Goal: Information Seeking & Learning: Learn about a topic

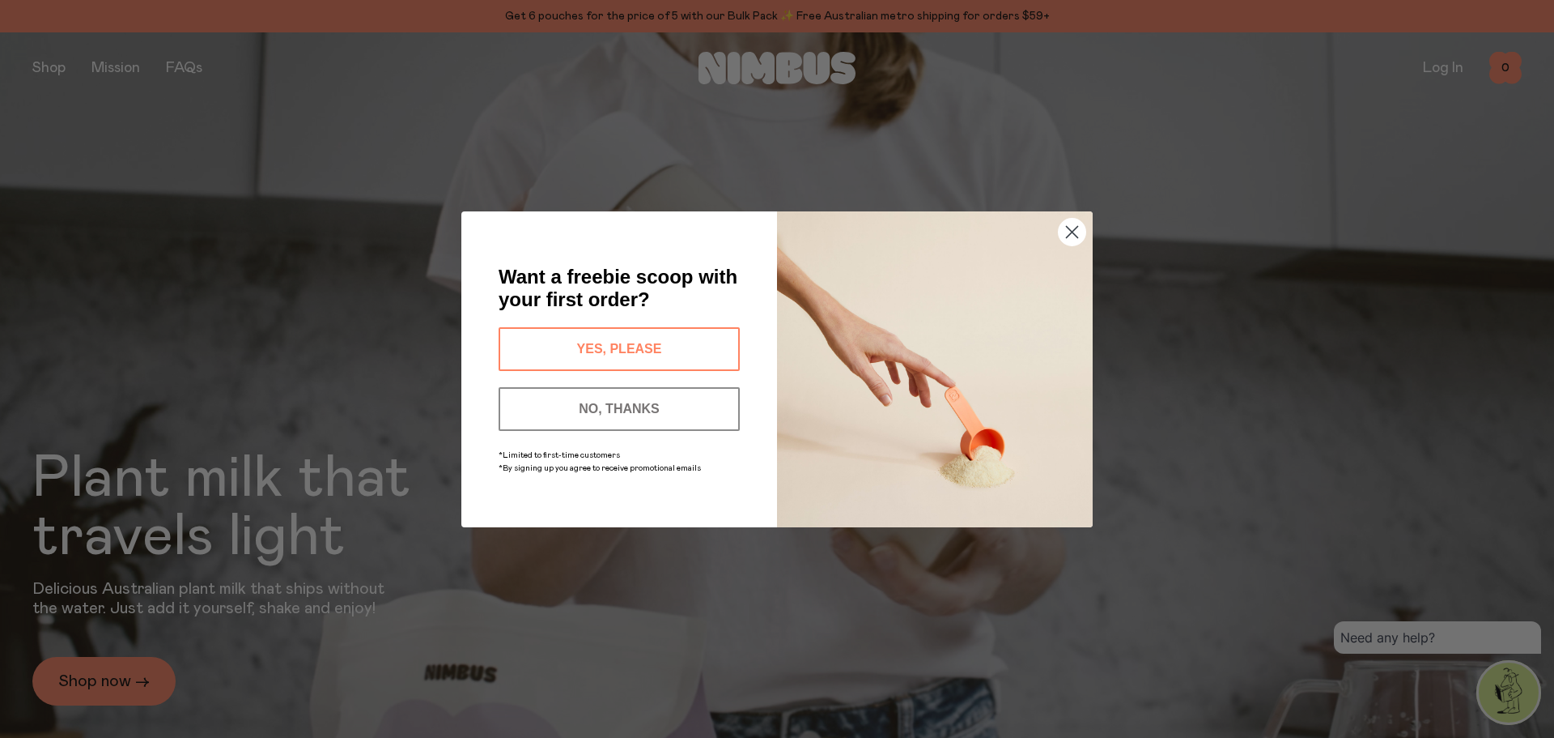
click at [645, 353] on button "YES, PLEASE" at bounding box center [619, 349] width 241 height 44
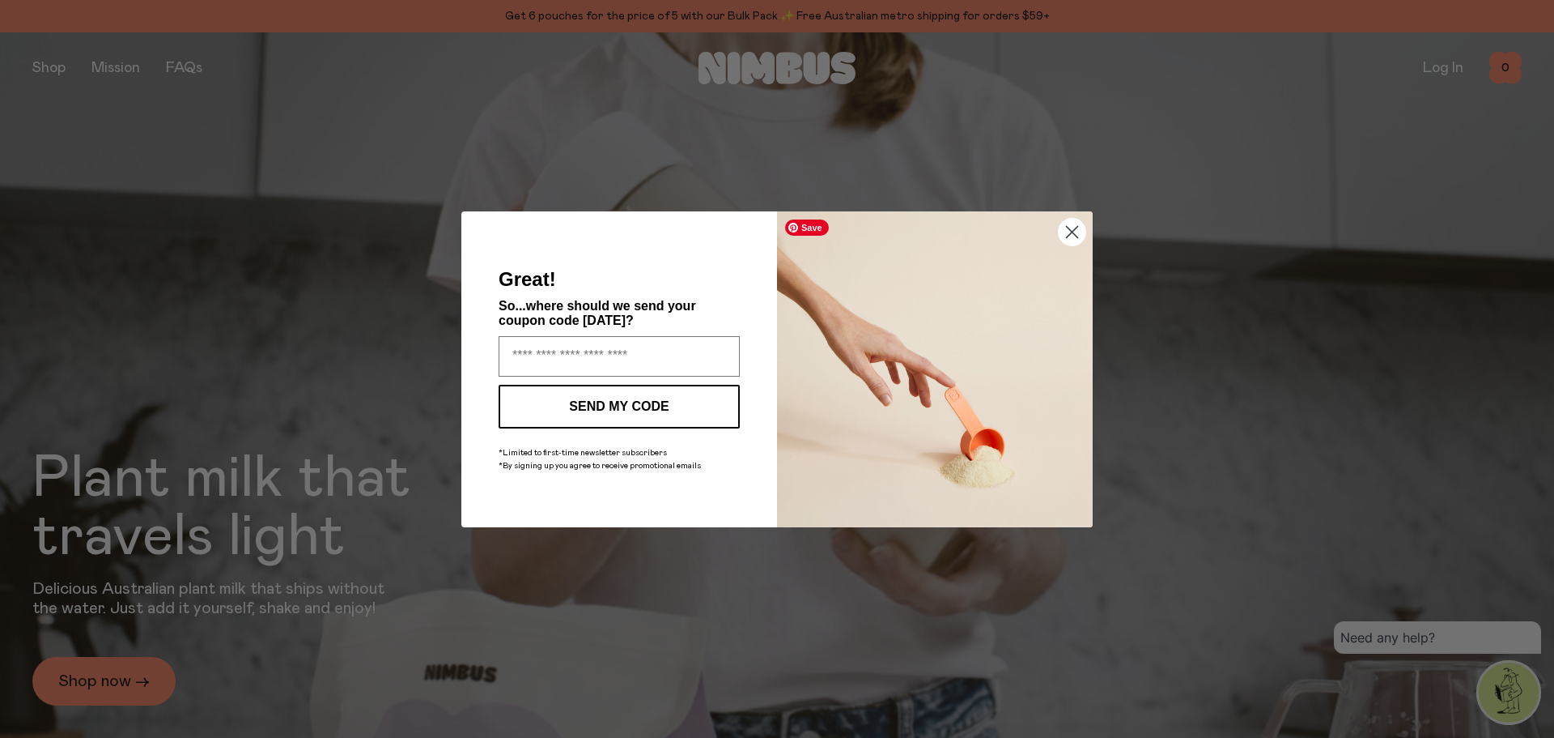
click at [1068, 221] on circle "Close dialog" at bounding box center [1072, 231] width 27 height 27
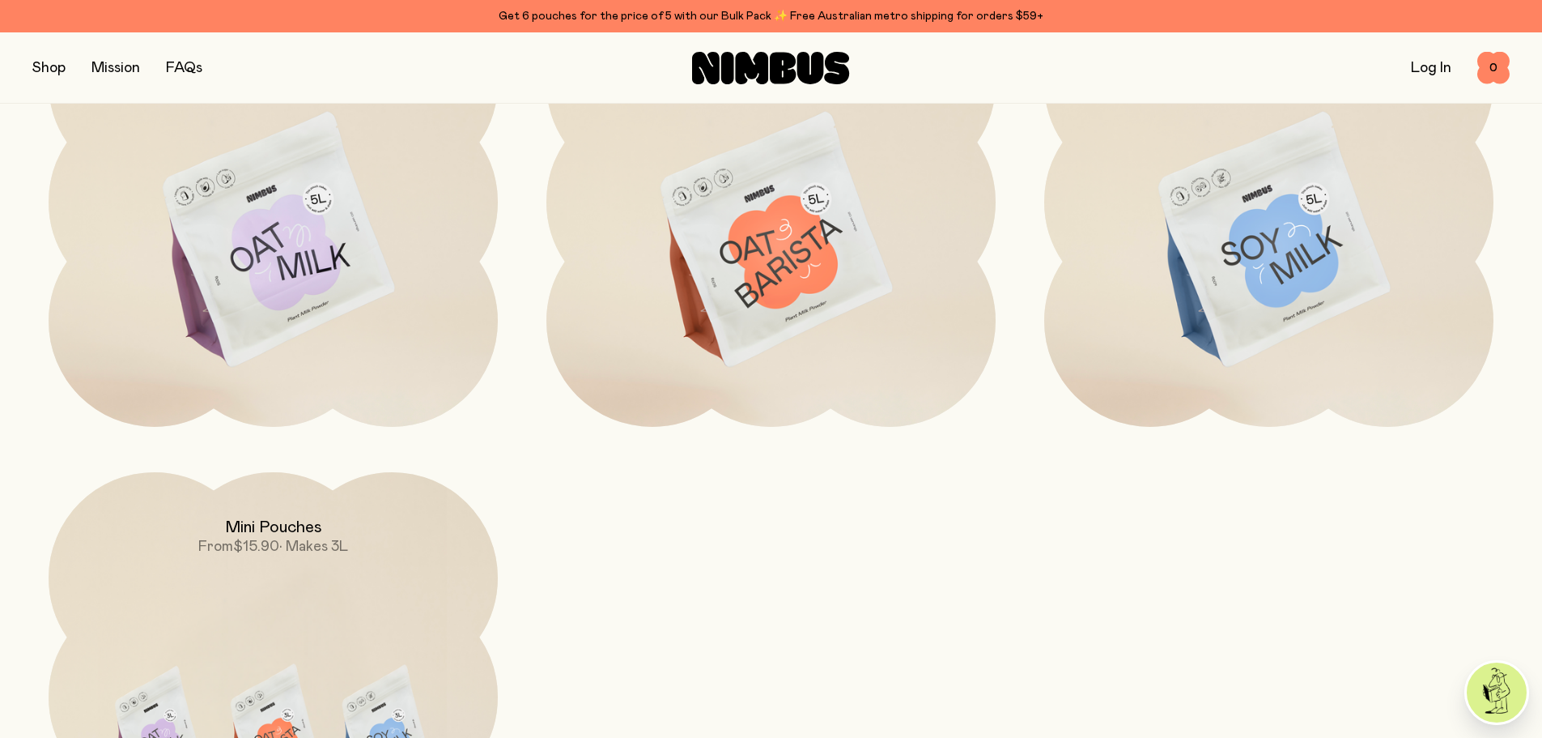
scroll to position [1700, 0]
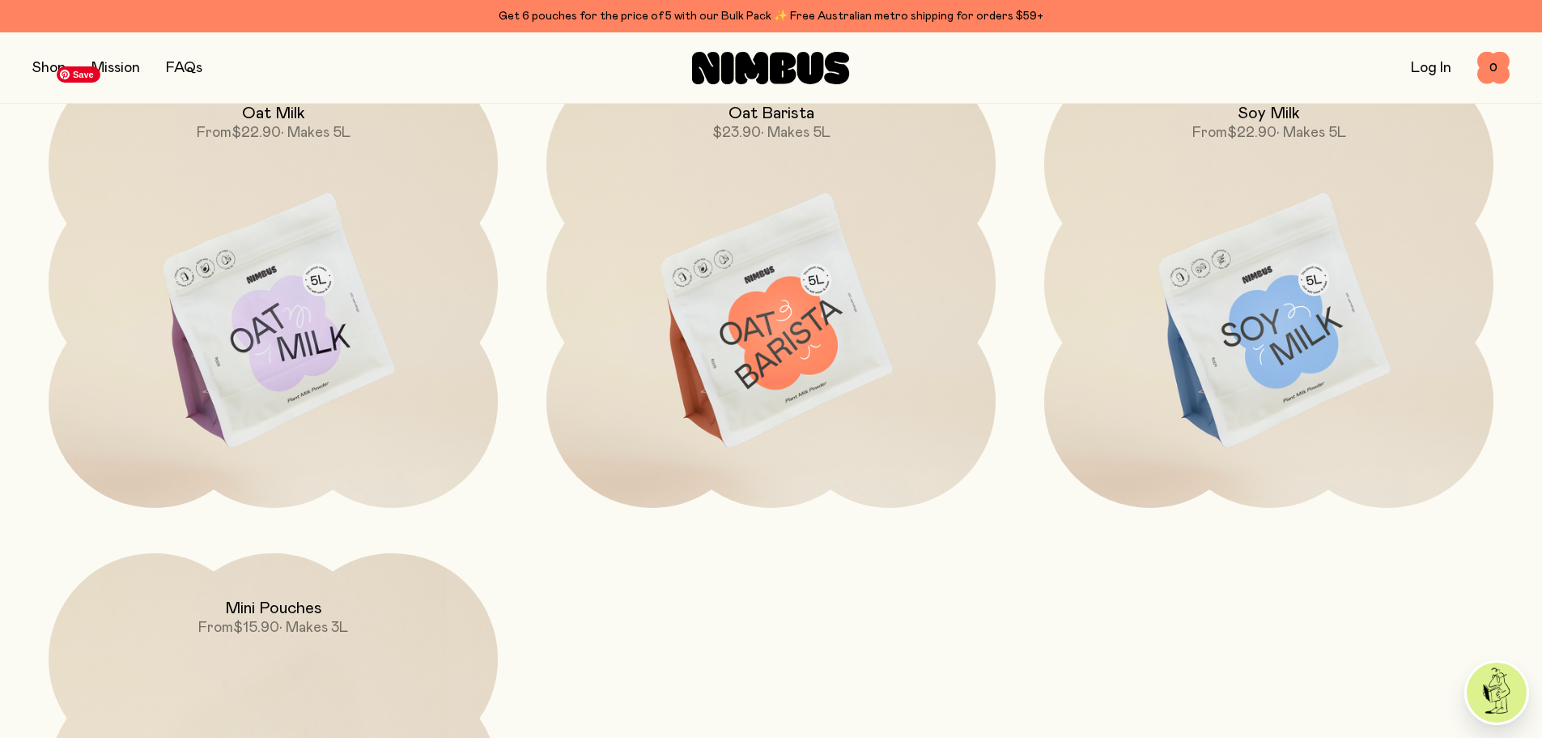
click at [313, 334] on img at bounding box center [273, 322] width 449 height 528
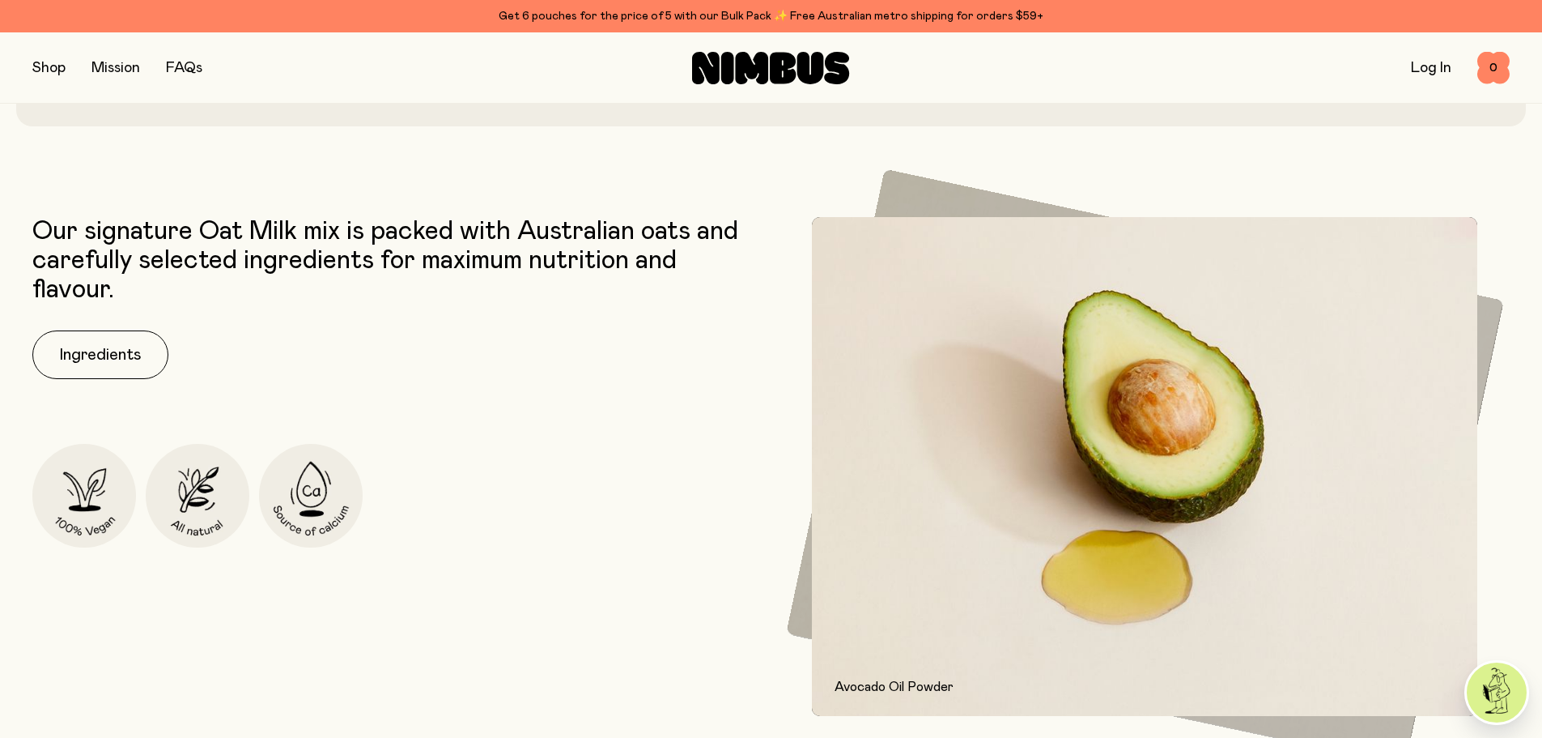
scroll to position [810, 0]
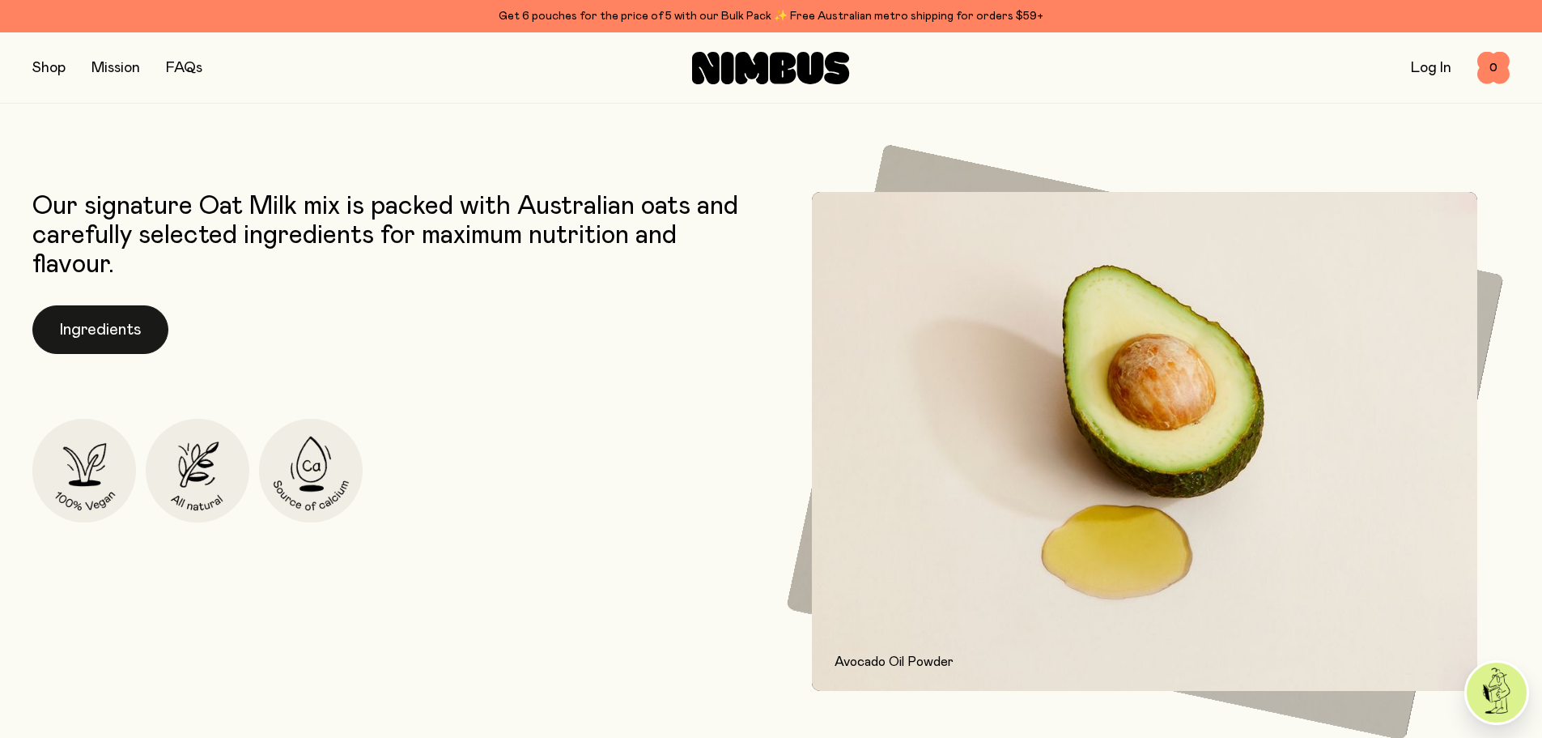
click at [93, 331] on button "Ingredients" at bounding box center [100, 329] width 136 height 49
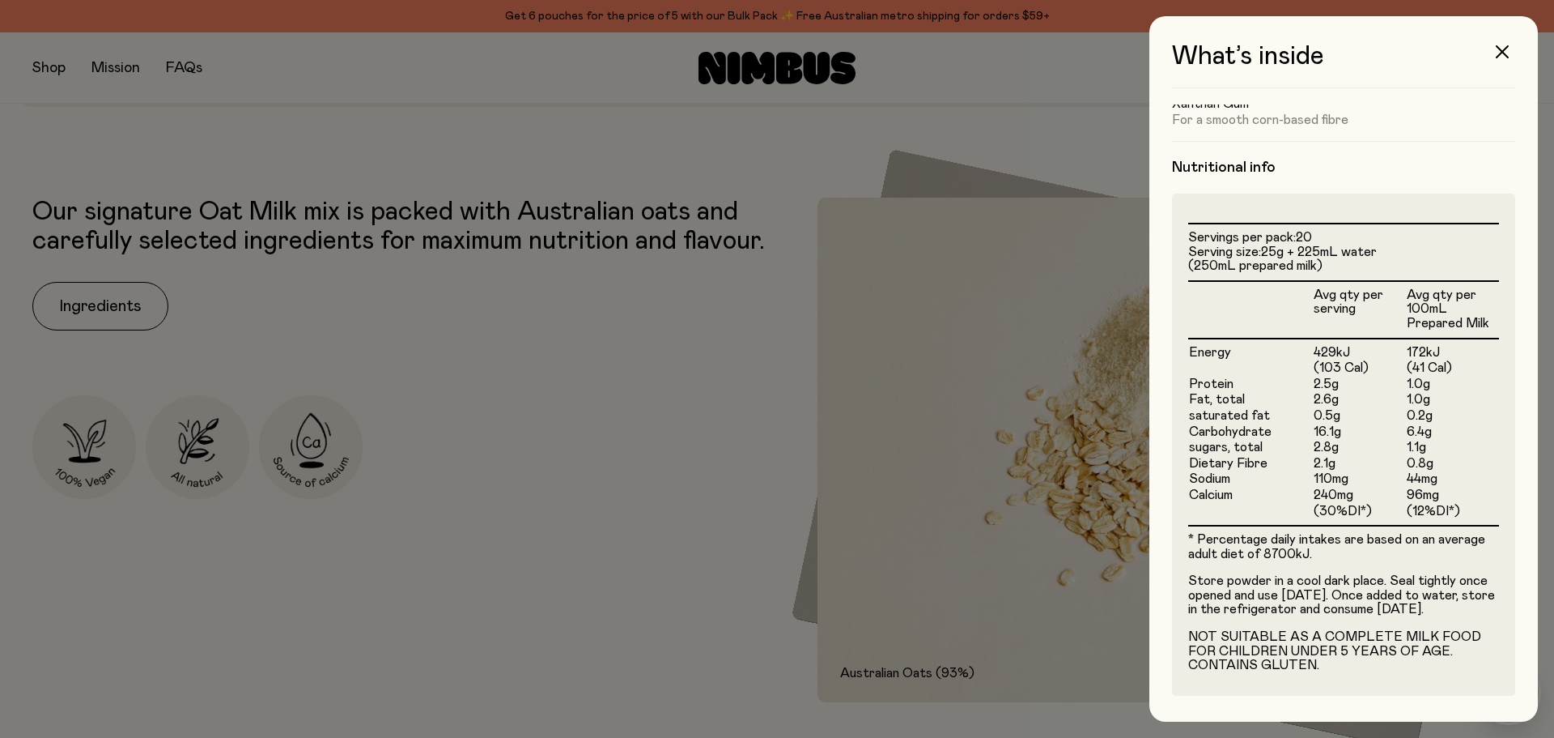
scroll to position [0, 0]
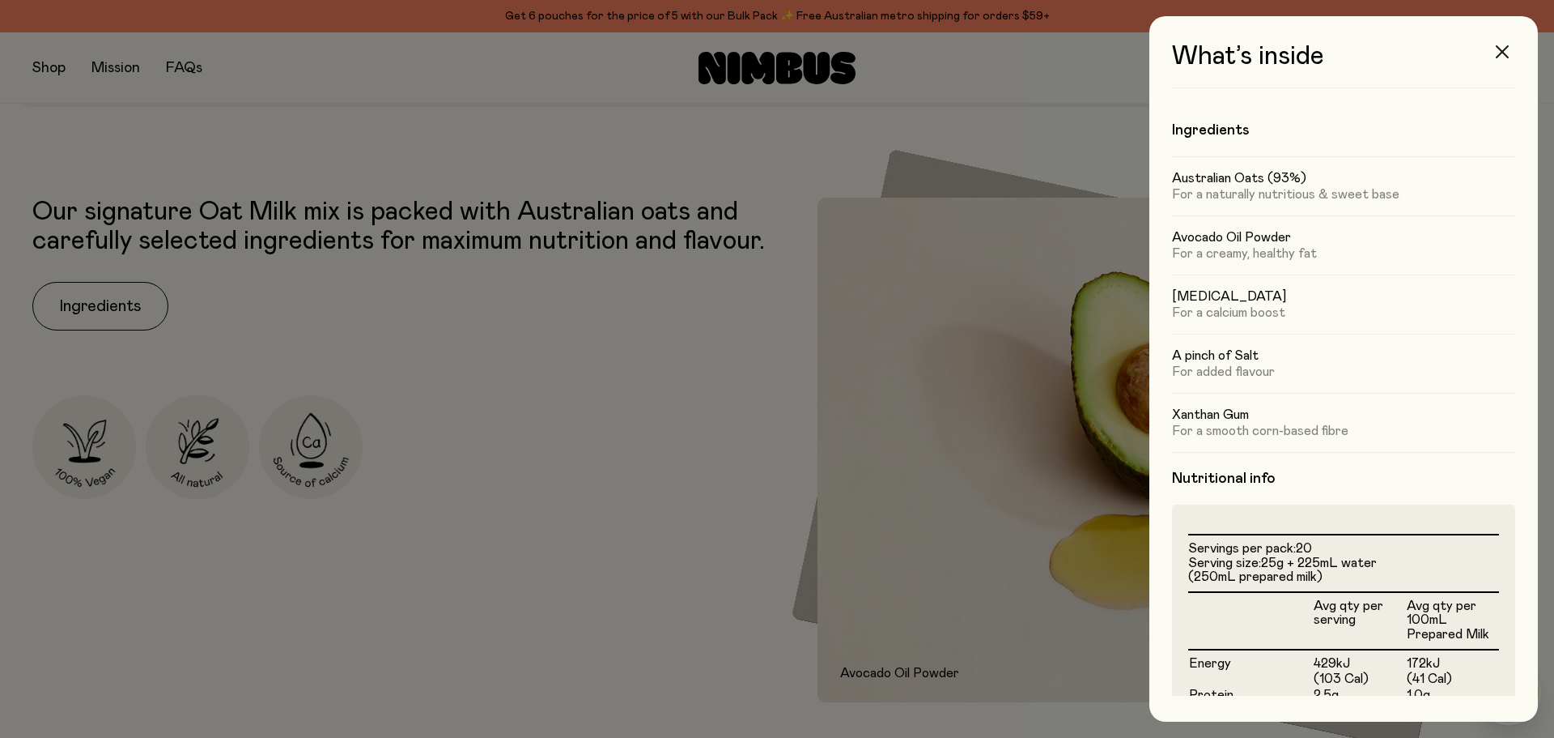
click at [1502, 52] on icon "button" at bounding box center [1502, 51] width 13 height 13
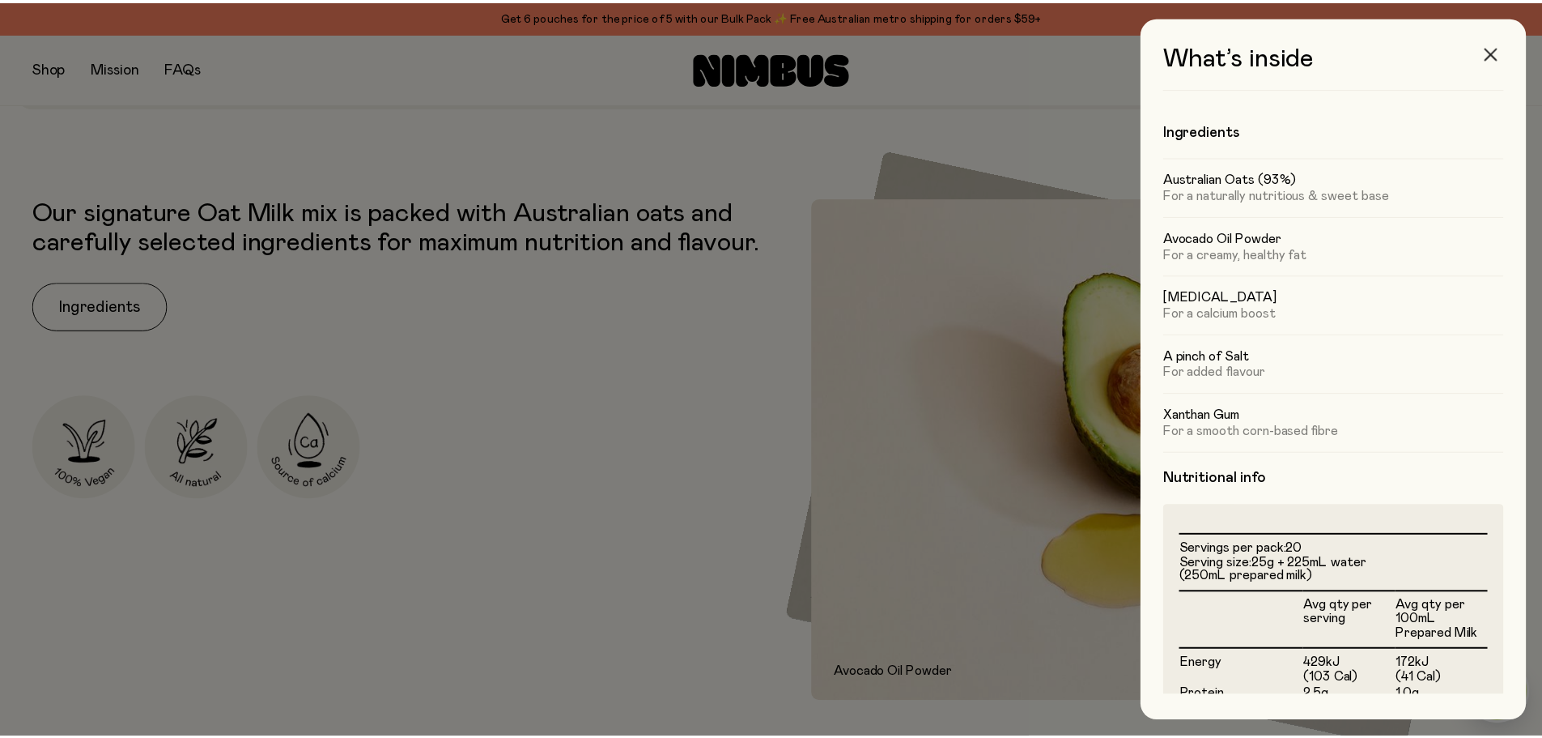
scroll to position [810, 0]
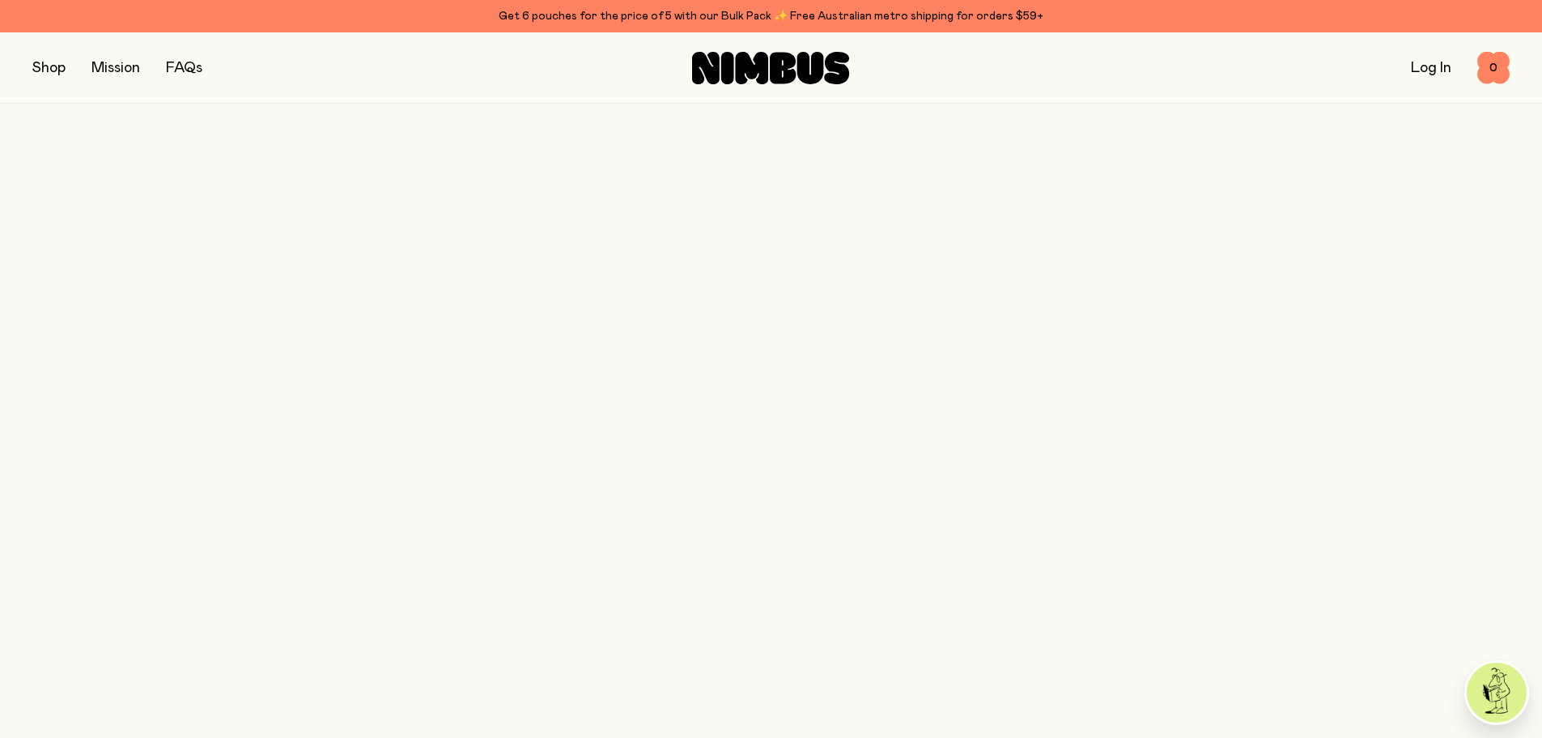
scroll to position [1700, 0]
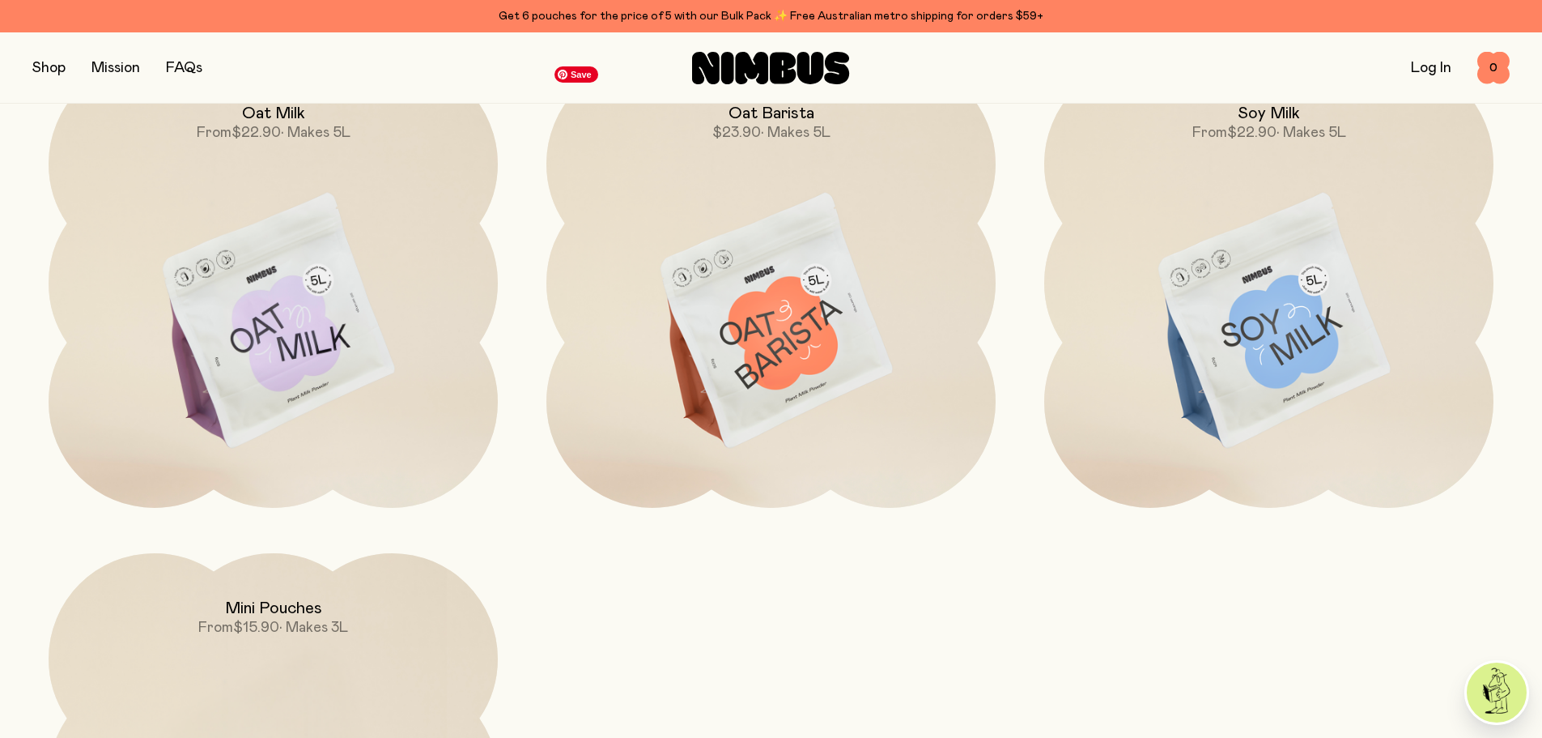
click at [775, 373] on img at bounding box center [770, 322] width 449 height 528
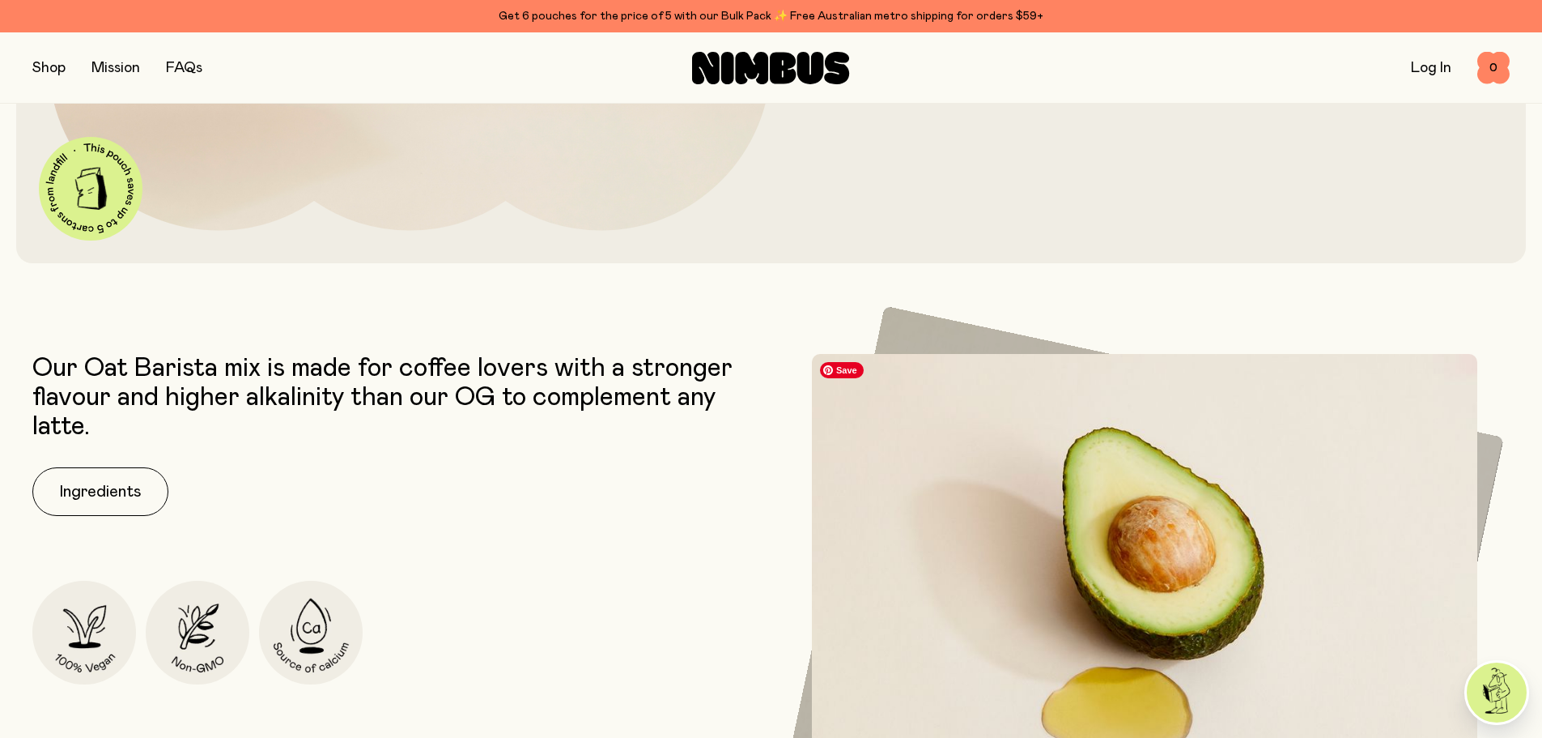
scroll to position [810, 0]
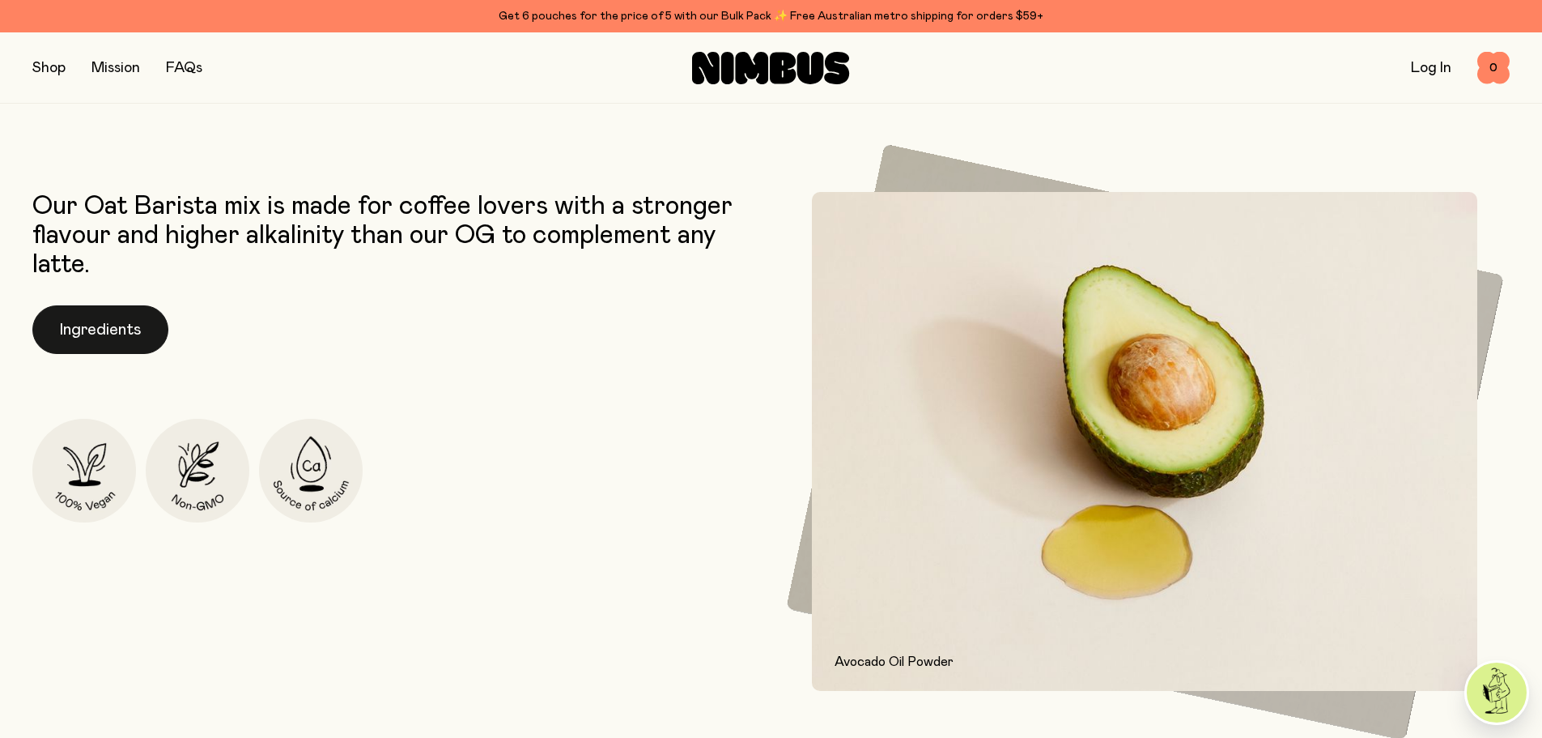
click at [98, 330] on button "Ingredients" at bounding box center [100, 329] width 136 height 49
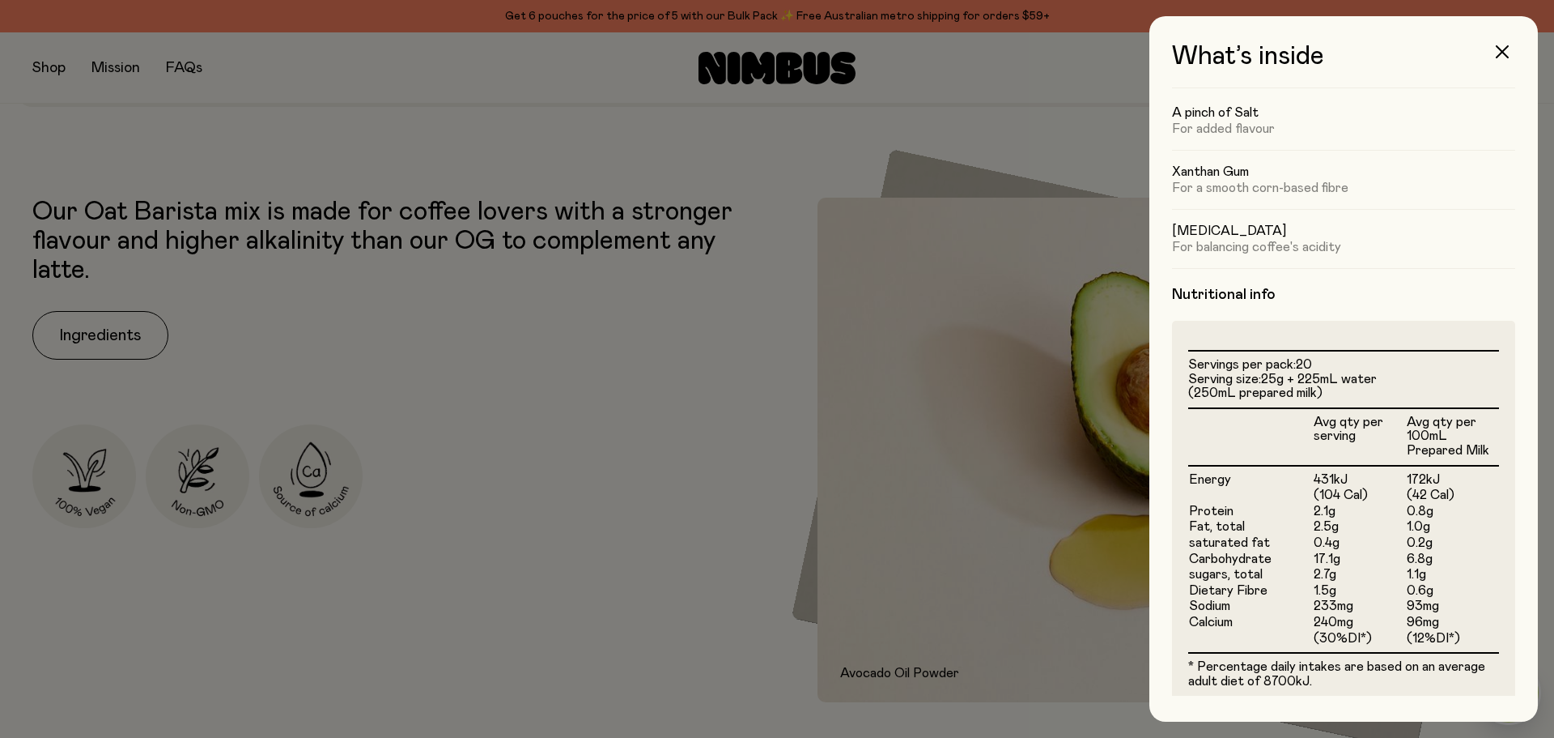
scroll to position [162, 0]
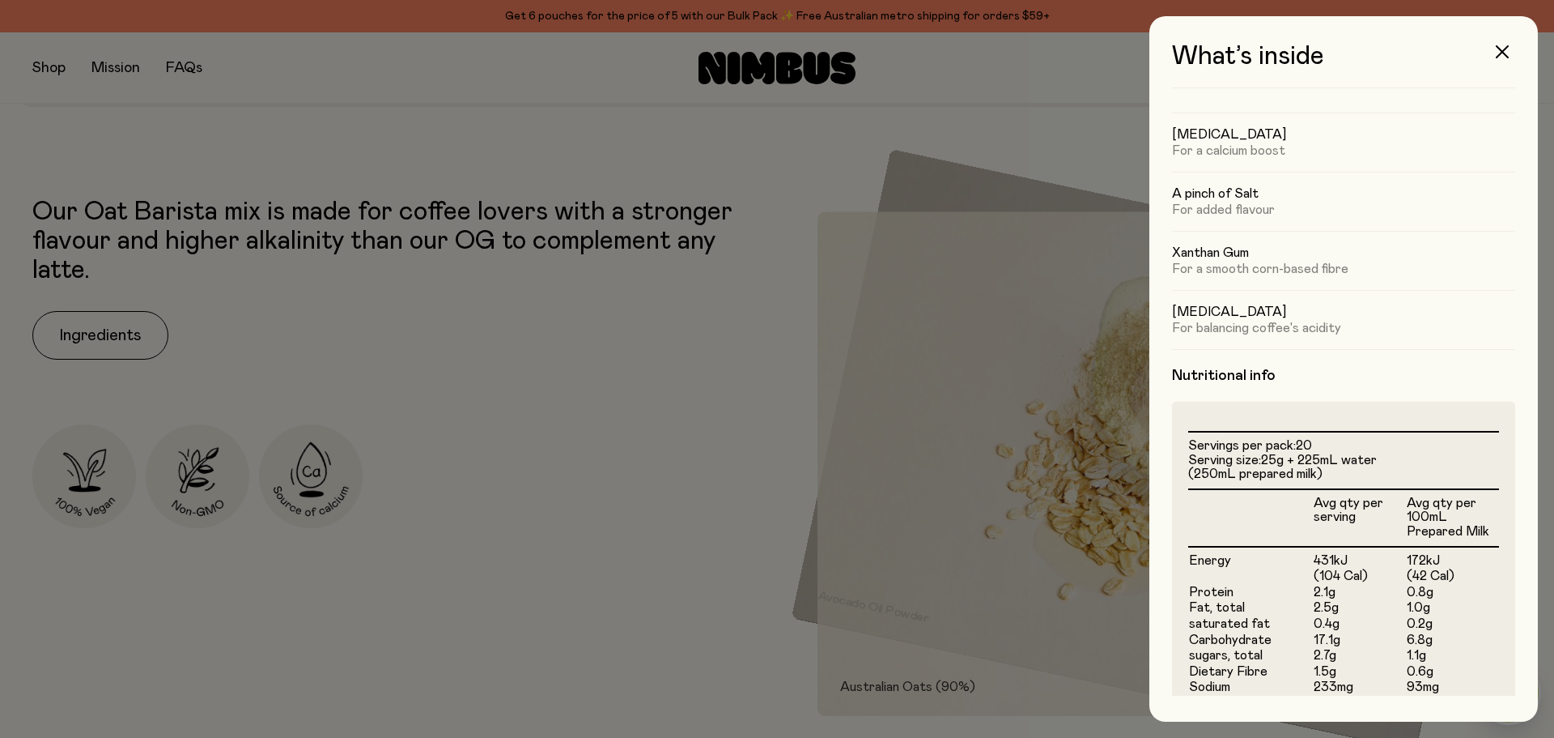
drag, startPoint x: 1286, startPoint y: 316, endPoint x: 1176, endPoint y: 317, distance: 110.1
click at [1176, 317] on h5 "[MEDICAL_DATA]" at bounding box center [1343, 312] width 343 height 16
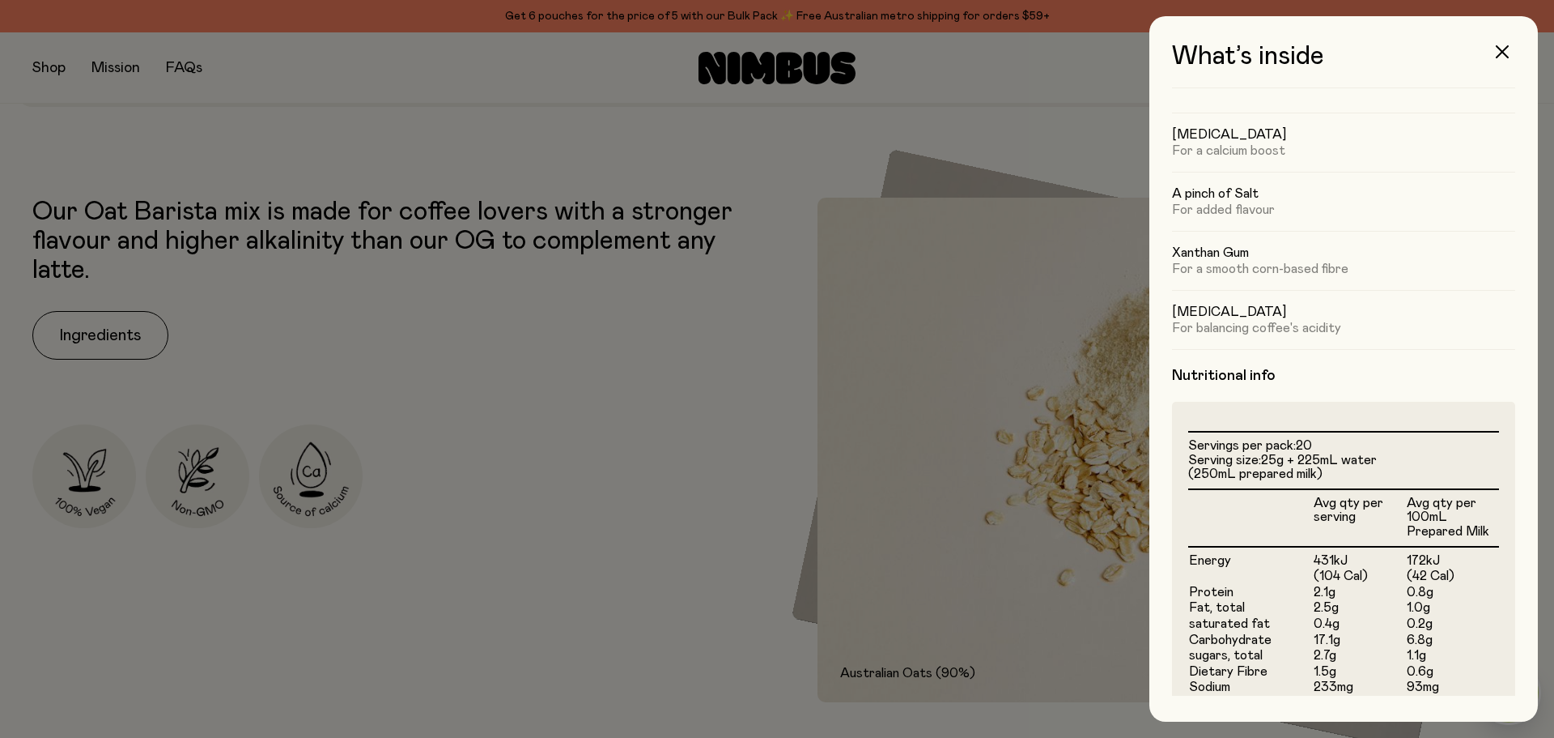
copy h5 "[MEDICAL_DATA]"
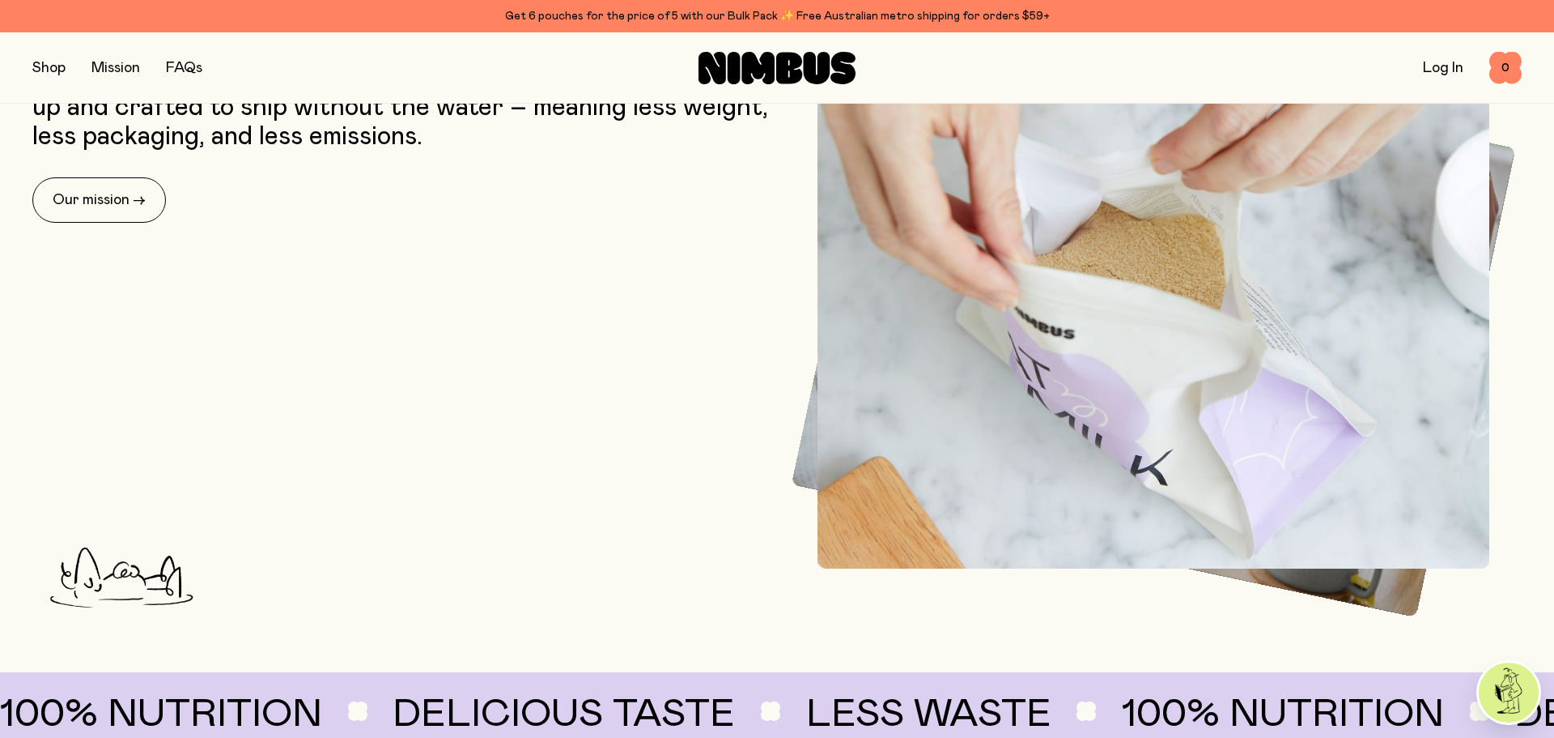
click at [36, 67] on button "button" at bounding box center [48, 68] width 33 height 23
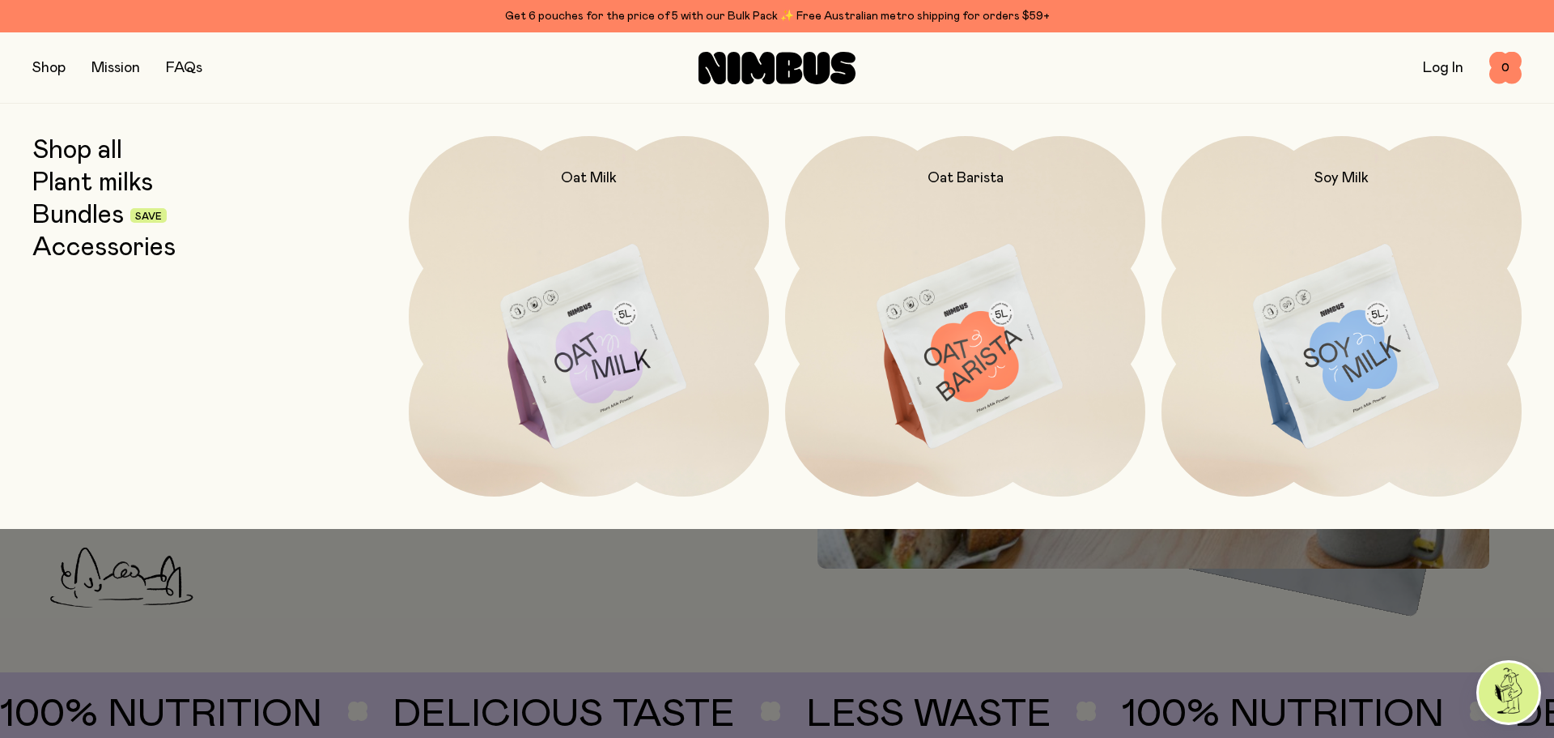
click at [81, 181] on link "Plant milks" at bounding box center [92, 182] width 121 height 29
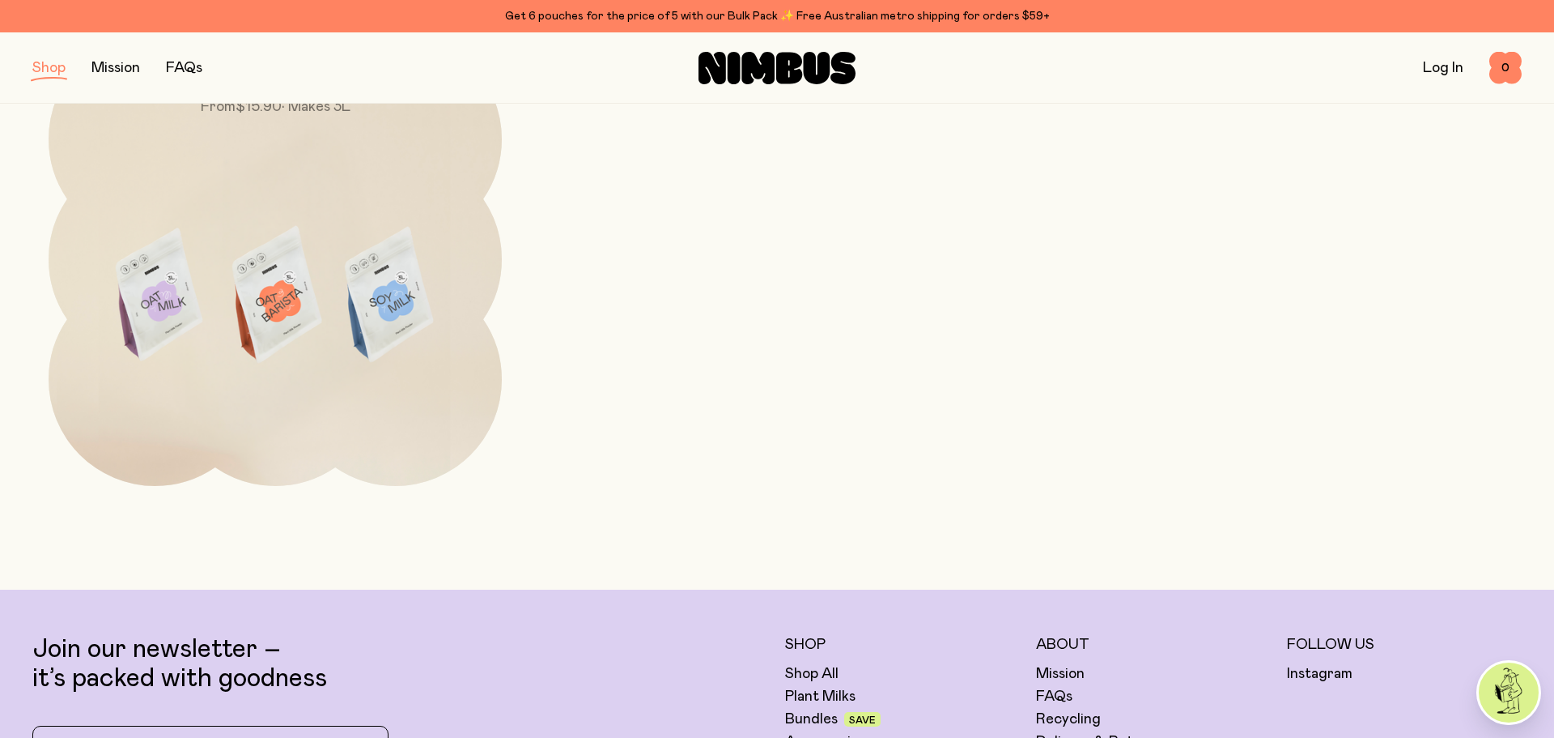
click at [40, 70] on button "button" at bounding box center [48, 68] width 33 height 23
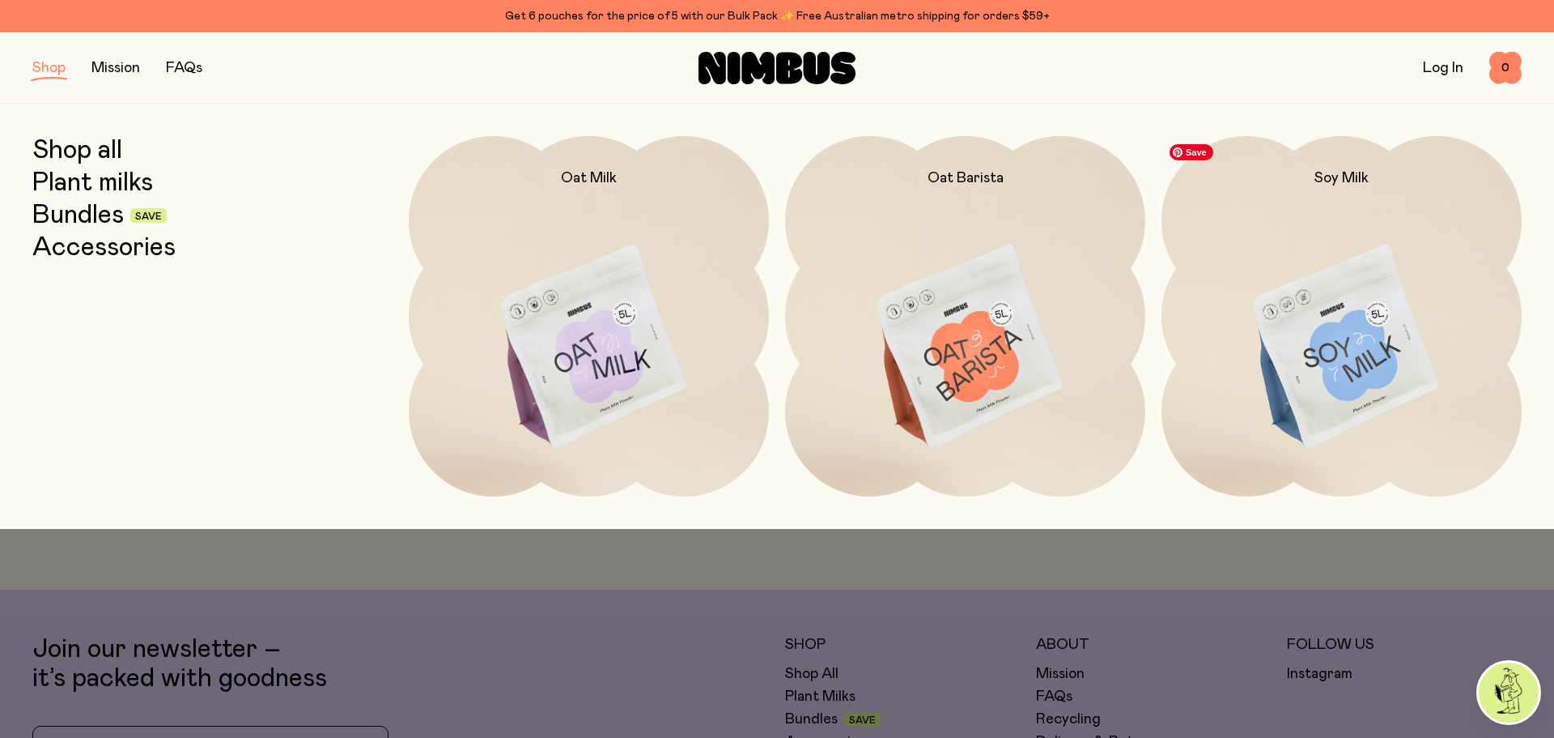
click at [1365, 367] on img at bounding box center [1342, 347] width 360 height 423
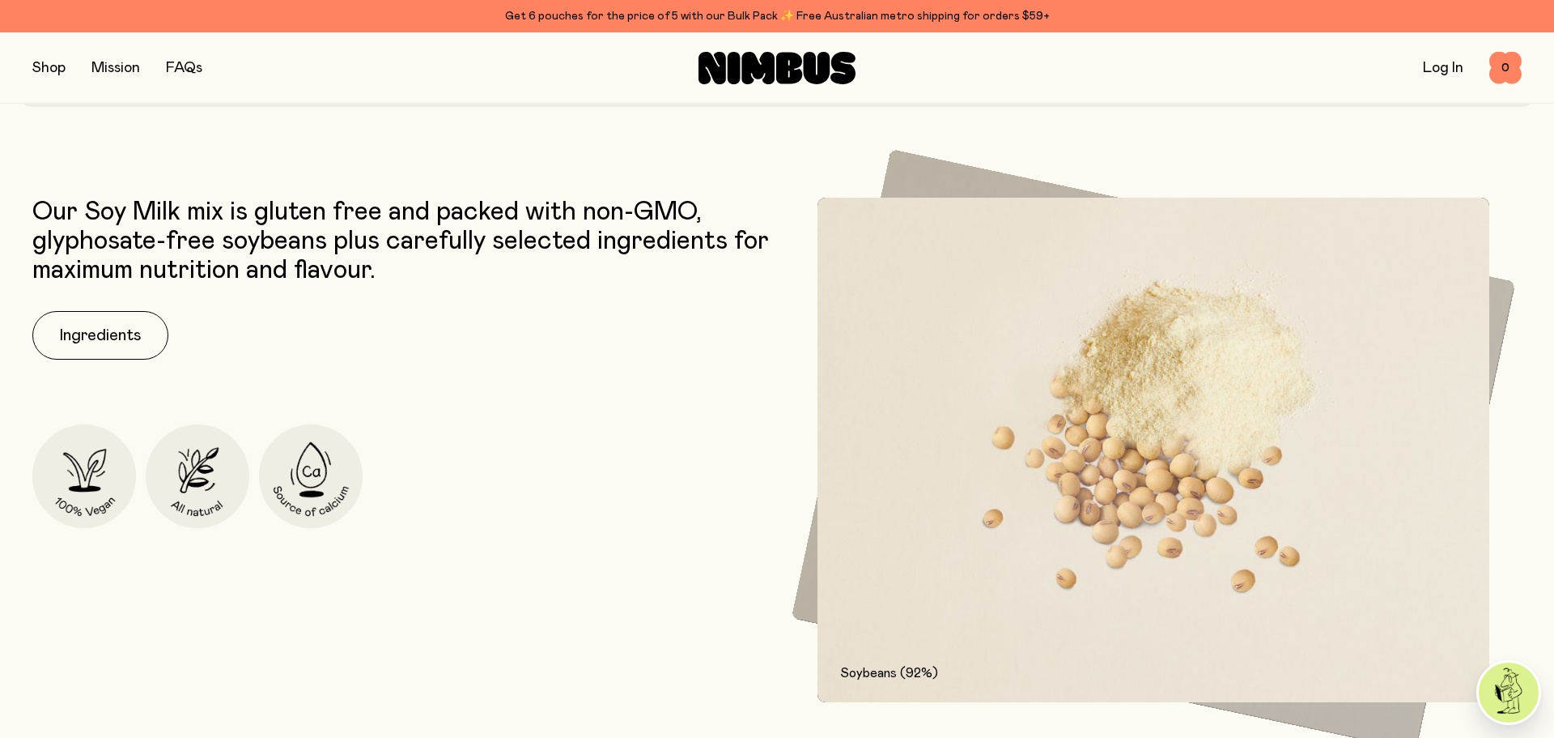
click at [23, 324] on div "Our Soy Milk mix is gluten free and packed with non-GMO, glyphosate-free soybea…" at bounding box center [777, 625] width 1554 height 854
click at [100, 345] on button "Ingredients" at bounding box center [100, 335] width 136 height 49
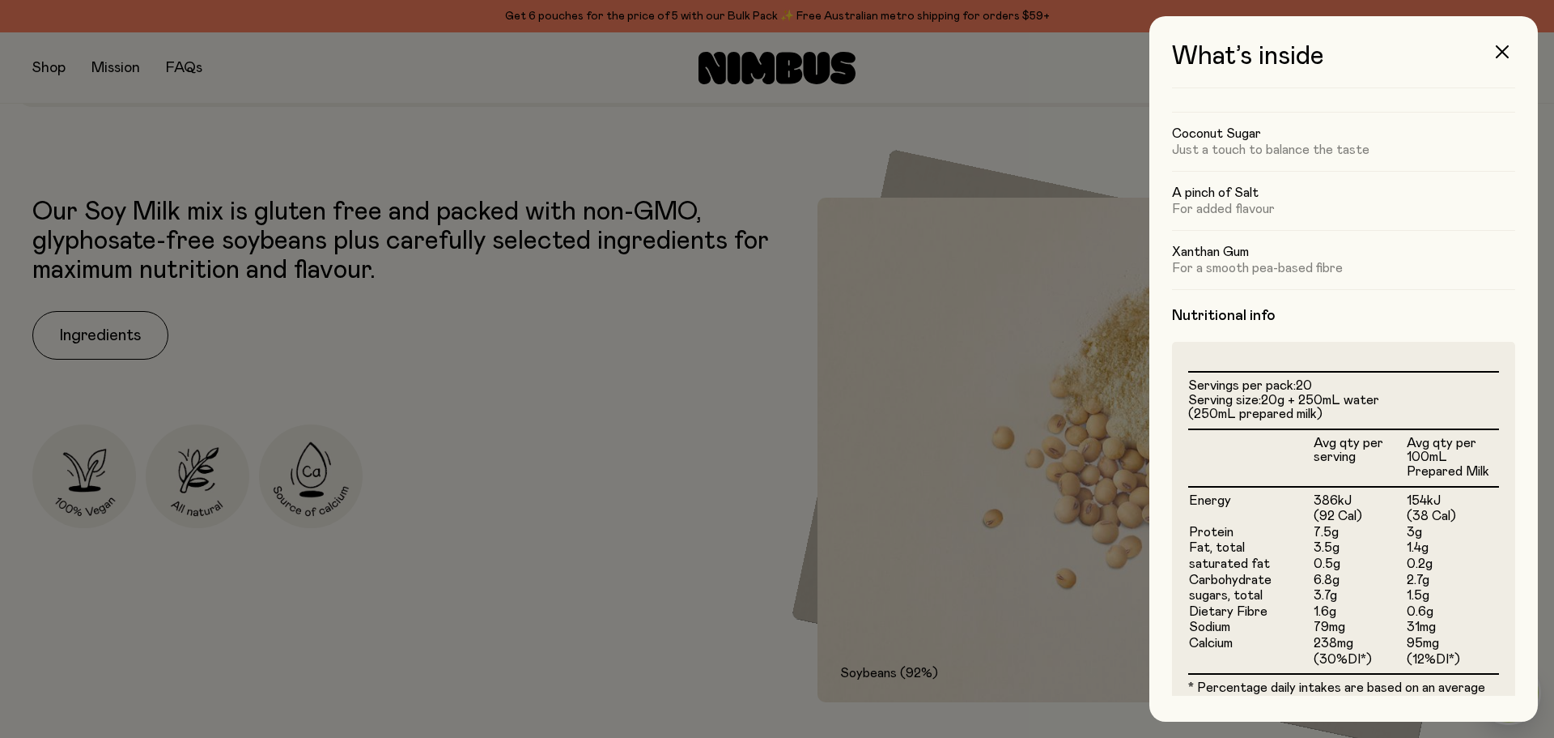
scroll to position [243, 0]
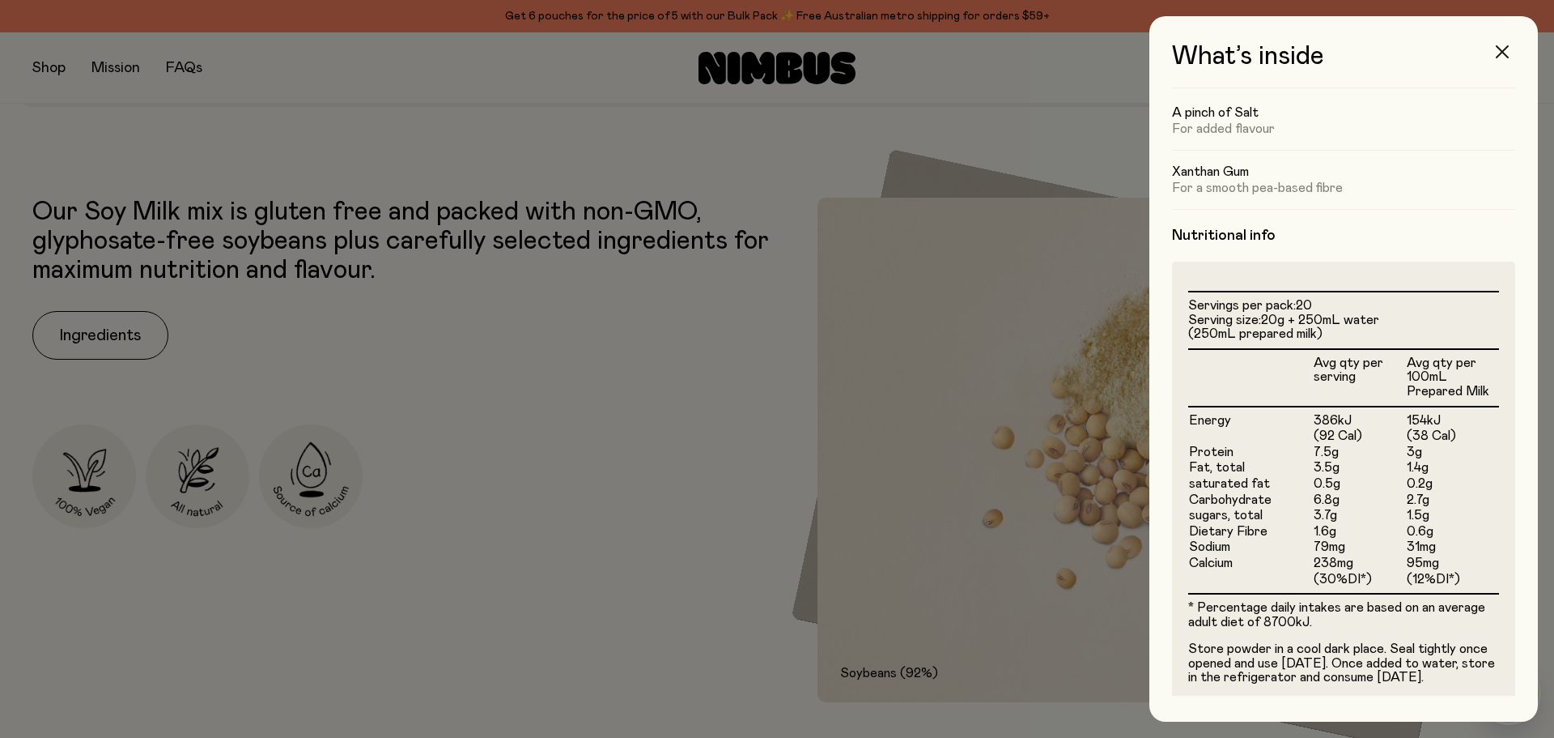
click at [1503, 54] on icon "button" at bounding box center [1502, 51] width 13 height 13
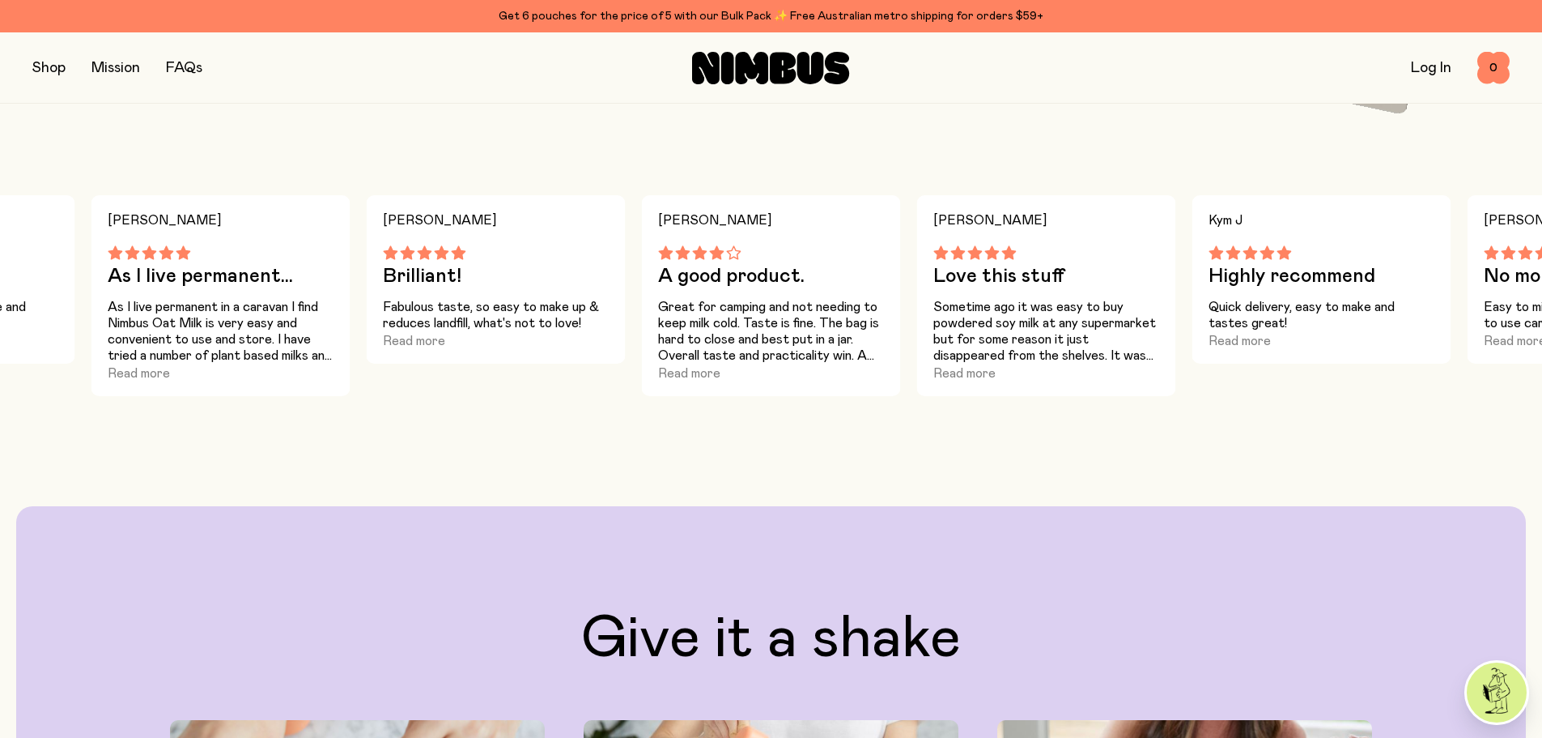
scroll to position [1457, 0]
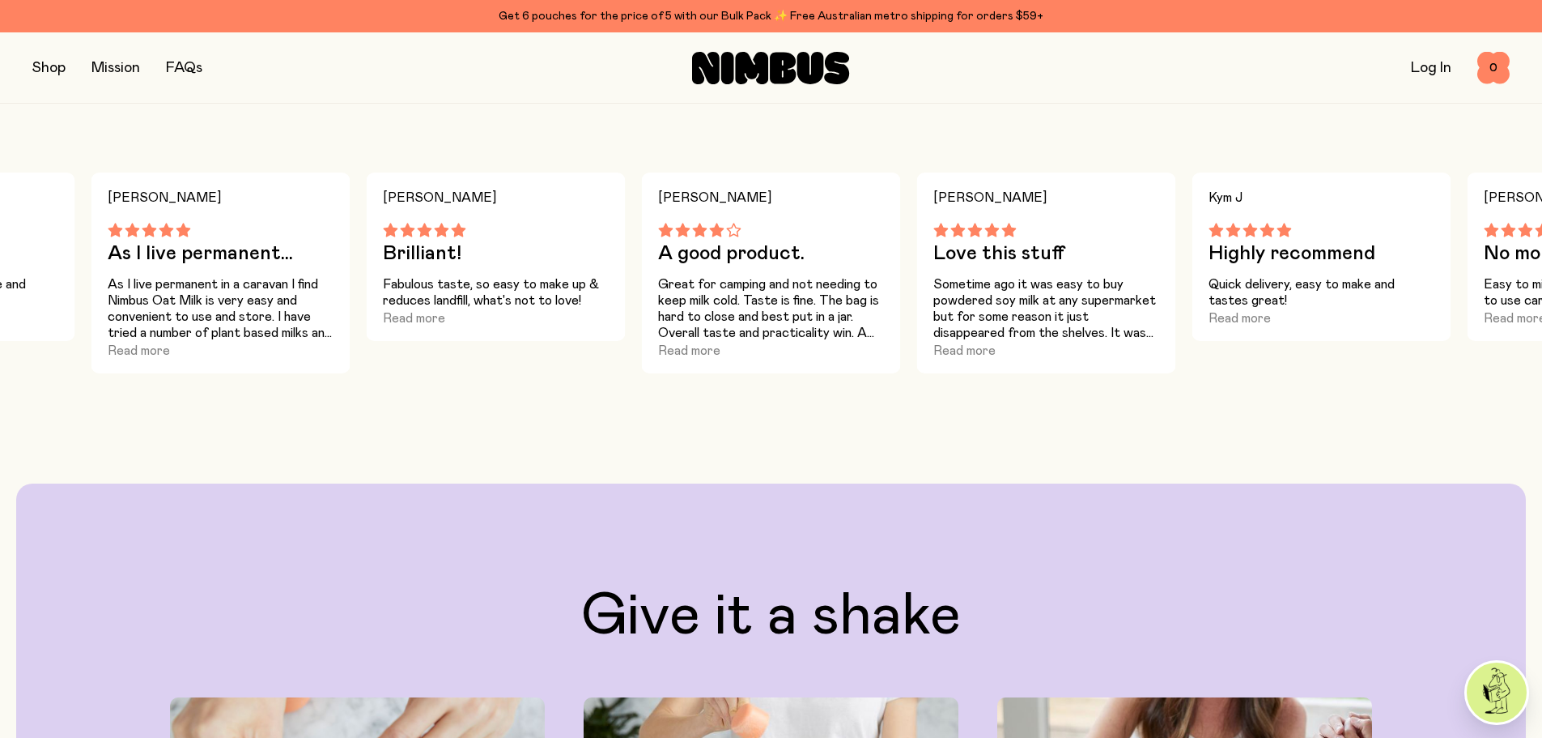
click at [53, 69] on button "button" at bounding box center [48, 68] width 33 height 23
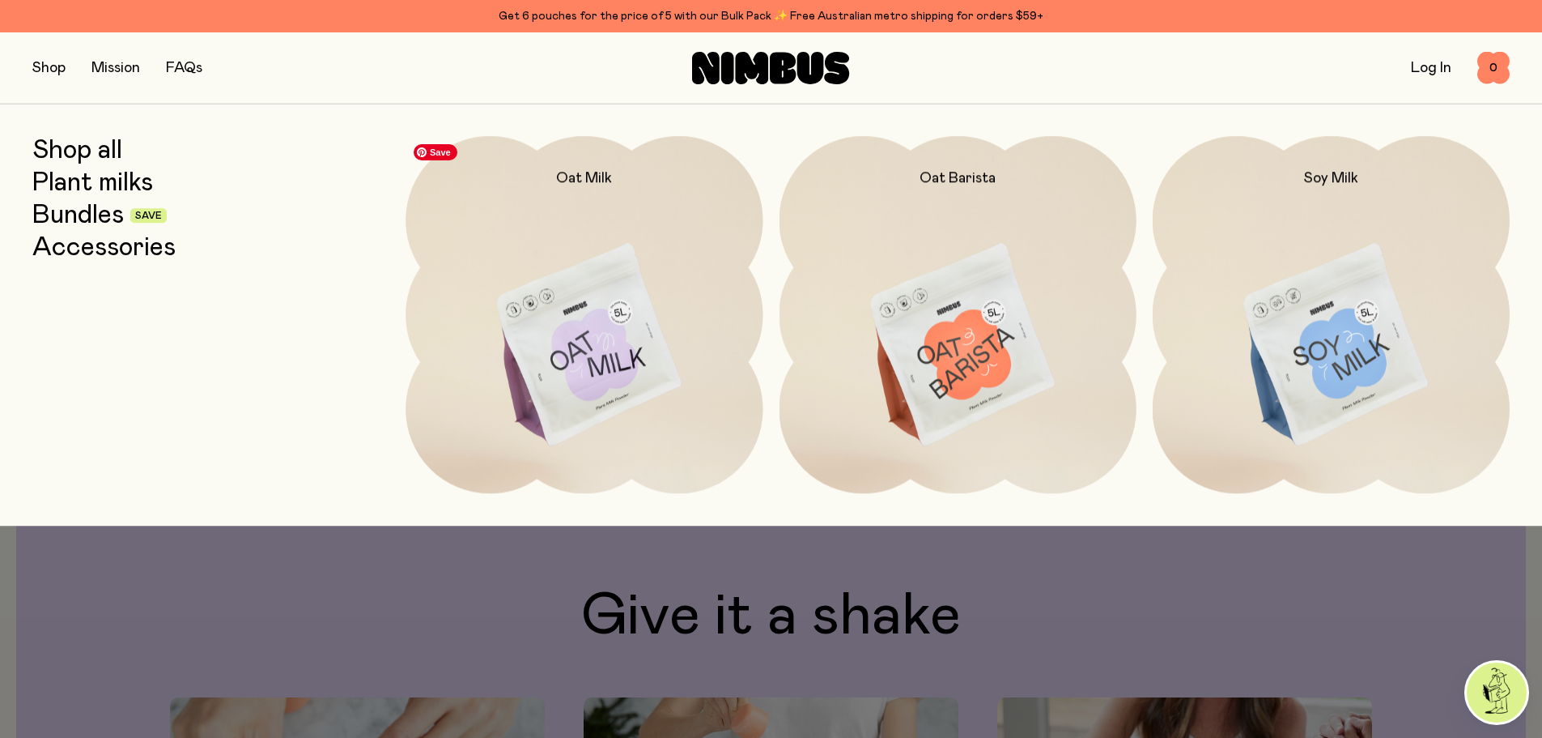
click at [643, 351] on img at bounding box center [584, 345] width 357 height 419
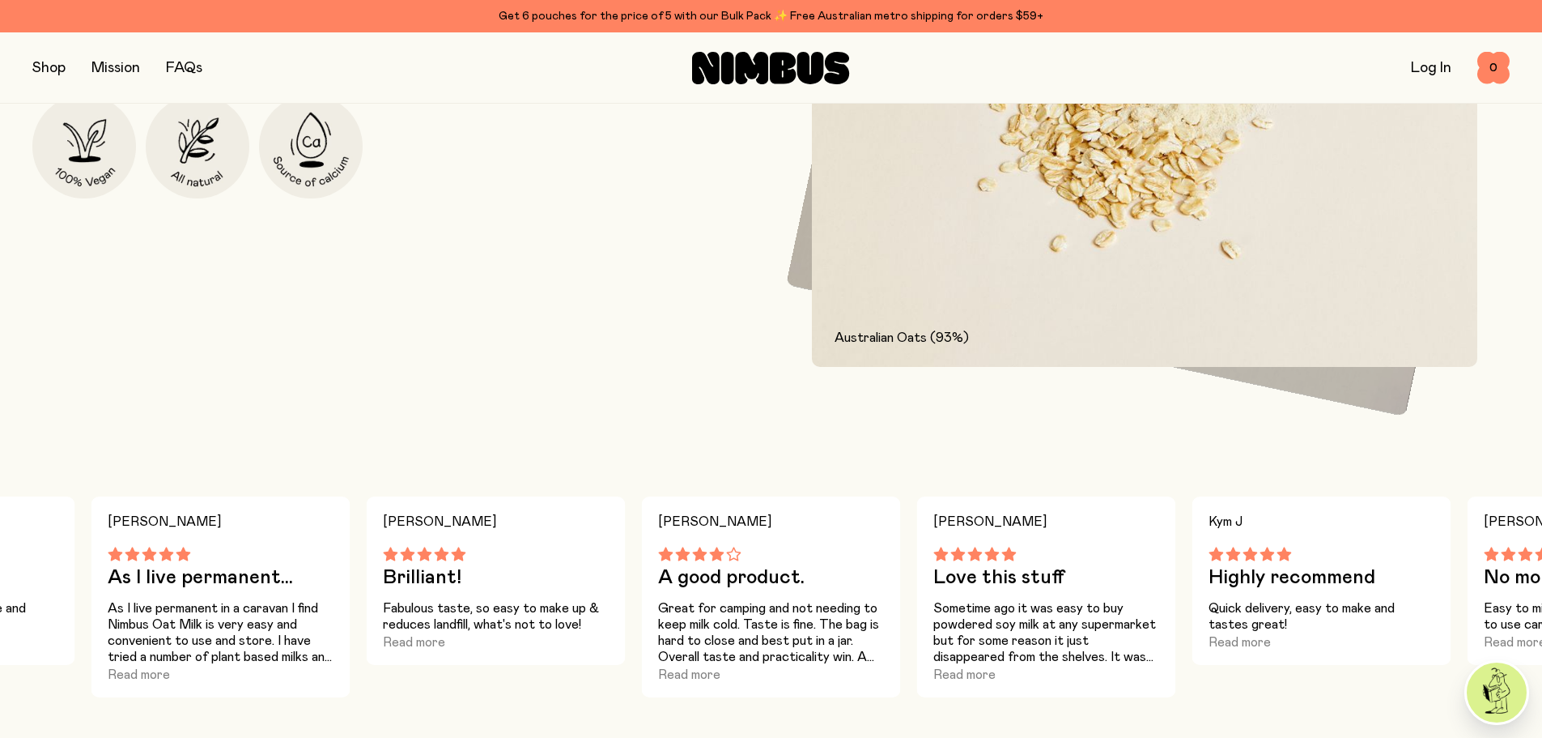
scroll to position [1457, 0]
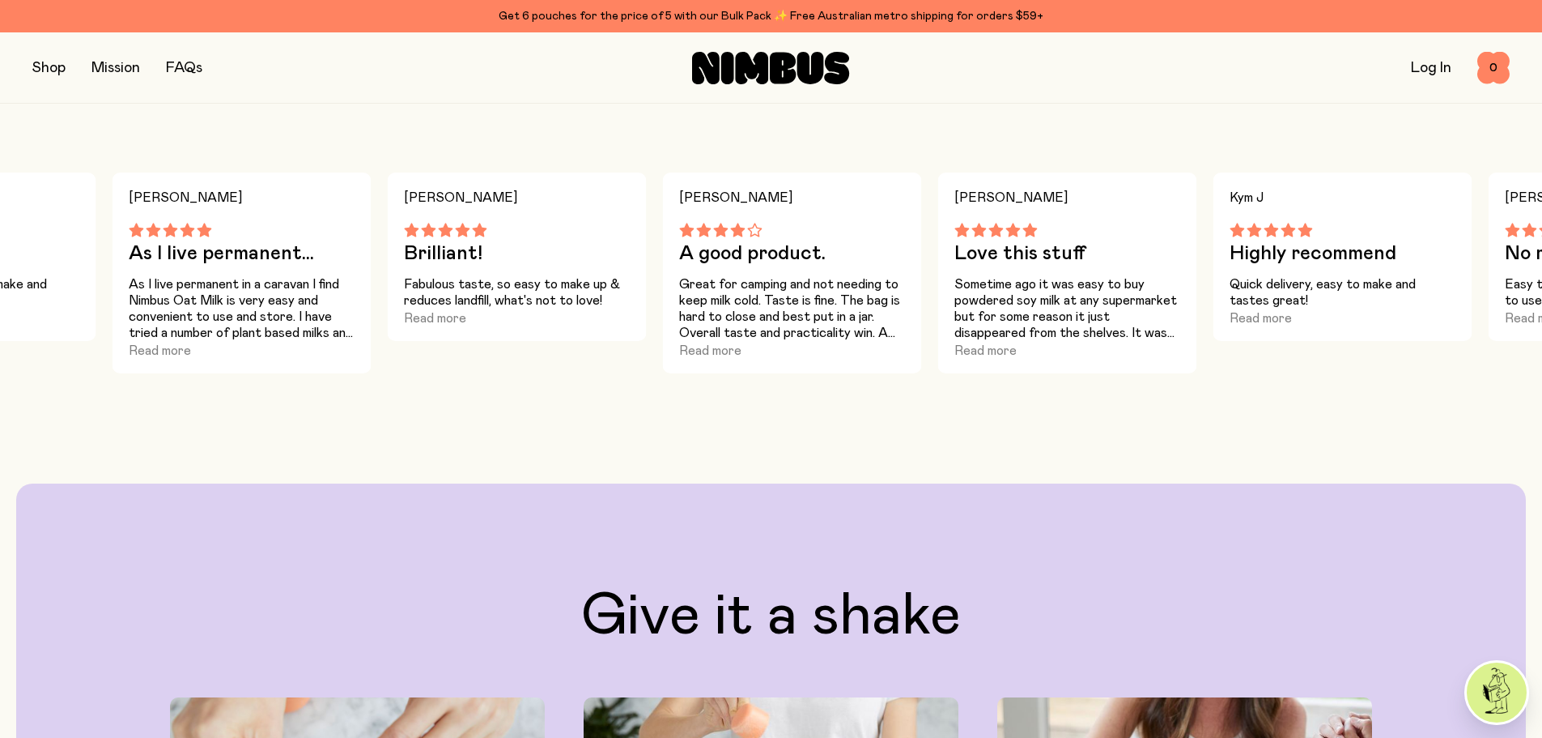
drag, startPoint x: 146, startPoint y: 304, endPoint x: 207, endPoint y: 310, distance: 61.9
click at [207, 310] on p "As I live permanent in a caravan I find Nimbus Oat Milk is very easy and conven…" at bounding box center [242, 308] width 227 height 65
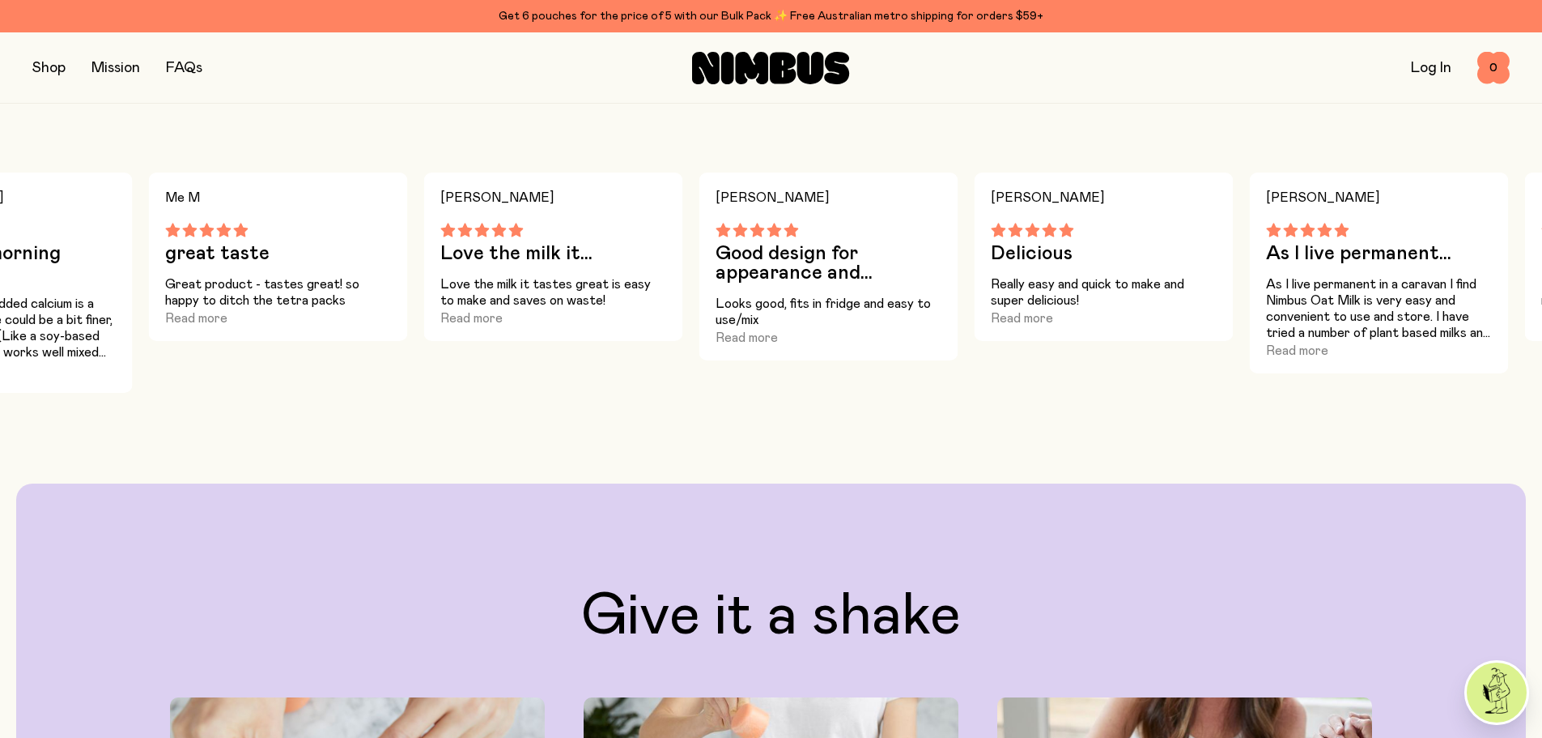
drag, startPoint x: 209, startPoint y: 304, endPoint x: 1093, endPoint y: 316, distance: 884.2
click at [1093, 316] on div "Really easy and quick to make and super delicious! Read more" at bounding box center [1104, 302] width 227 height 52
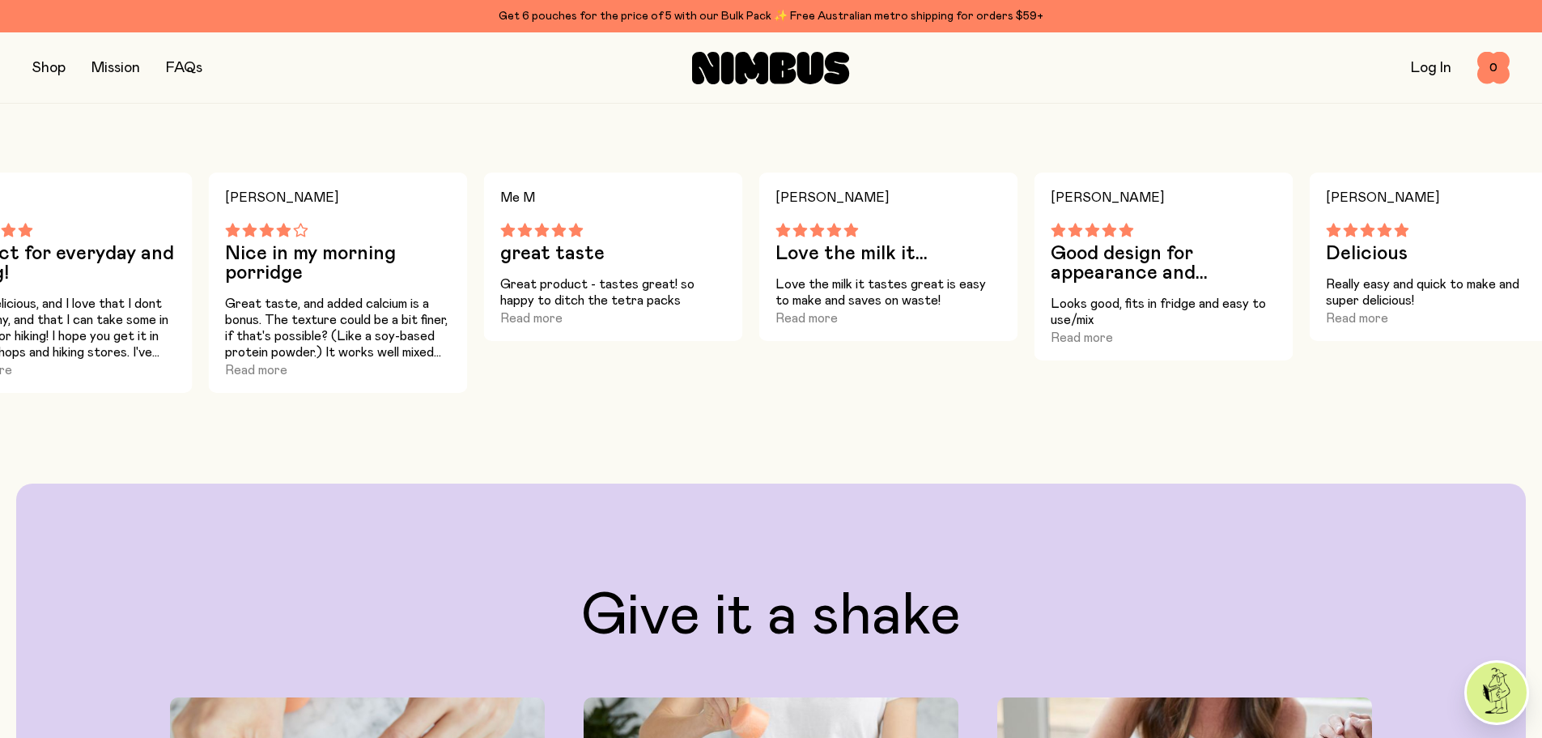
drag, startPoint x: 413, startPoint y: 320, endPoint x: 806, endPoint y: 336, distance: 393.8
click at [806, 336] on div "[PERSON_NAME] Love the milk it... Love the milk it tastes great is easy to make…" at bounding box center [888, 256] width 259 height 168
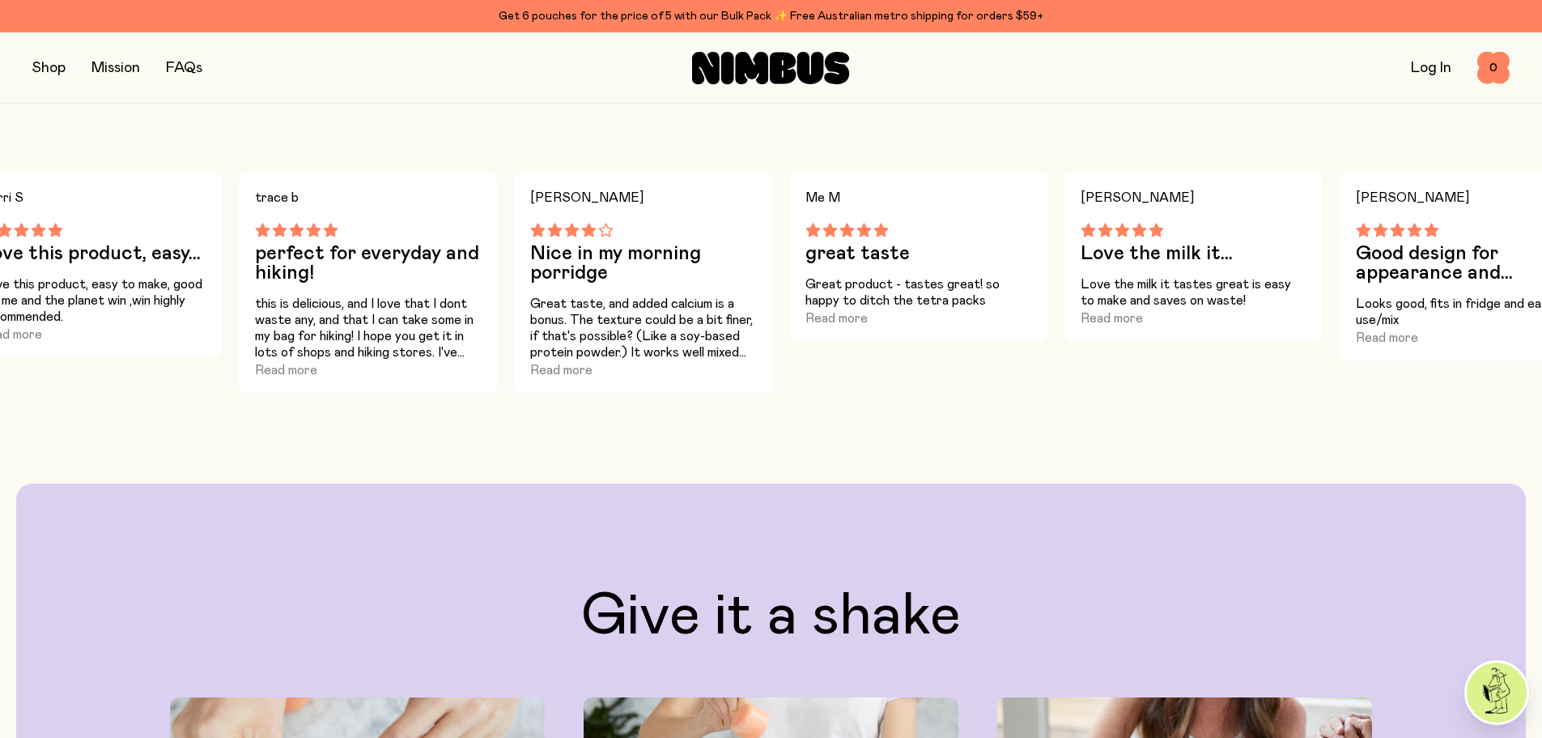
drag, startPoint x: 479, startPoint y: 360, endPoint x: 633, endPoint y: 364, distance: 153.9
click at [633, 364] on div "Great taste, and added calcium is a bonus. The texture could be a bit finer, if…" at bounding box center [643, 338] width 227 height 84
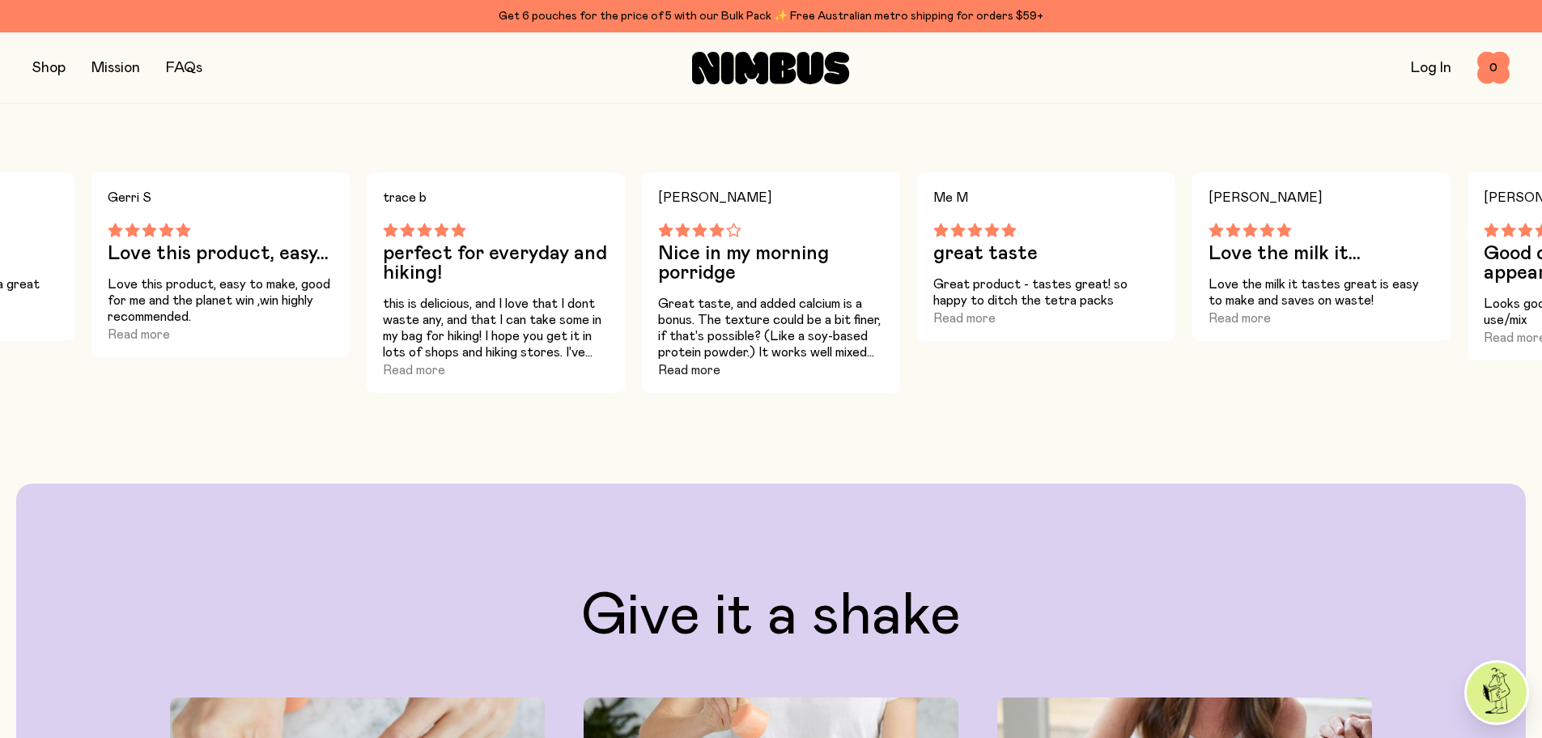
click at [704, 369] on button "Read more" at bounding box center [689, 369] width 62 height 19
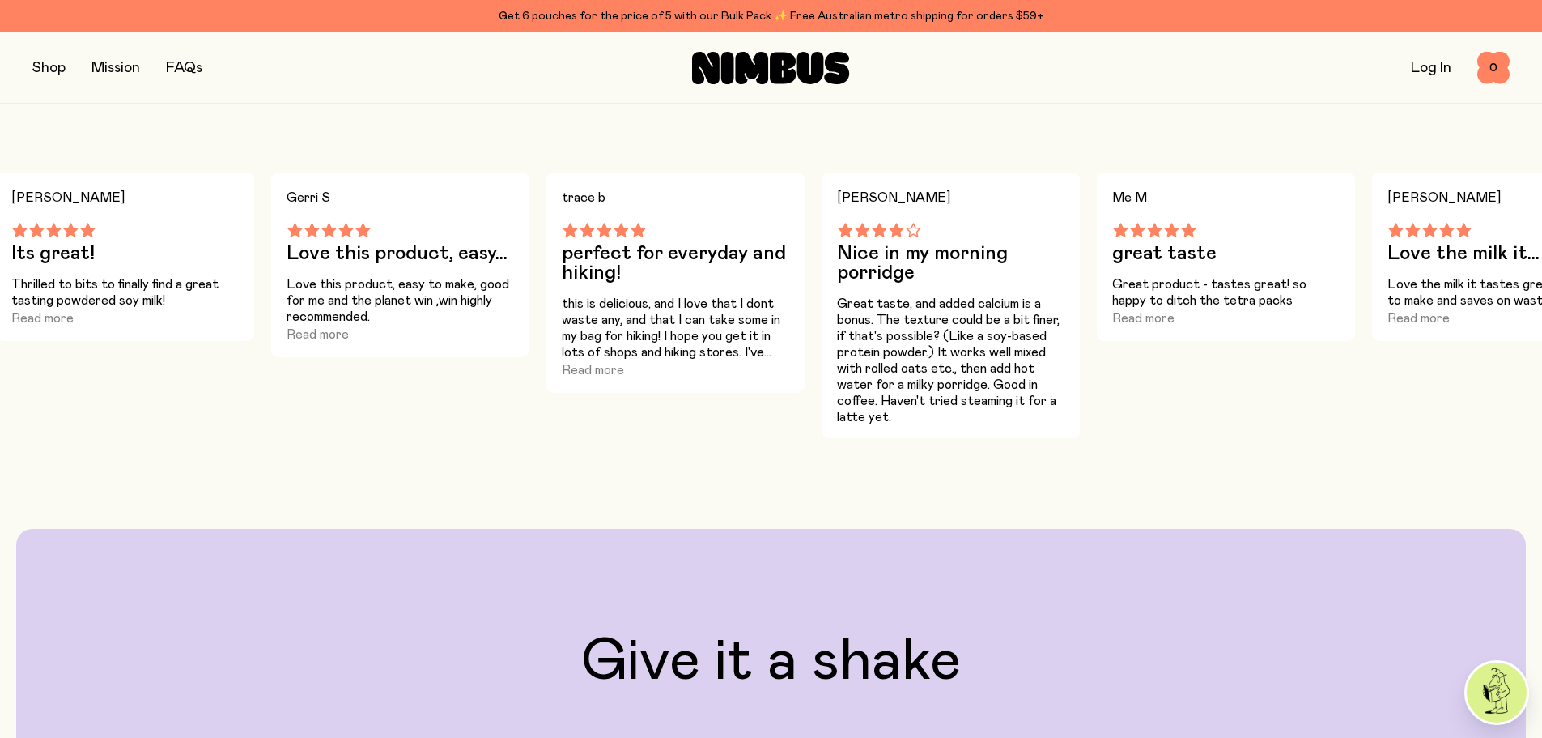
drag, startPoint x: 440, startPoint y: 338, endPoint x: 620, endPoint y: 344, distance: 180.7
click at [620, 344] on p "this is delicious, and I love that I dont waste any, and that I can take some i…" at bounding box center [675, 328] width 227 height 65
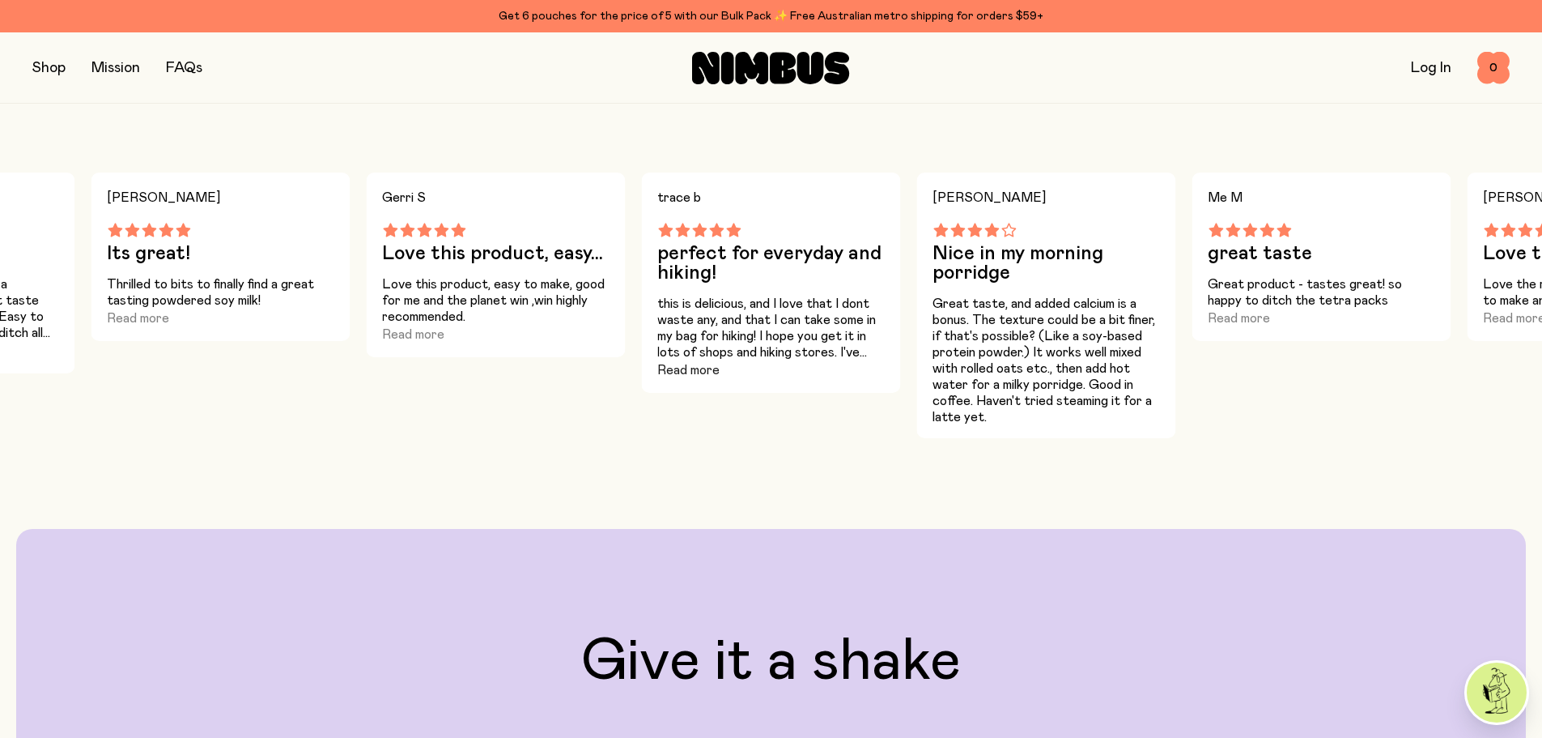
click at [693, 372] on button "Read more" at bounding box center [688, 369] width 62 height 19
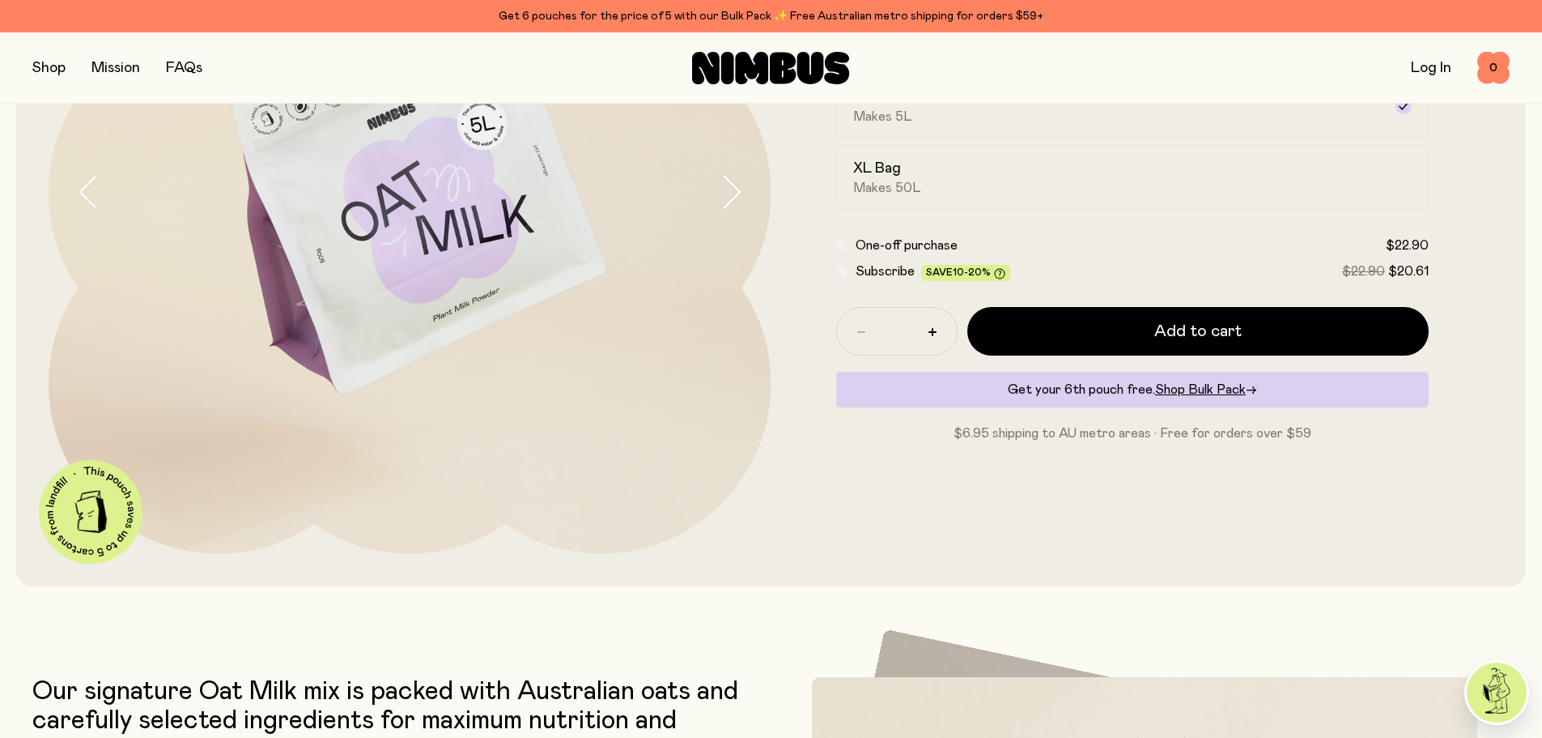
scroll to position [324, 0]
click at [183, 72] on link "FAQs" at bounding box center [184, 68] width 36 height 15
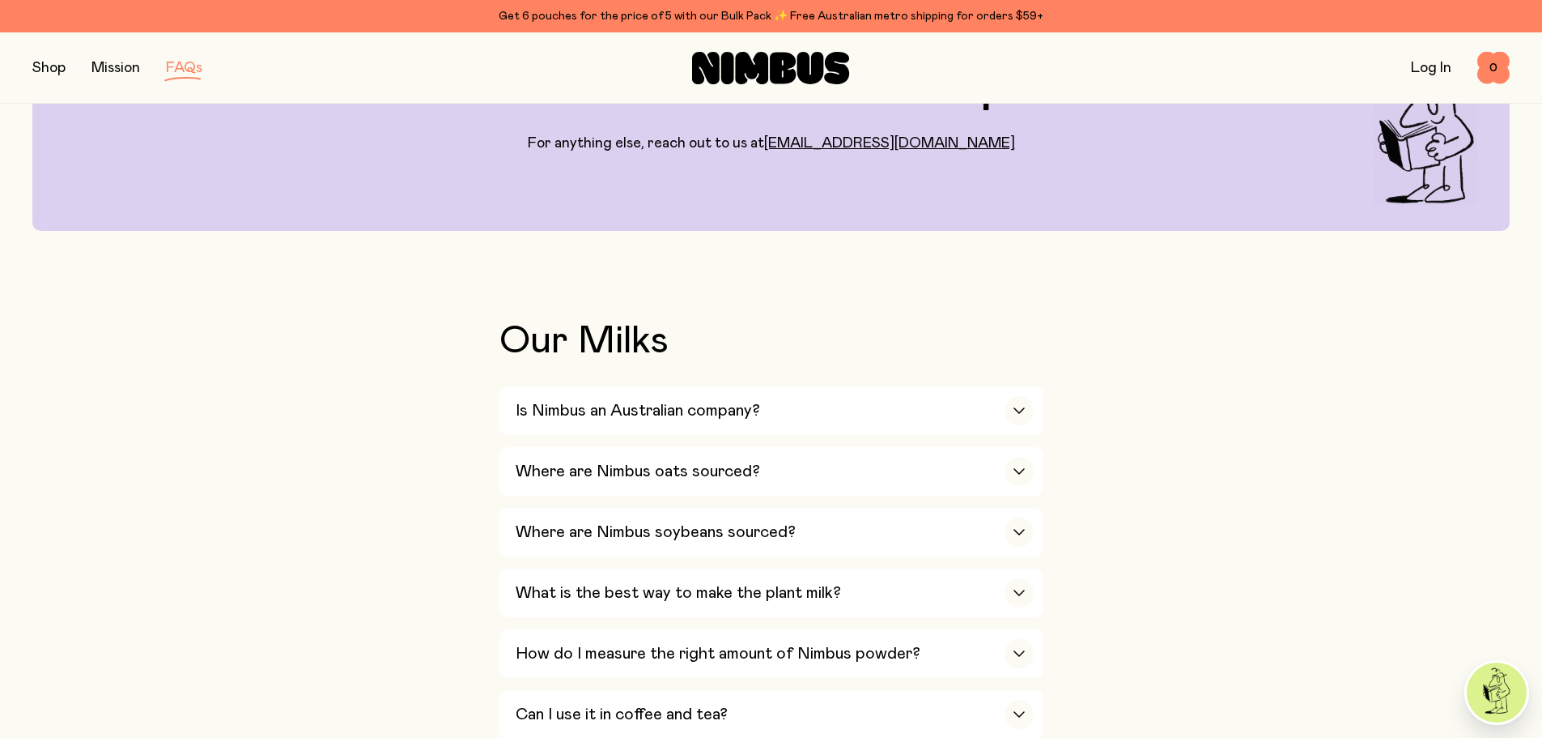
scroll to position [324, 0]
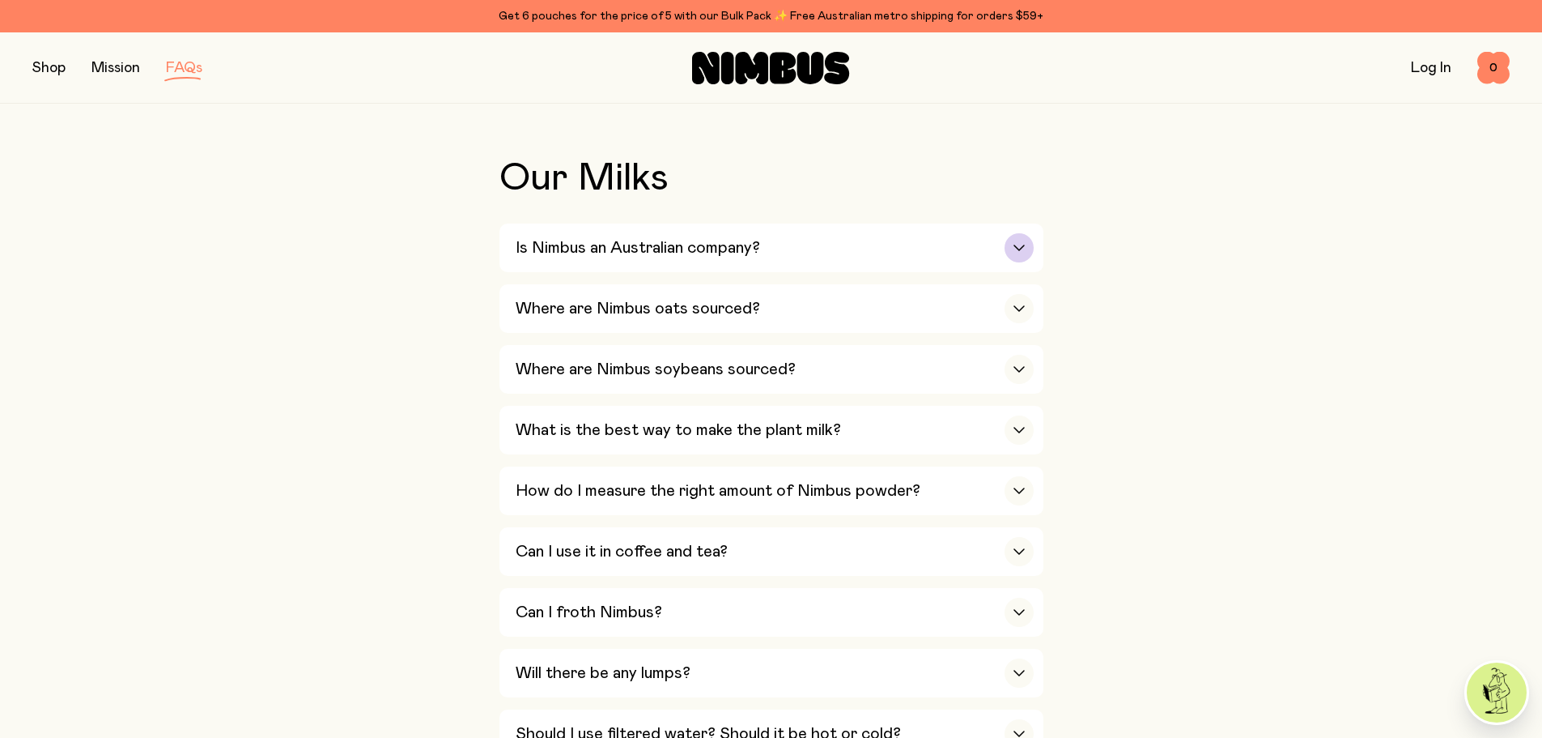
click at [652, 254] on h3 "Is Nimbus an Australian company?" at bounding box center [638, 247] width 245 height 19
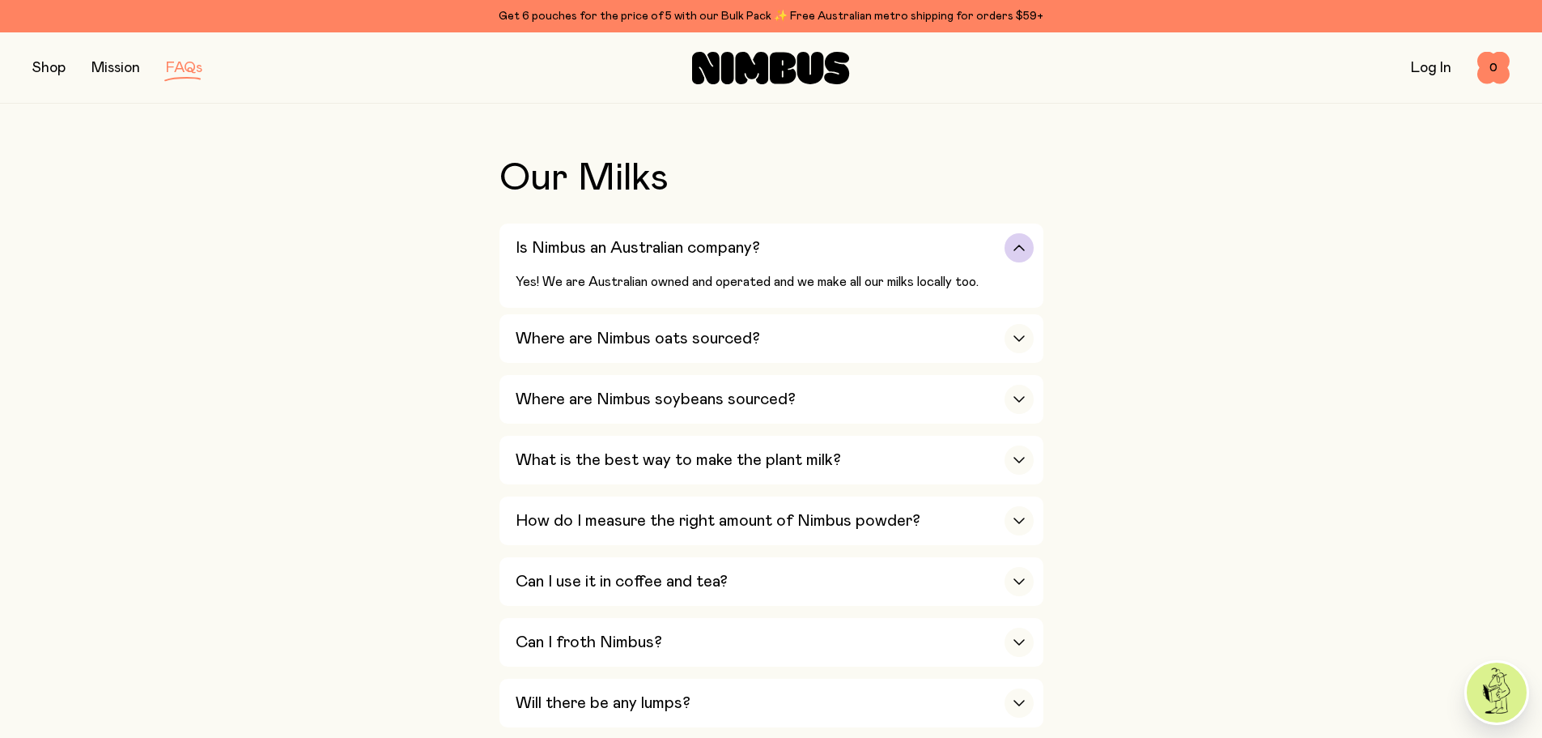
click at [652, 254] on h3 "Is Nimbus an Australian company?" at bounding box center [638, 247] width 245 height 19
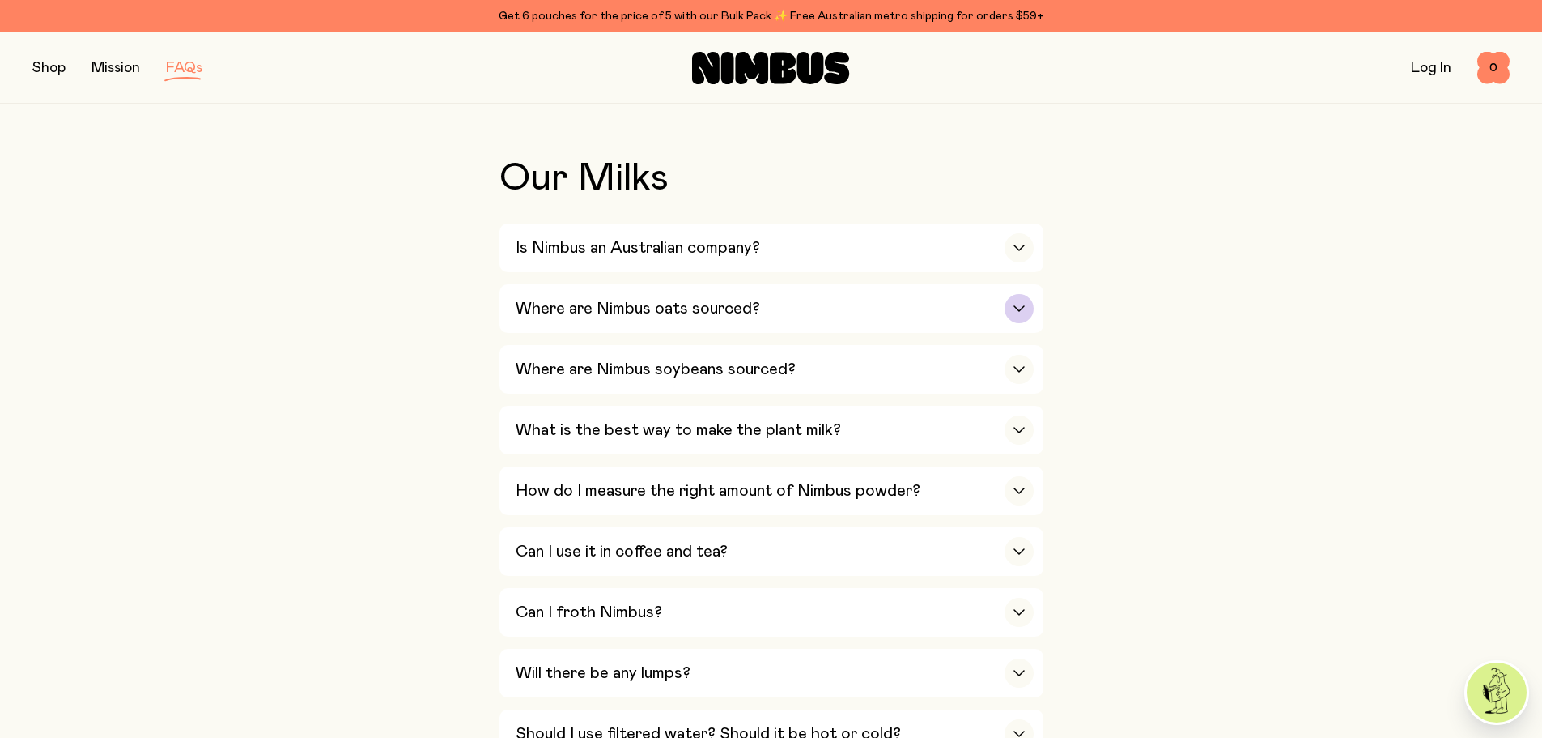
click at [680, 317] on h3 "Where are Nimbus oats sourced?" at bounding box center [638, 308] width 245 height 19
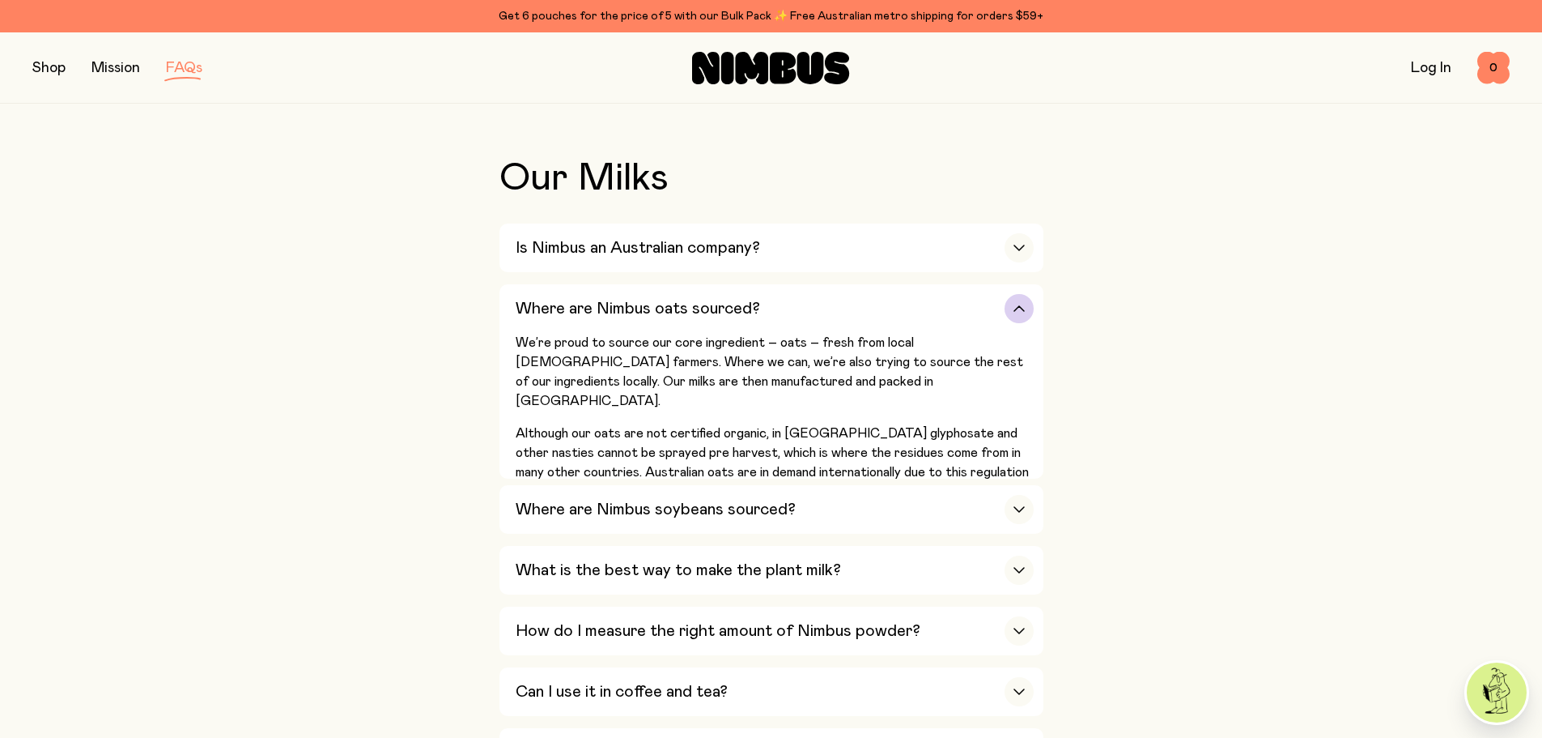
click at [680, 317] on h3 "Where are Nimbus oats sourced?" at bounding box center [638, 308] width 245 height 19
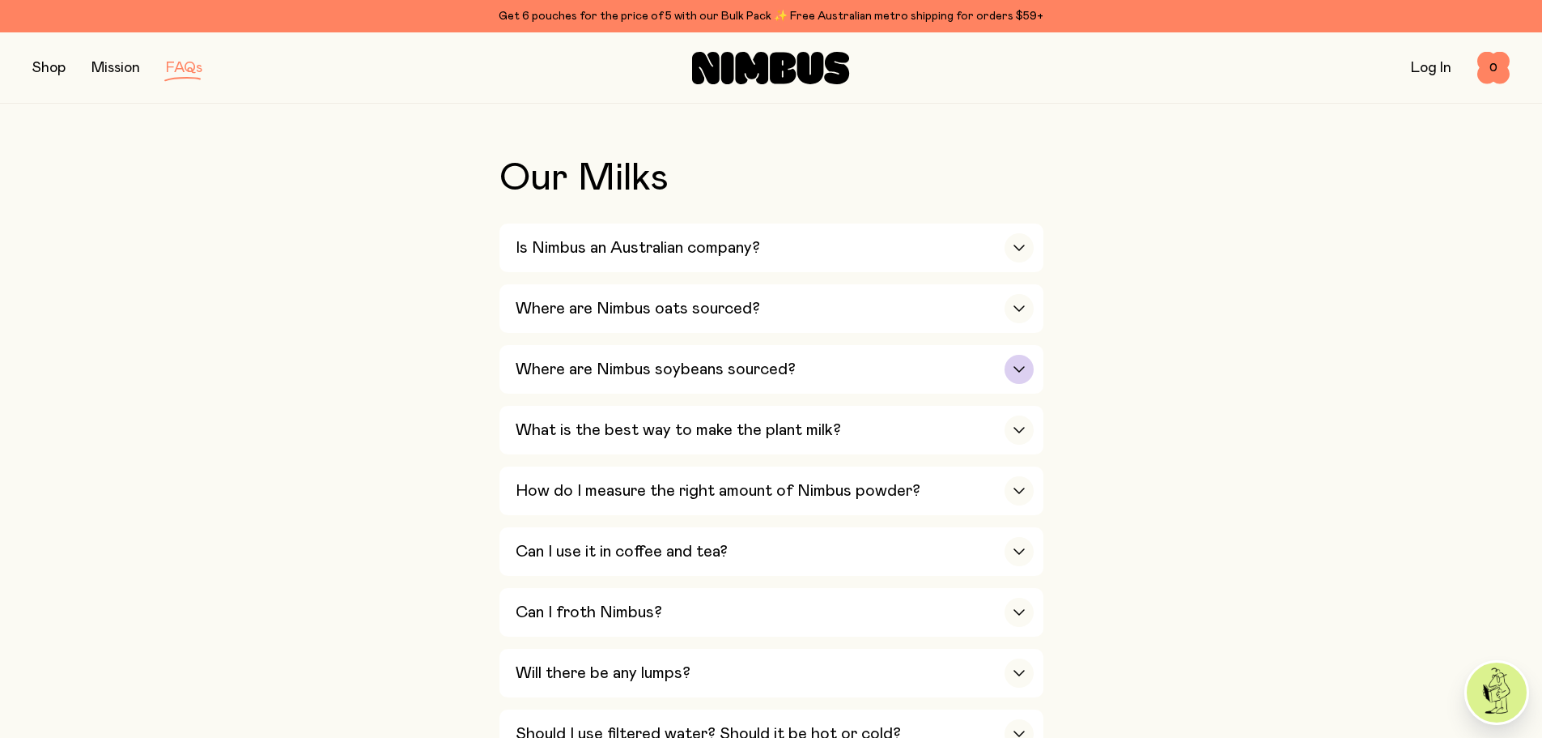
click at [708, 368] on h3 "Where are Nimbus soybeans sourced?" at bounding box center [656, 368] width 280 height 19
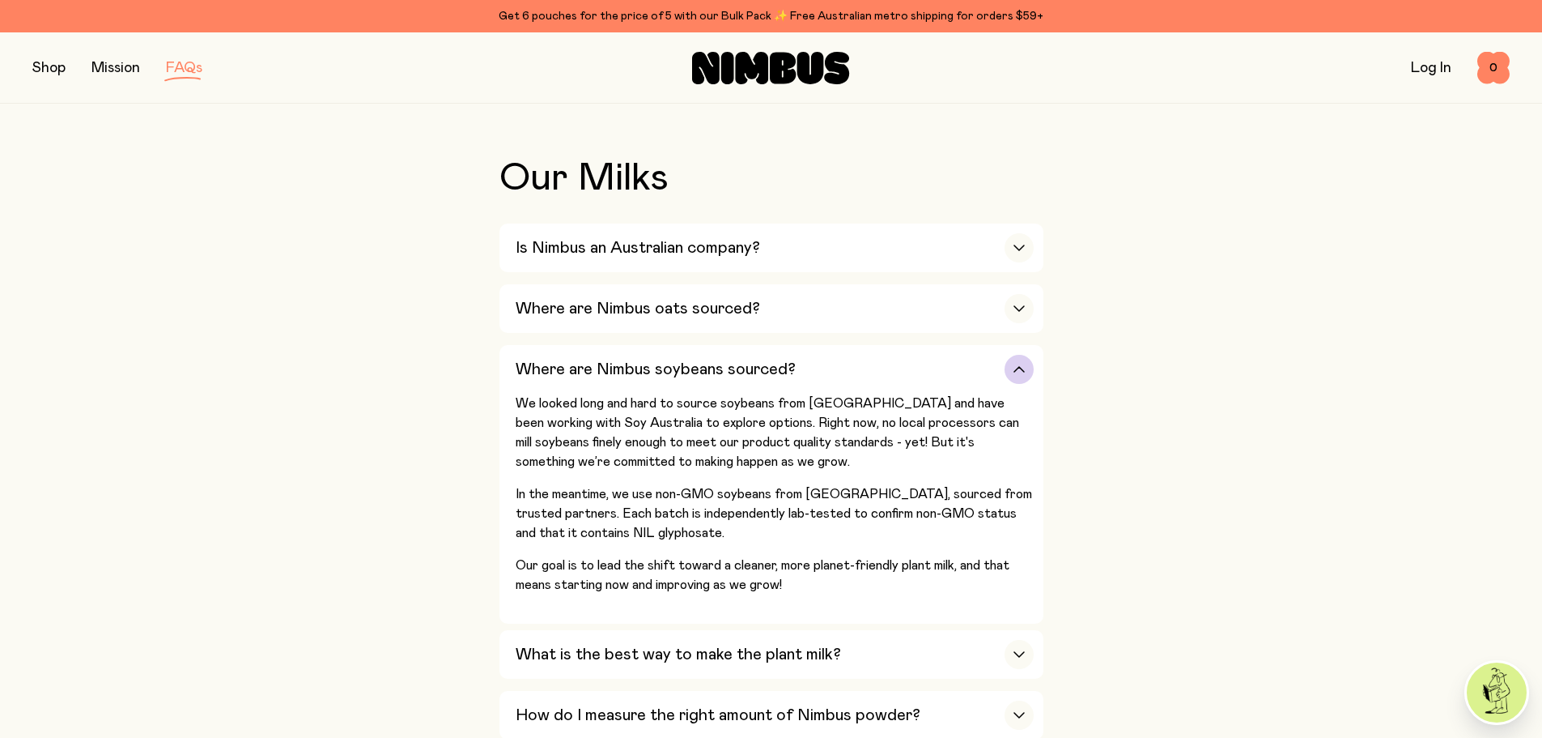
click at [708, 368] on h3 "Where are Nimbus soybeans sourced?" at bounding box center [656, 368] width 280 height 19
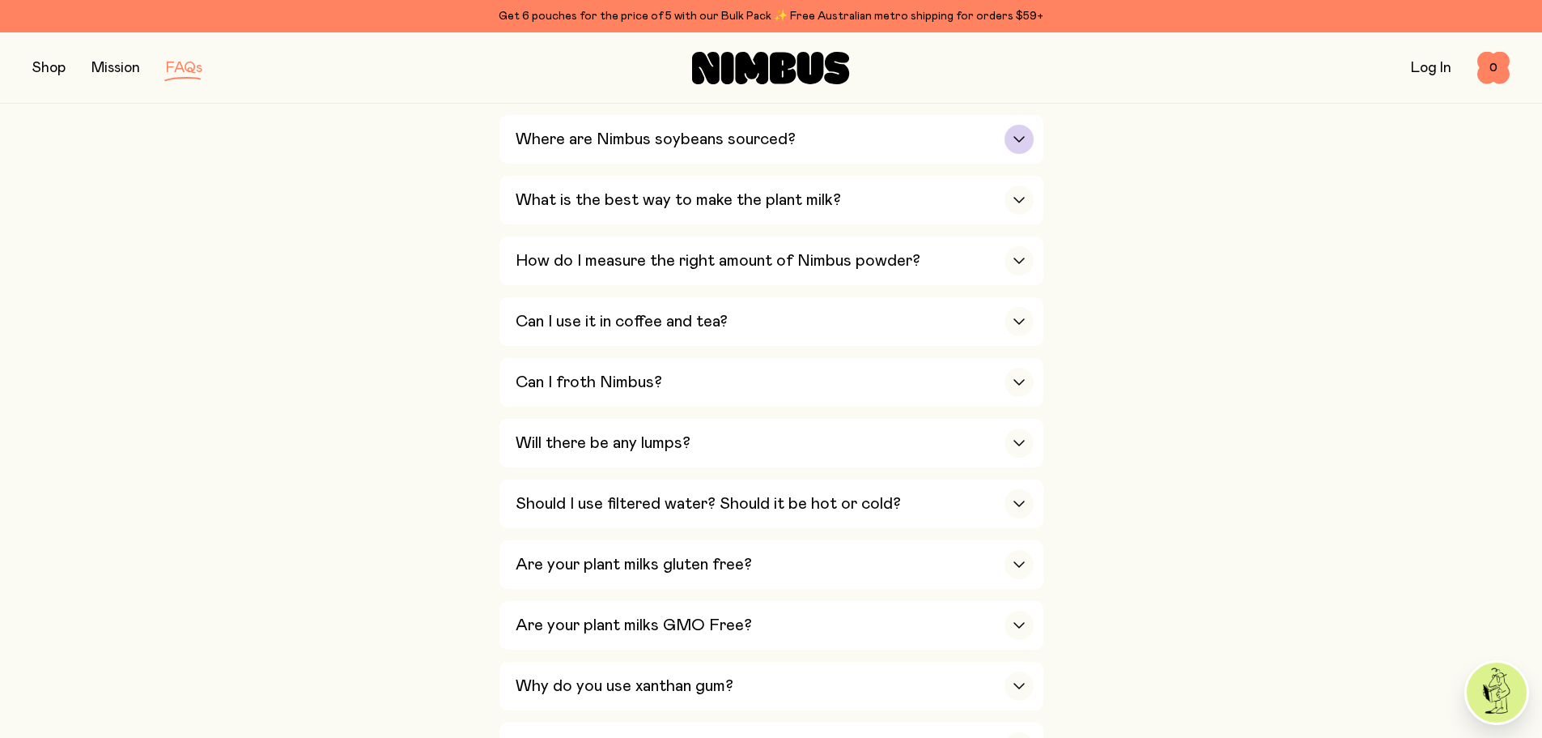
scroll to position [567, 0]
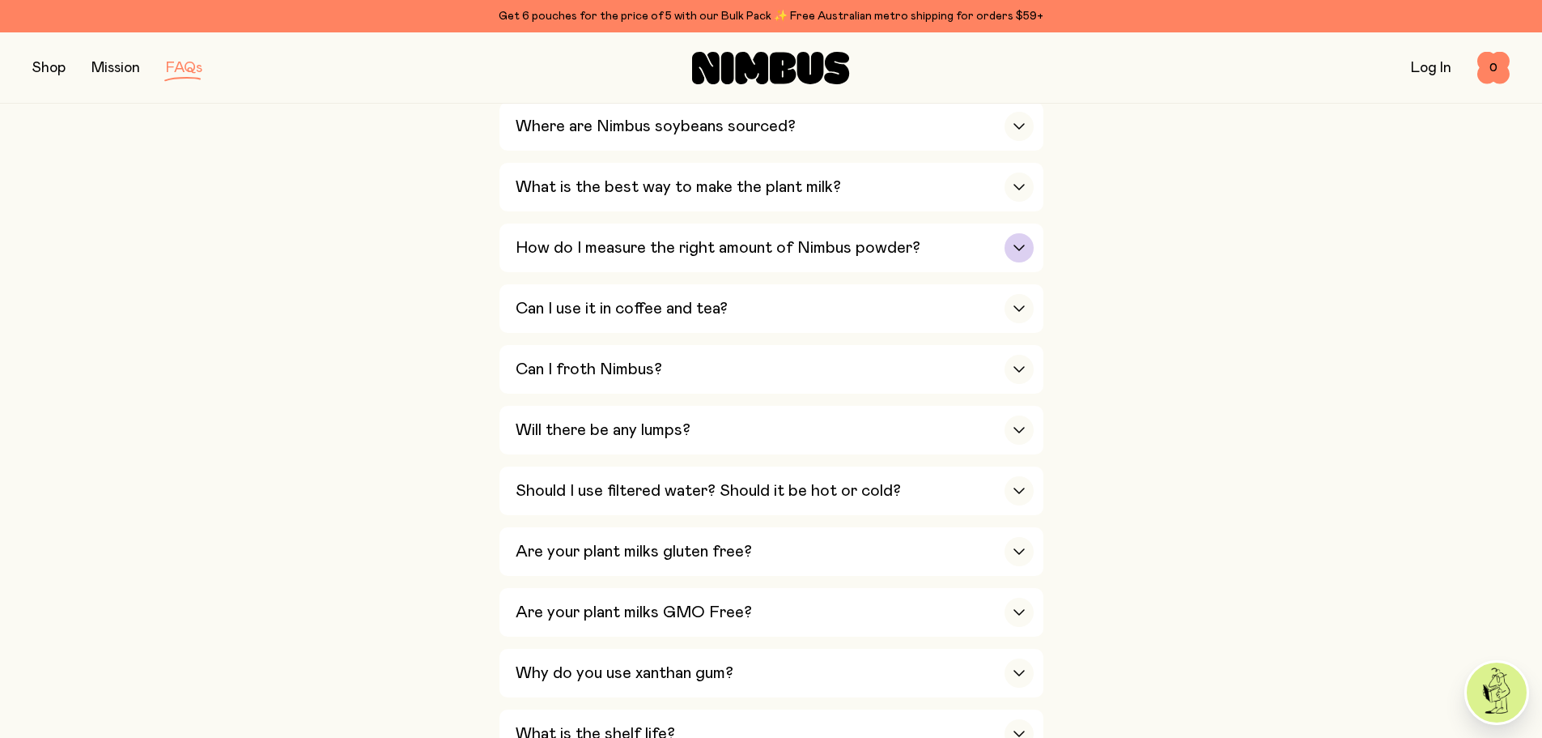
click at [703, 250] on h3 "How do I measure the right amount of Nimbus powder?" at bounding box center [718, 247] width 405 height 19
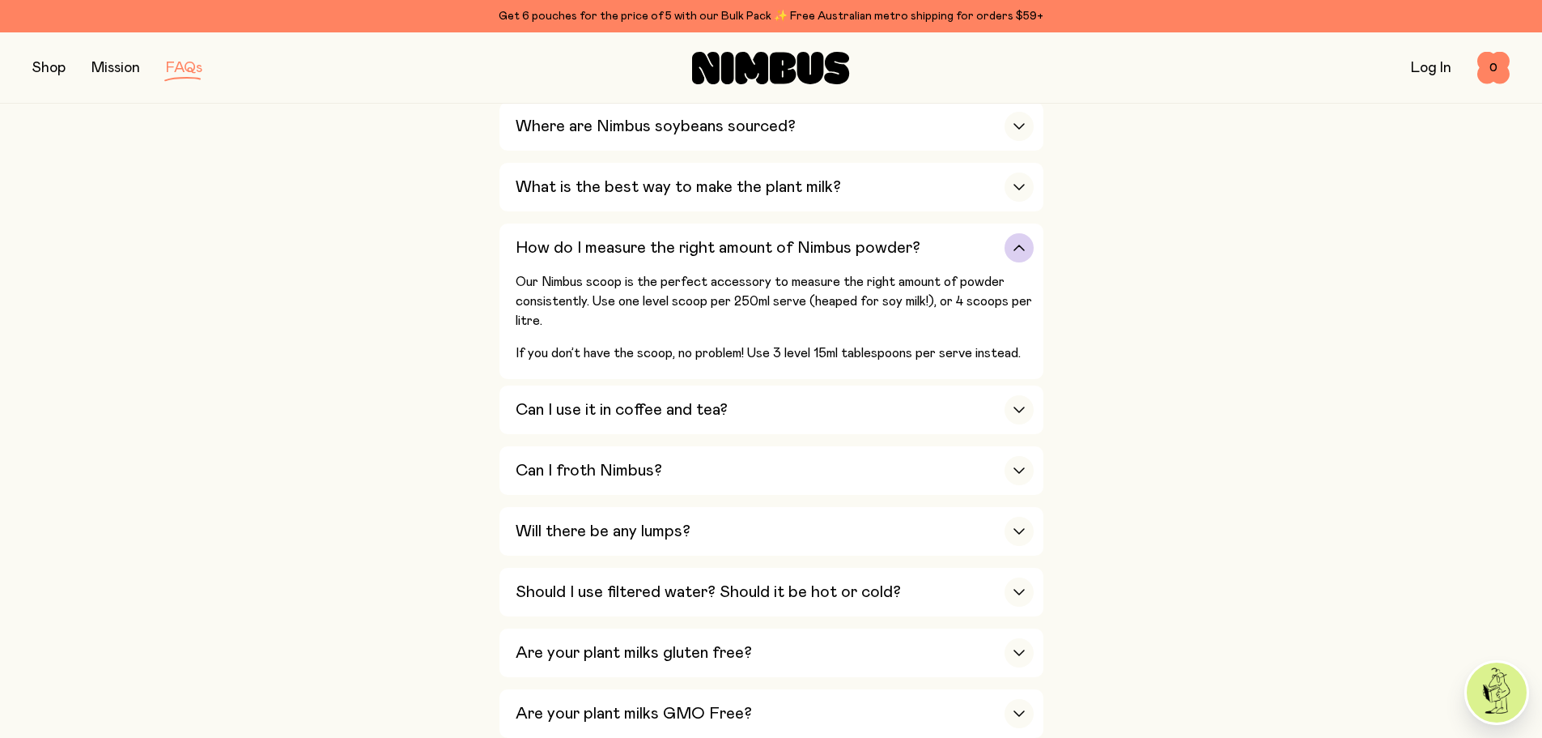
click at [703, 250] on h3 "How do I measure the right amount of Nimbus powder?" at bounding box center [718, 247] width 405 height 19
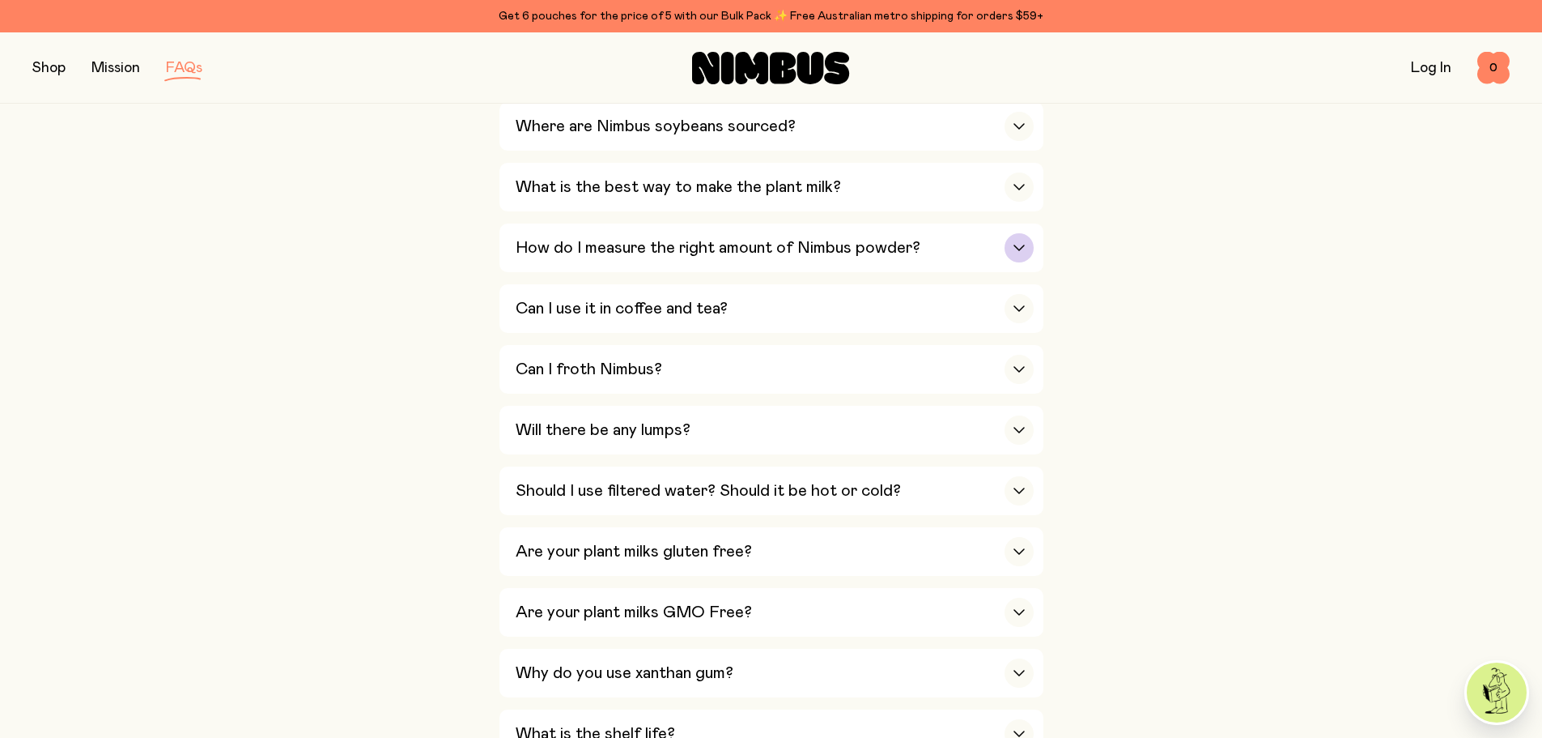
click at [703, 250] on h3 "How do I measure the right amount of Nimbus powder?" at bounding box center [718, 247] width 405 height 19
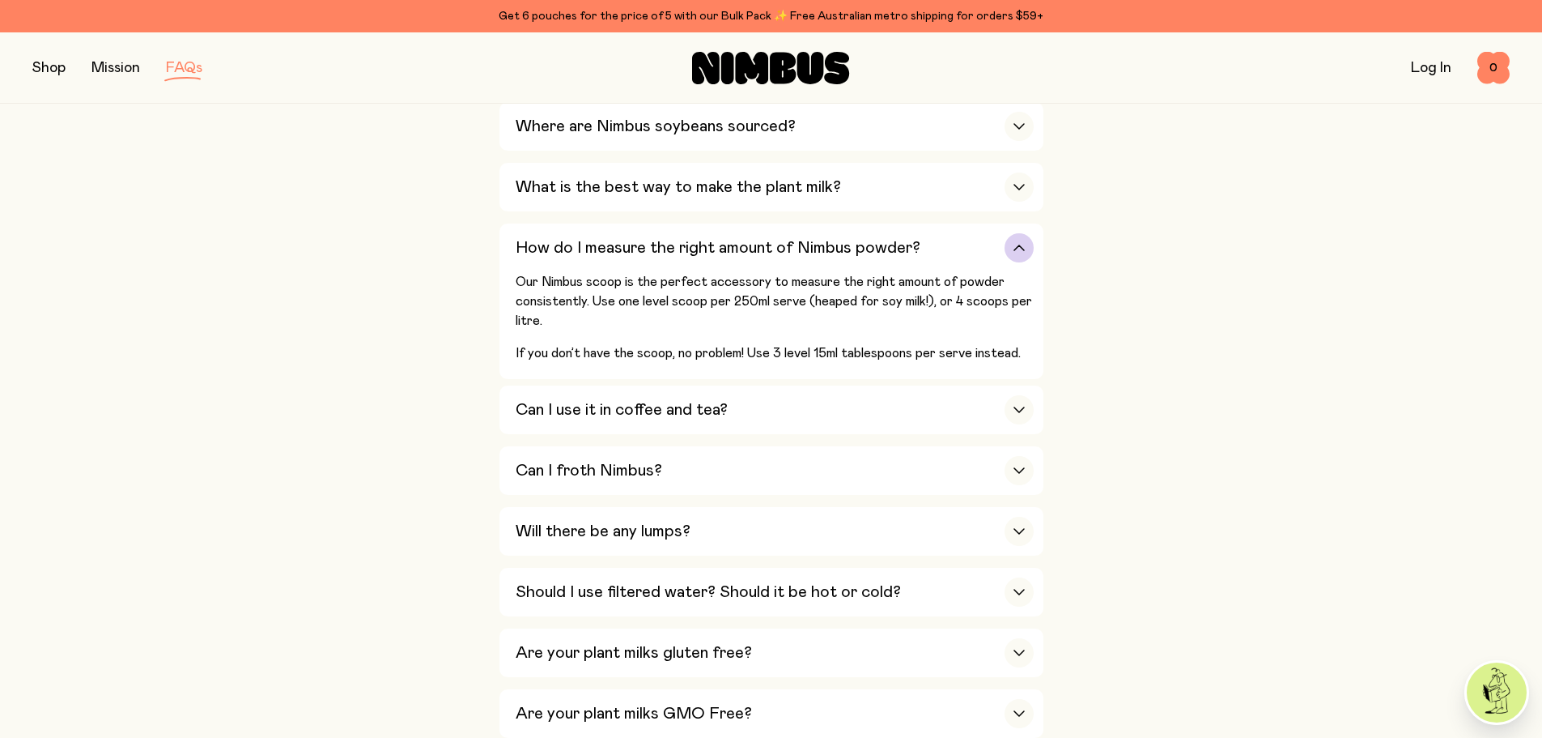
click at [703, 250] on h3 "How do I measure the right amount of Nimbus powder?" at bounding box center [718, 247] width 405 height 19
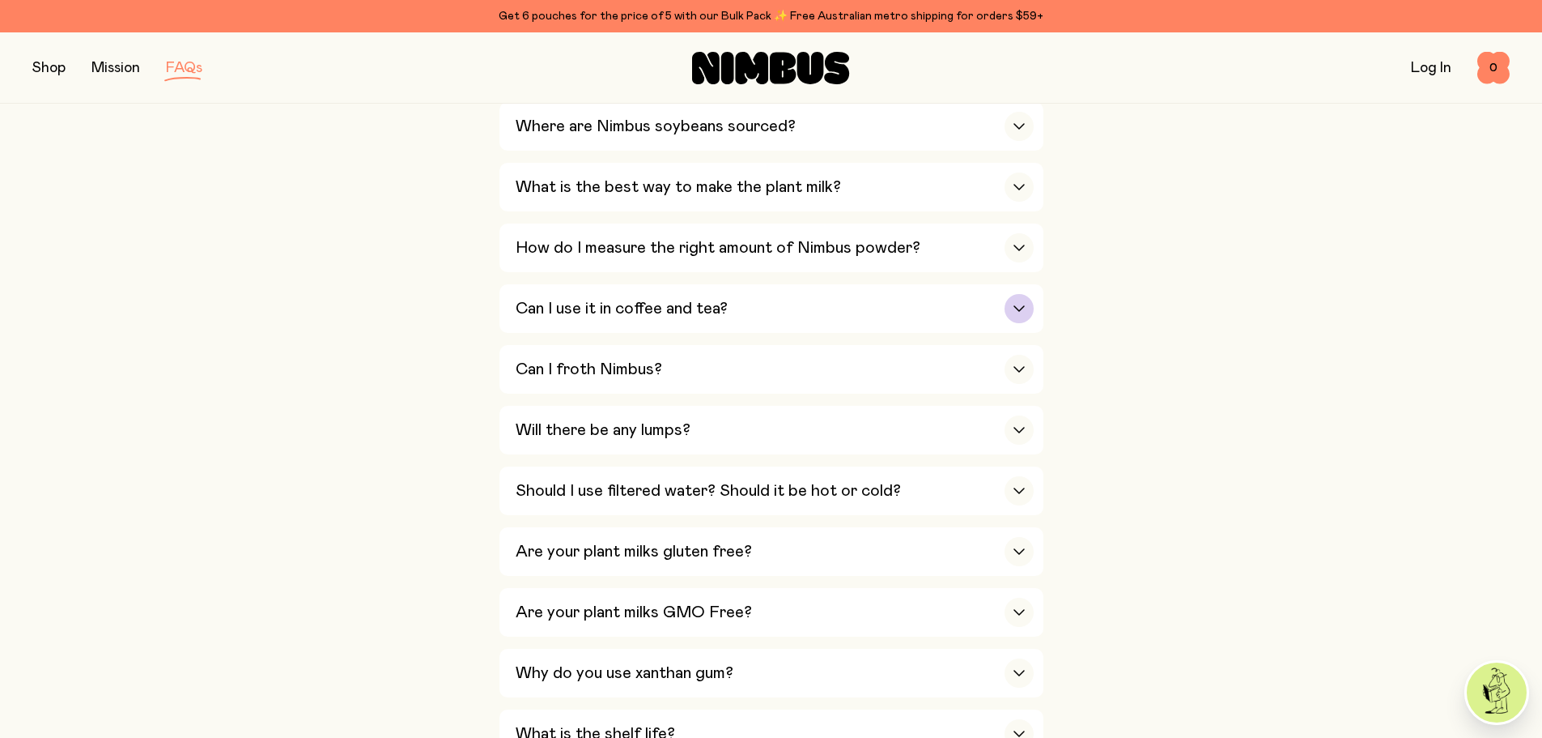
click at [696, 321] on div "Can I use it in coffee and tea?" at bounding box center [775, 308] width 518 height 49
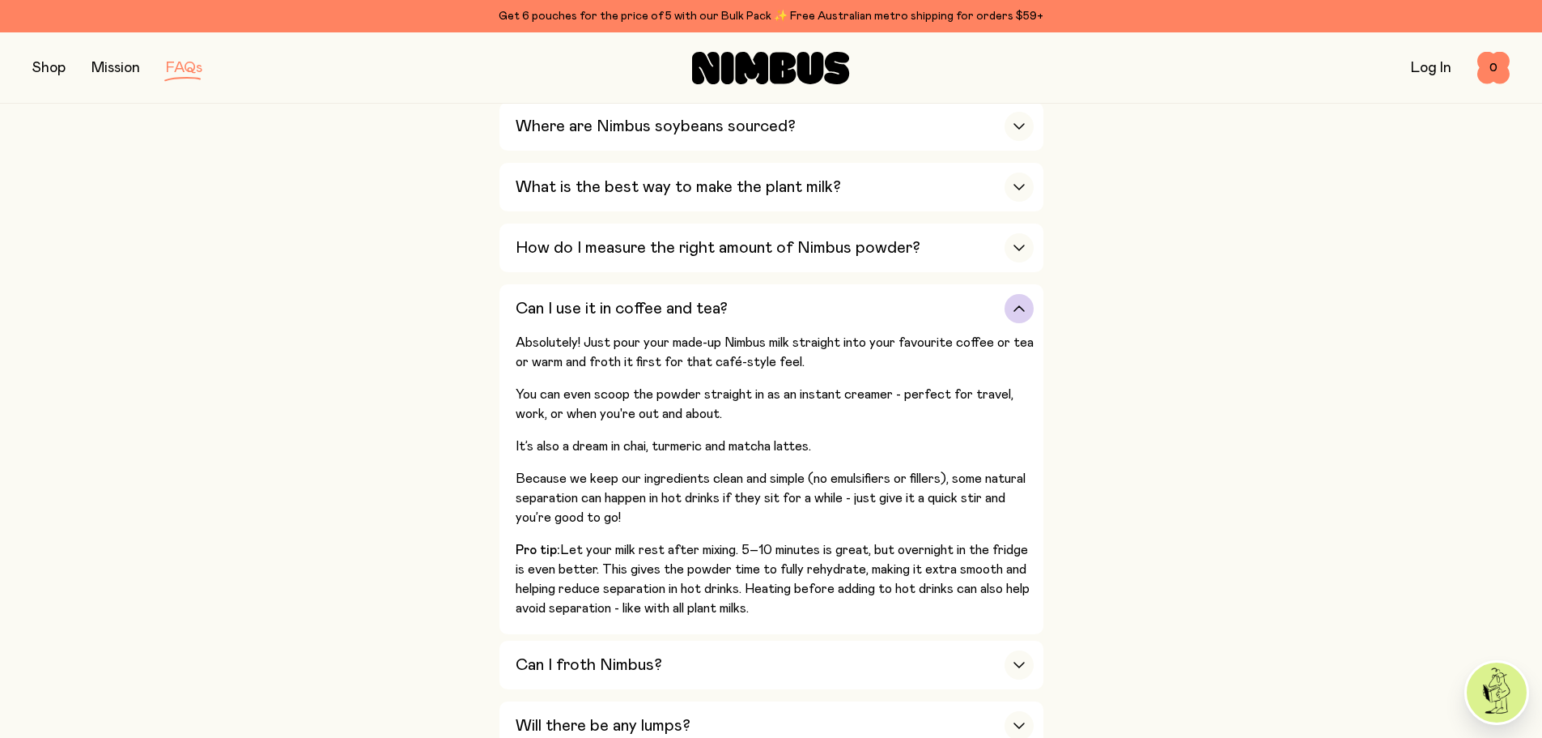
click at [696, 321] on div "Can I use it in coffee and tea?" at bounding box center [775, 308] width 518 height 49
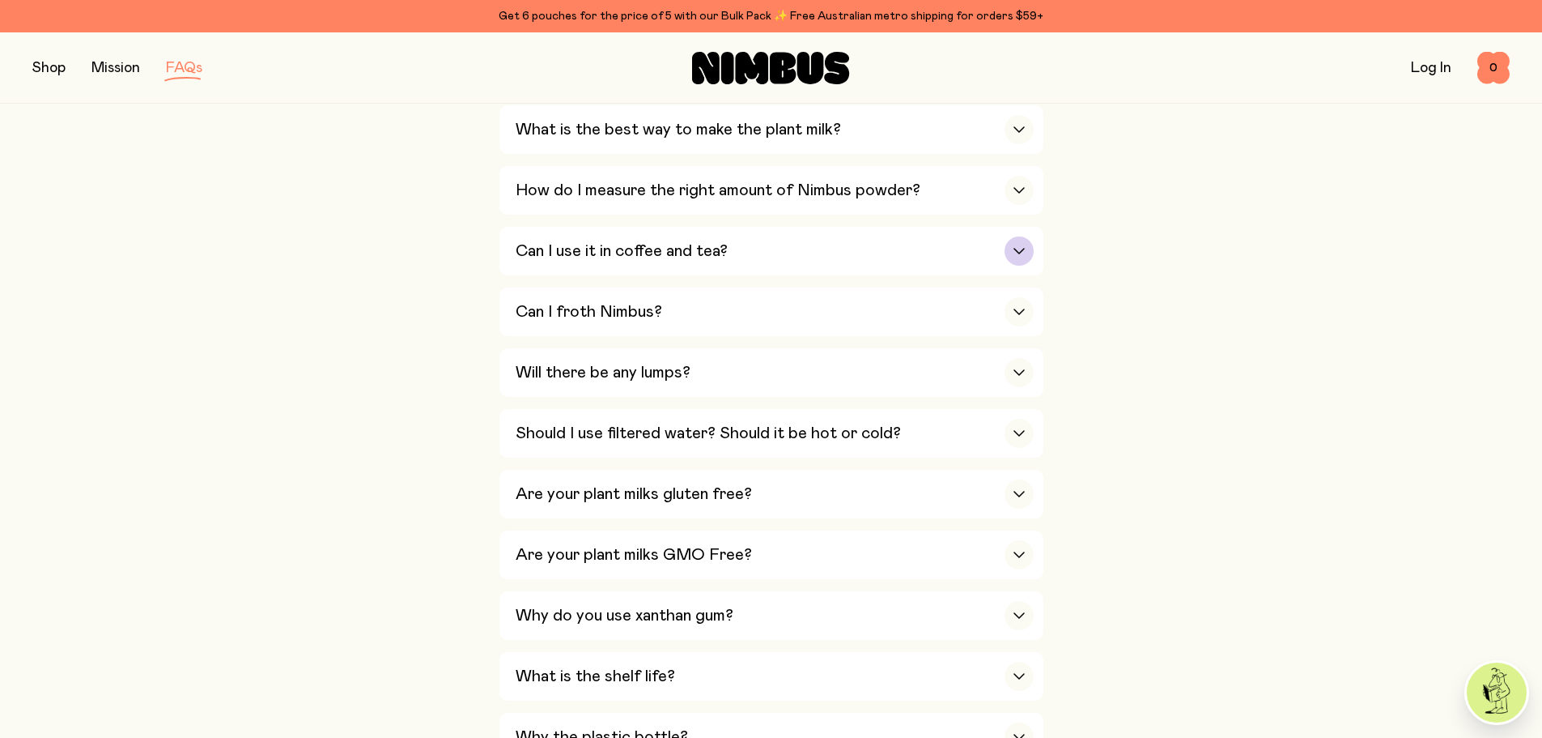
scroll to position [648, 0]
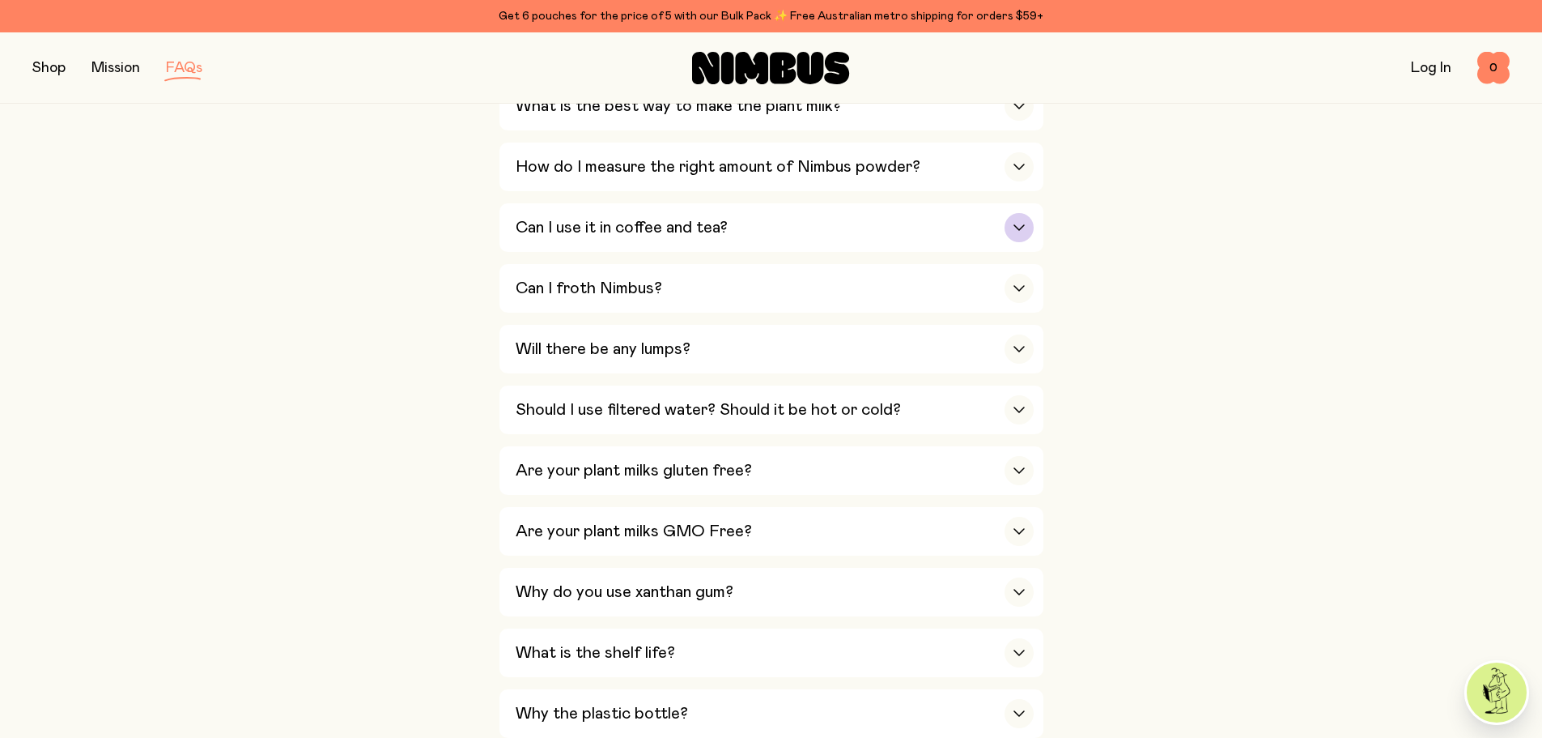
click at [699, 240] on div "Can I use it in coffee and tea?" at bounding box center [775, 227] width 518 height 49
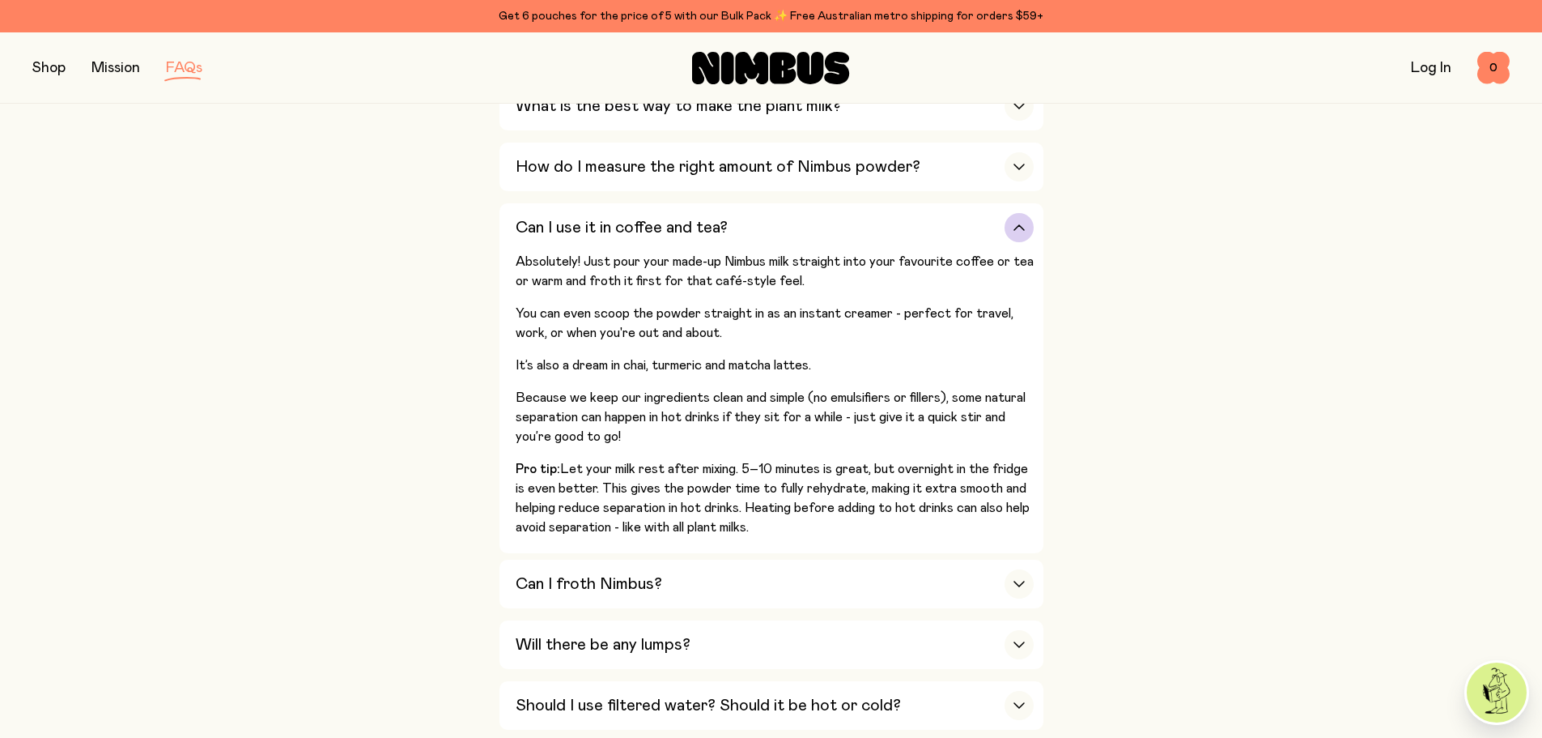
click at [702, 227] on h3 "Can I use it in coffee and tea?" at bounding box center [622, 227] width 212 height 19
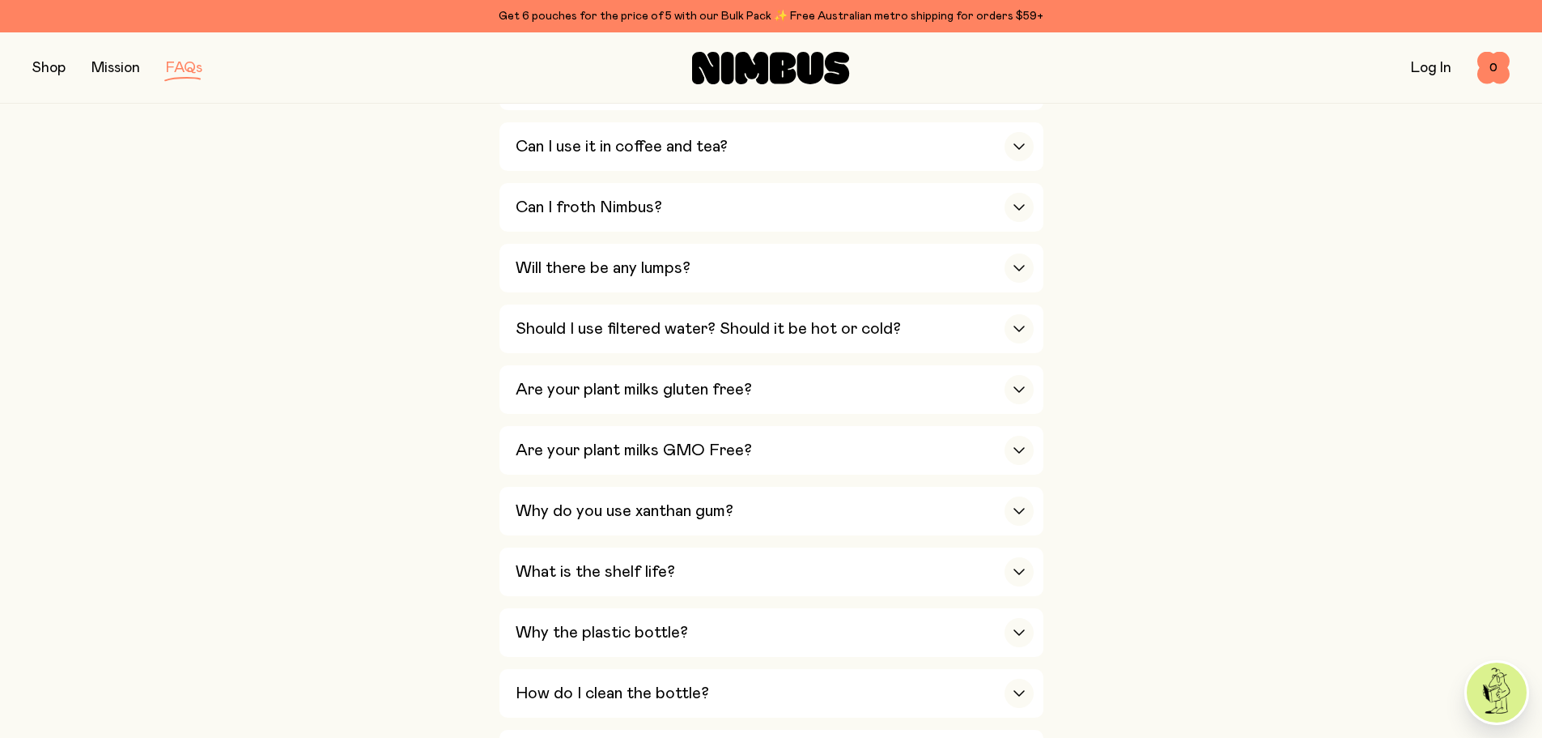
scroll to position [810, 0]
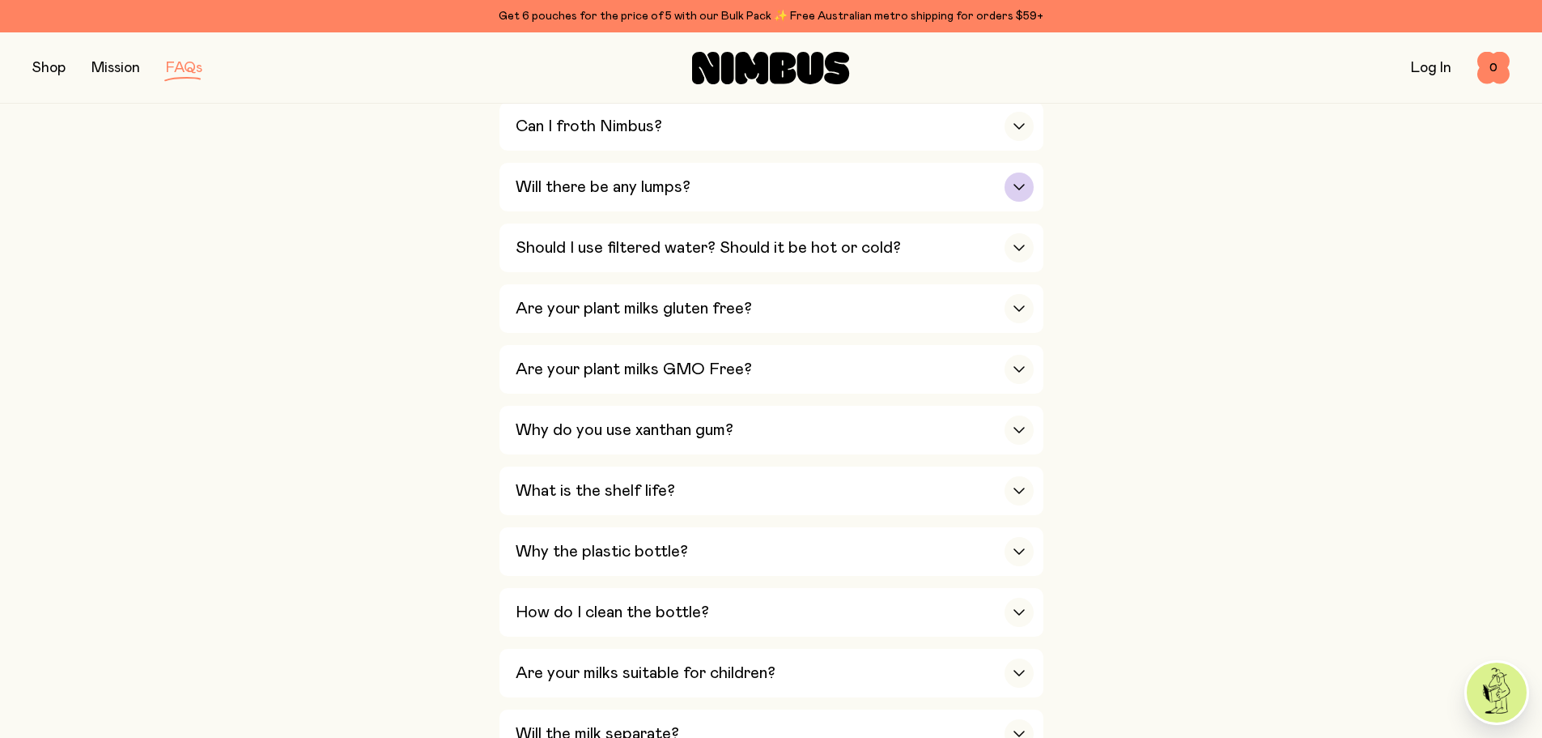
click at [662, 181] on h3 "Will there be any lumps?" at bounding box center [603, 186] width 175 height 19
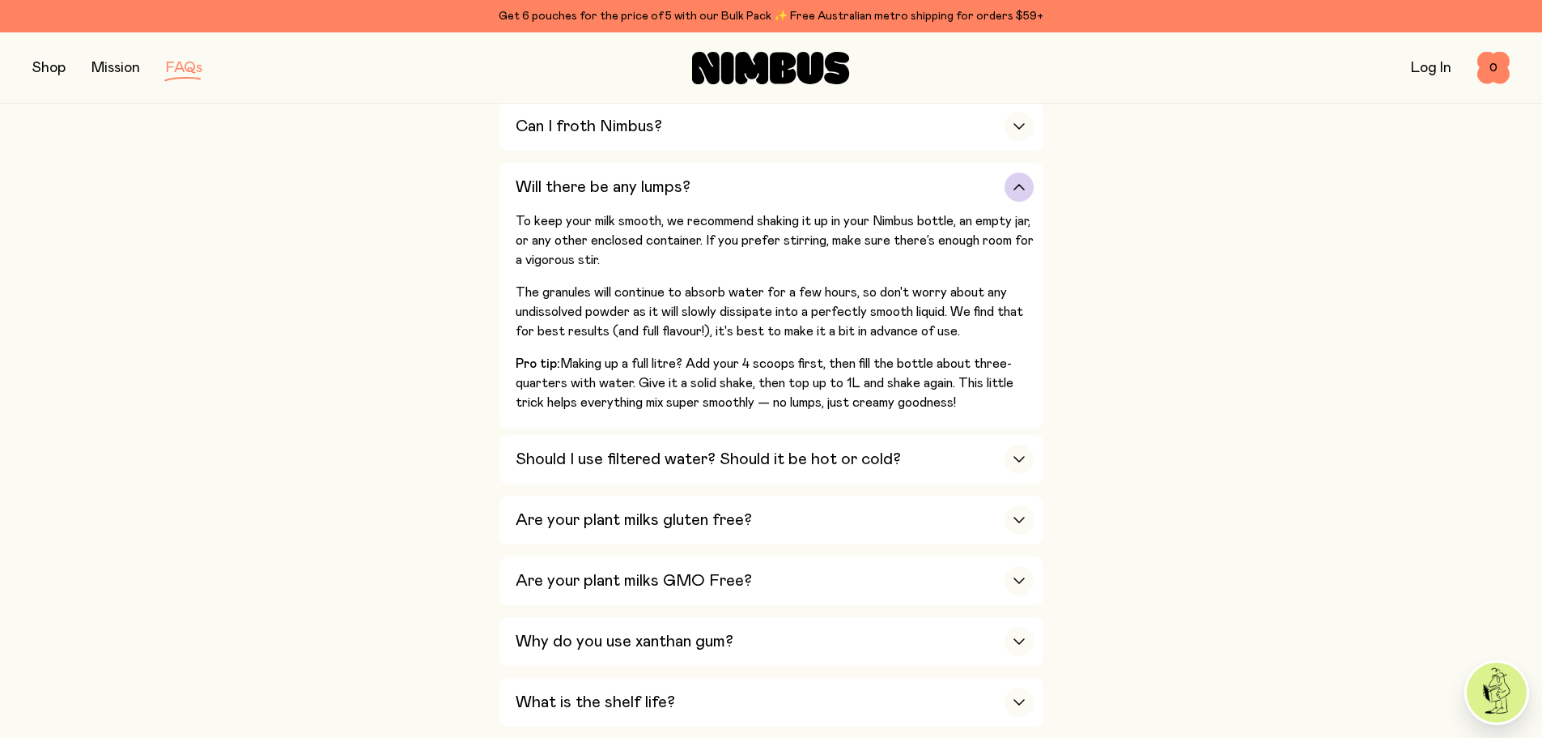
click at [662, 181] on h3 "Will there be any lumps?" at bounding box center [603, 186] width 175 height 19
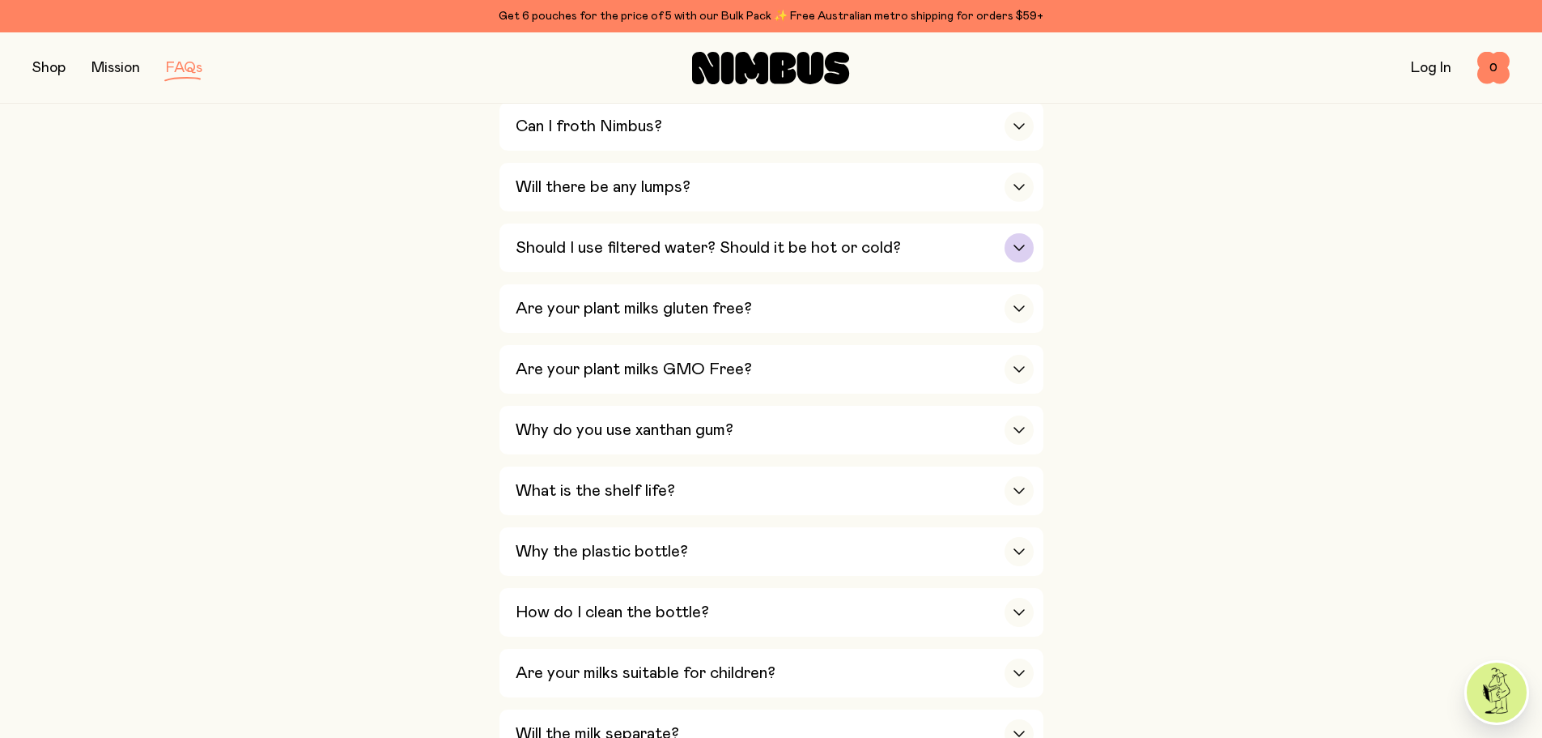
click at [677, 238] on h3 "Should I use filtered water? Should it be hot or cold?" at bounding box center [708, 247] width 385 height 19
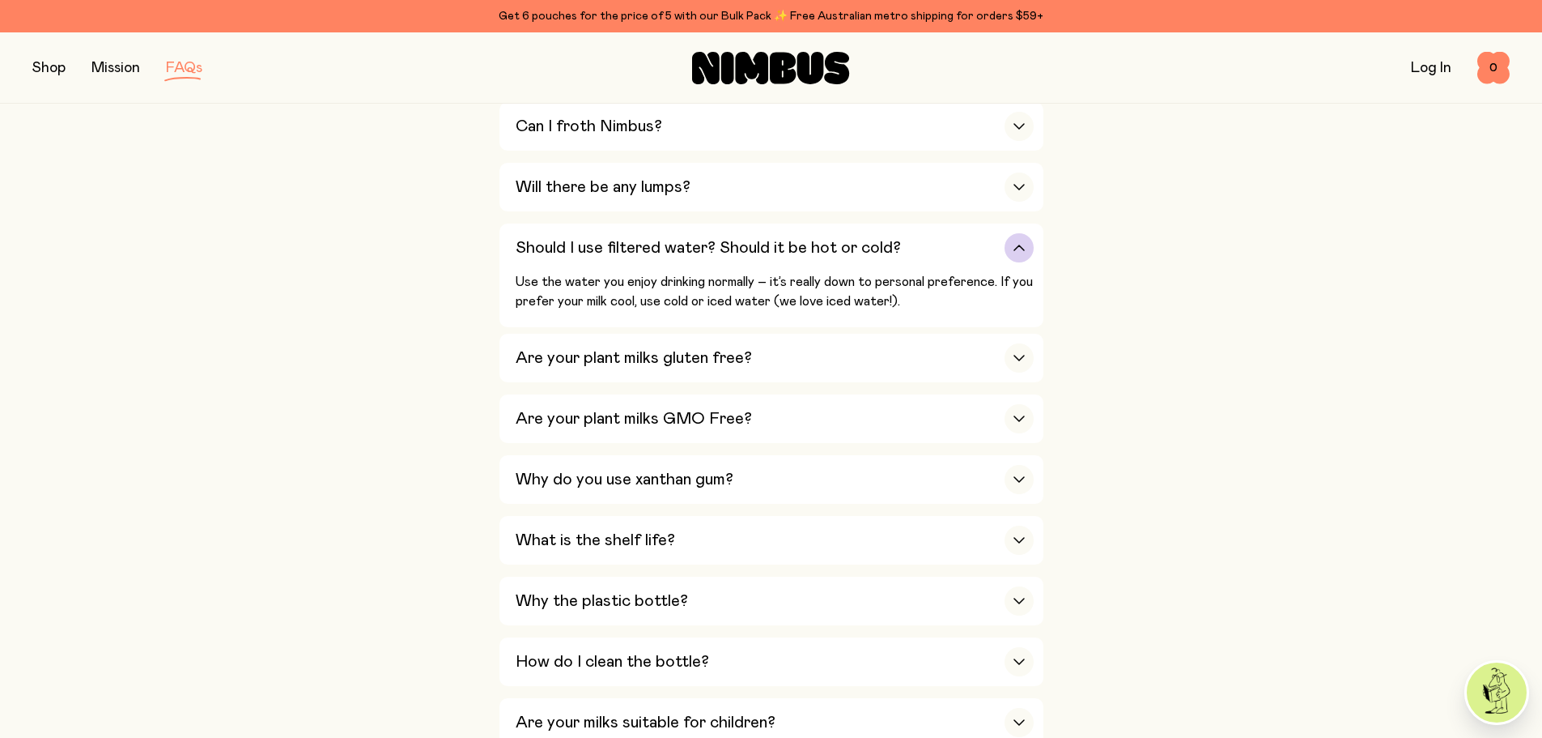
click at [677, 238] on h3 "Should I use filtered water? Should it be hot or cold?" at bounding box center [708, 247] width 385 height 19
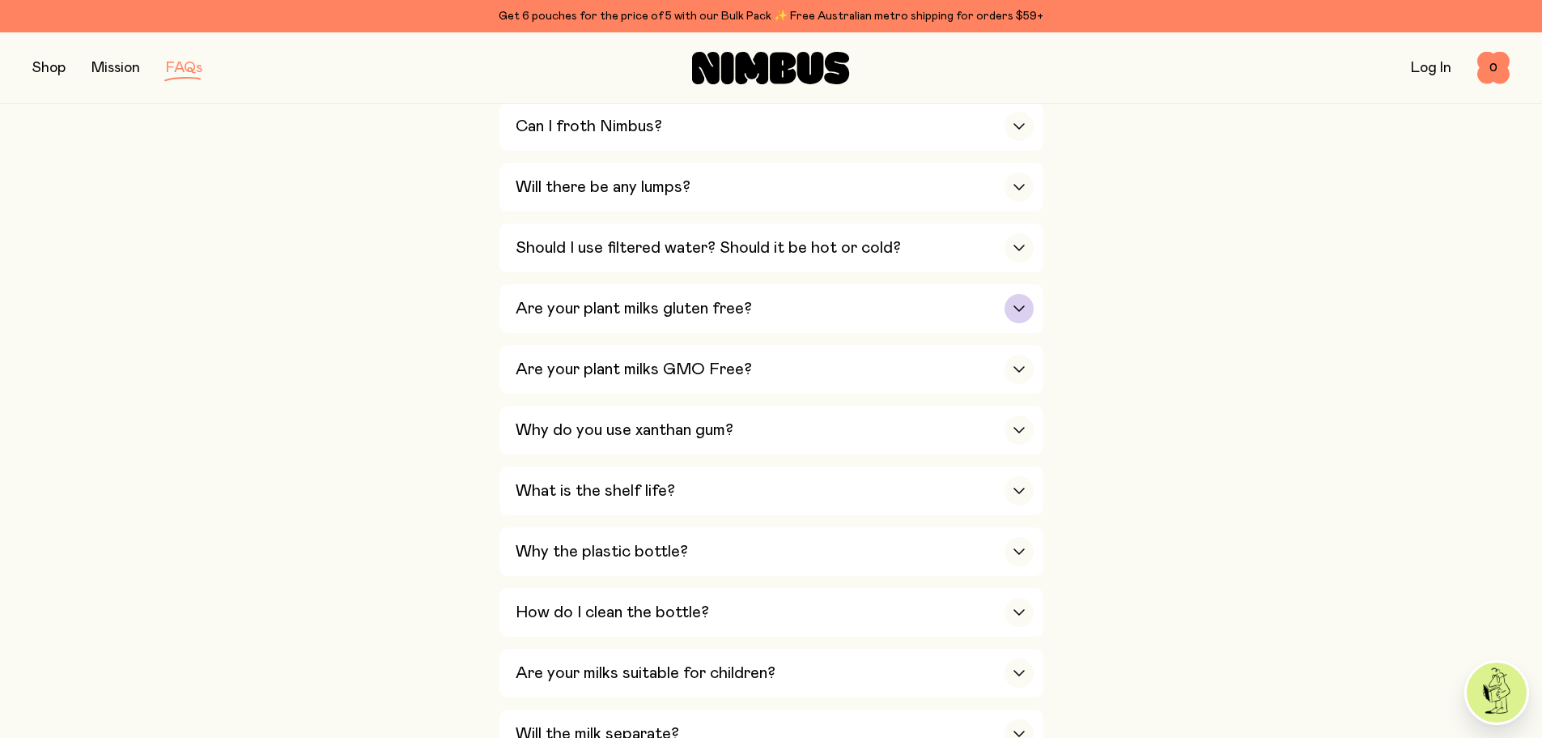
click at [683, 302] on h3 "Are your plant milks gluten free?" at bounding box center [634, 308] width 236 height 19
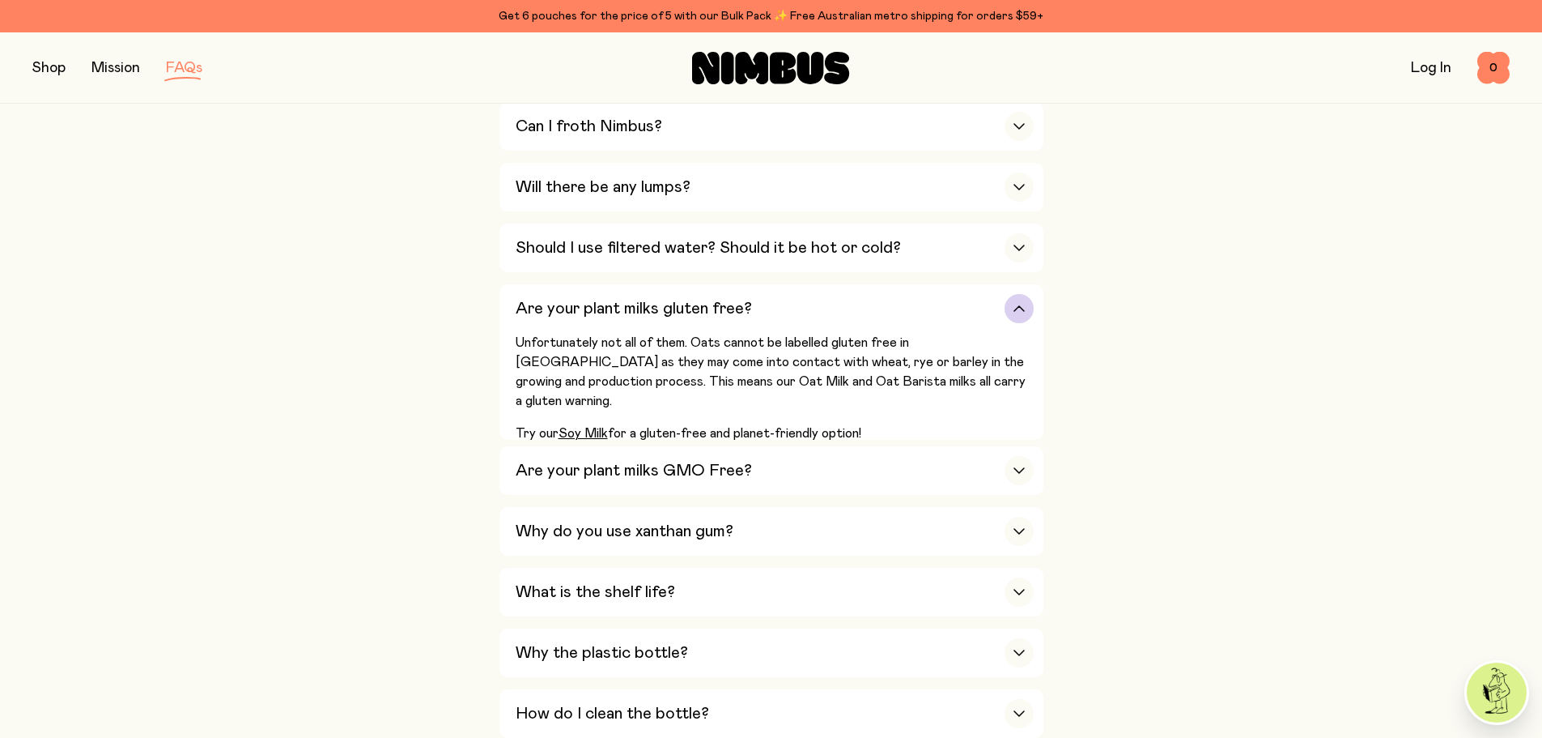
click at [683, 302] on h3 "Are your plant milks gluten free?" at bounding box center [634, 308] width 236 height 19
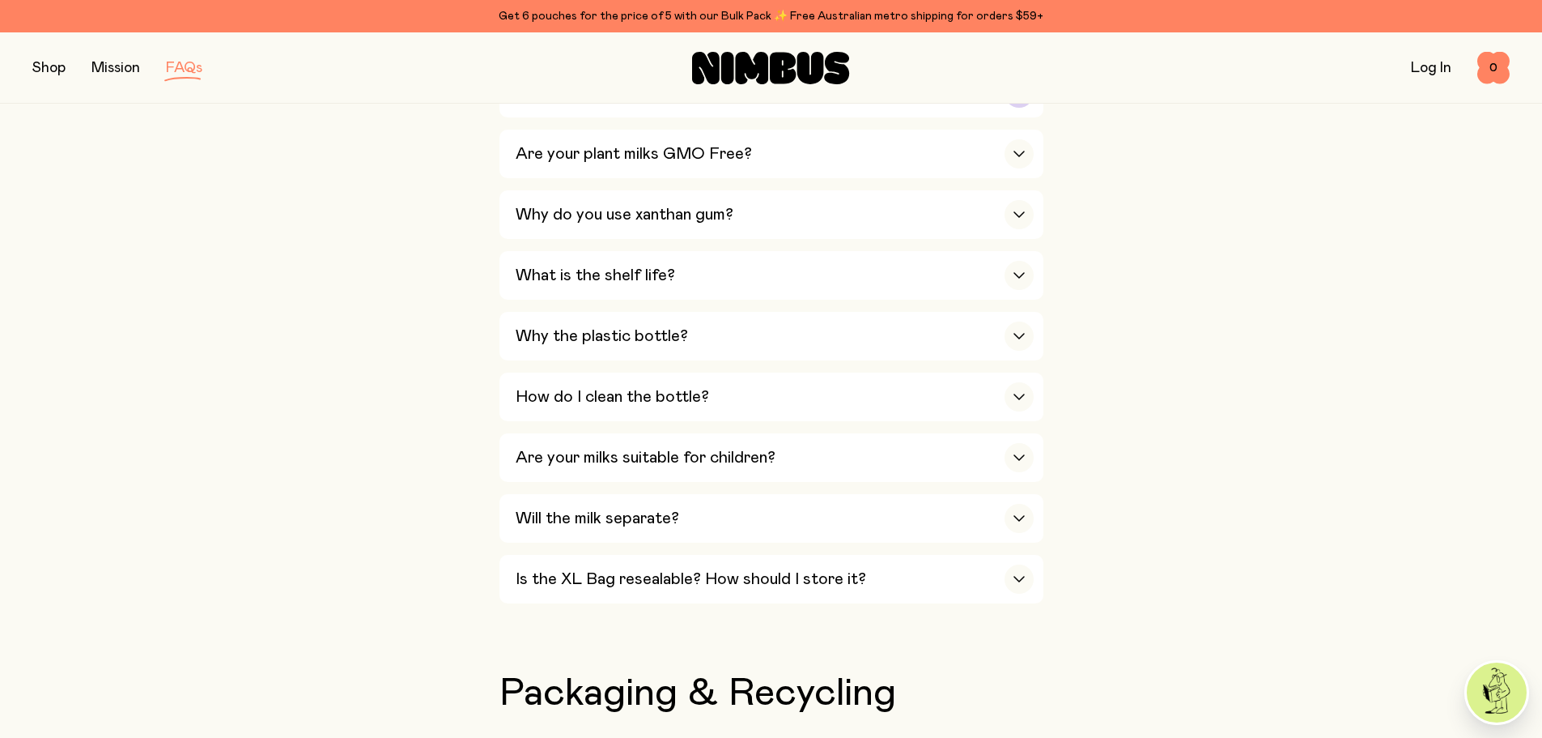
scroll to position [1052, 0]
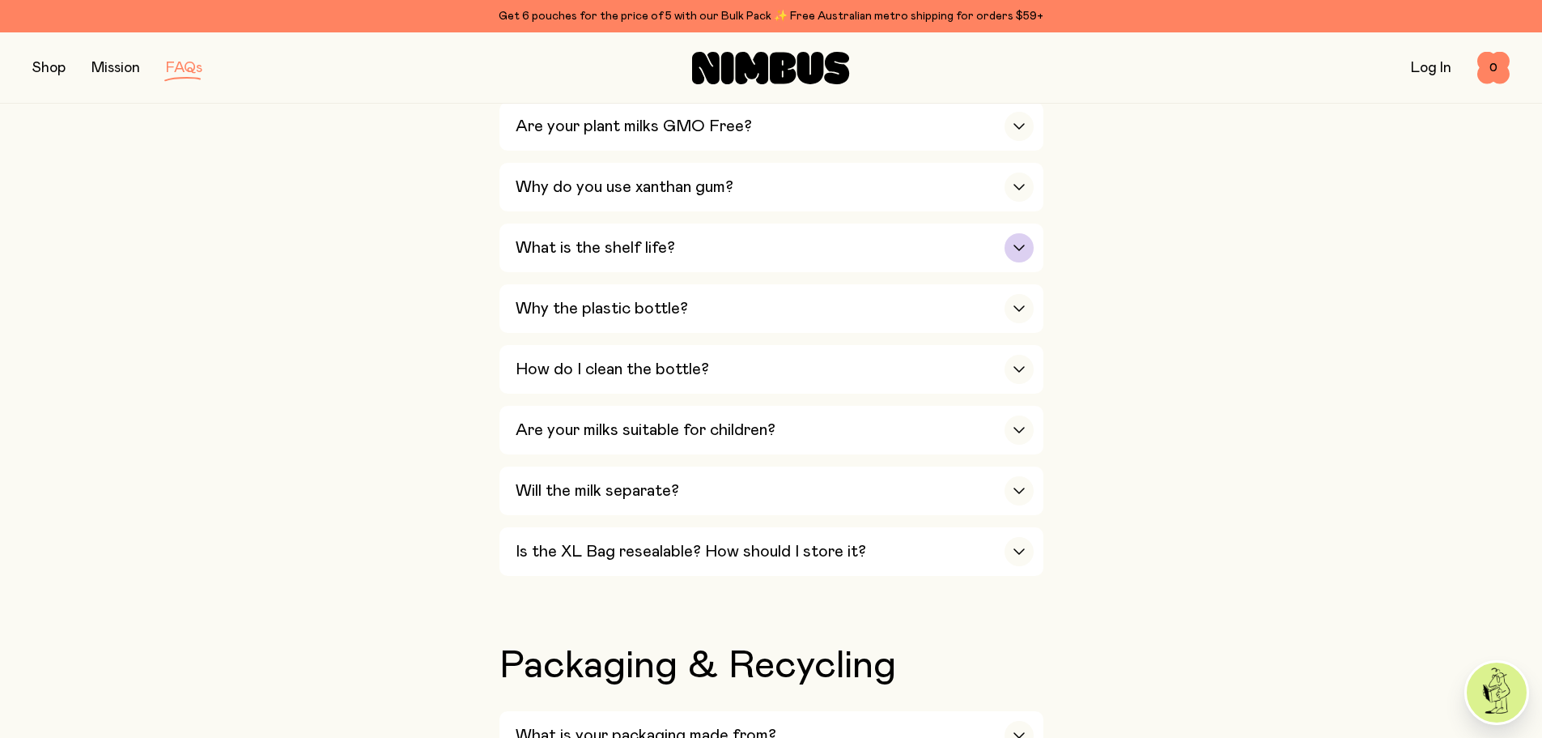
click at [676, 257] on div "What is the shelf life?" at bounding box center [775, 247] width 518 height 49
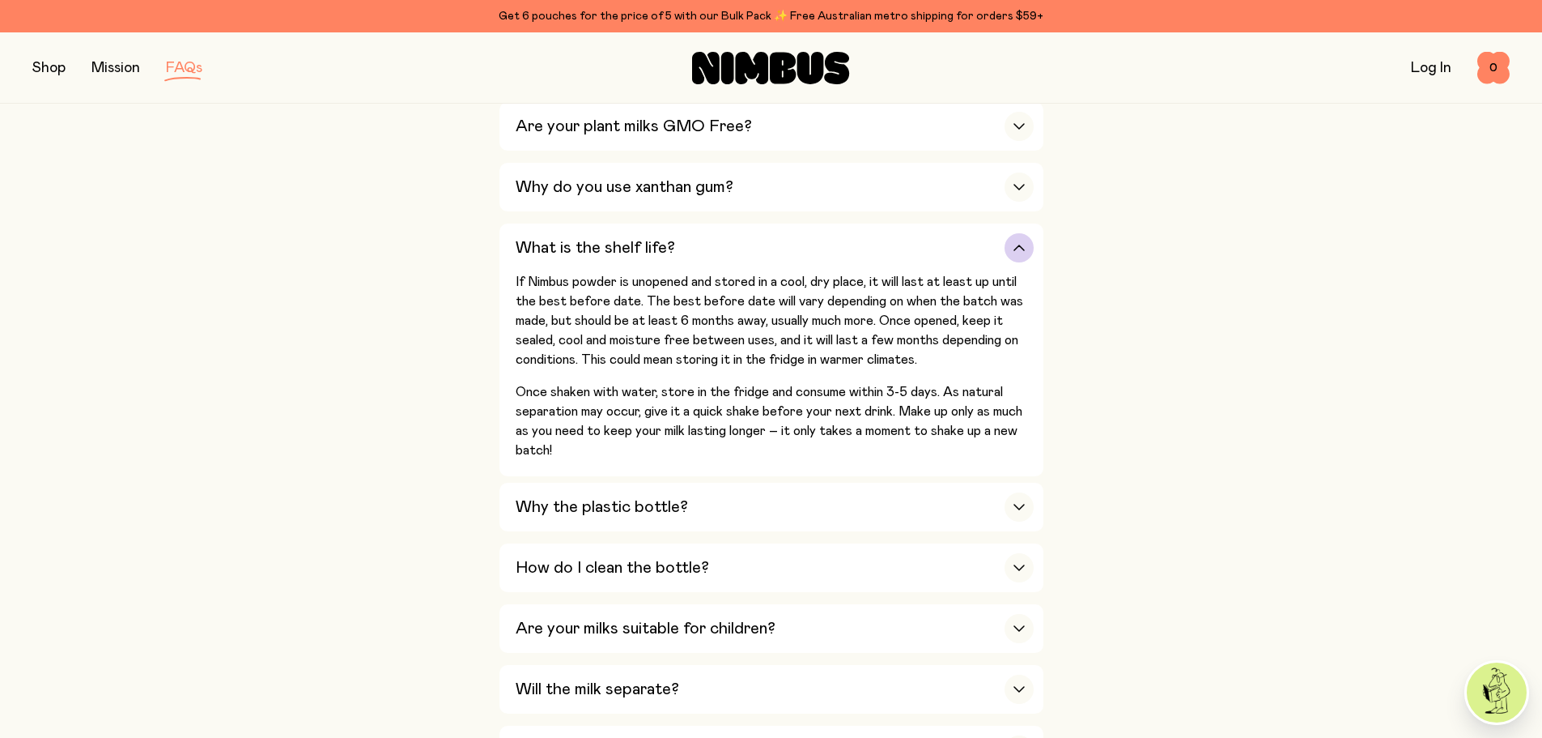
click at [676, 257] on div "What is the shelf life?" at bounding box center [775, 247] width 518 height 49
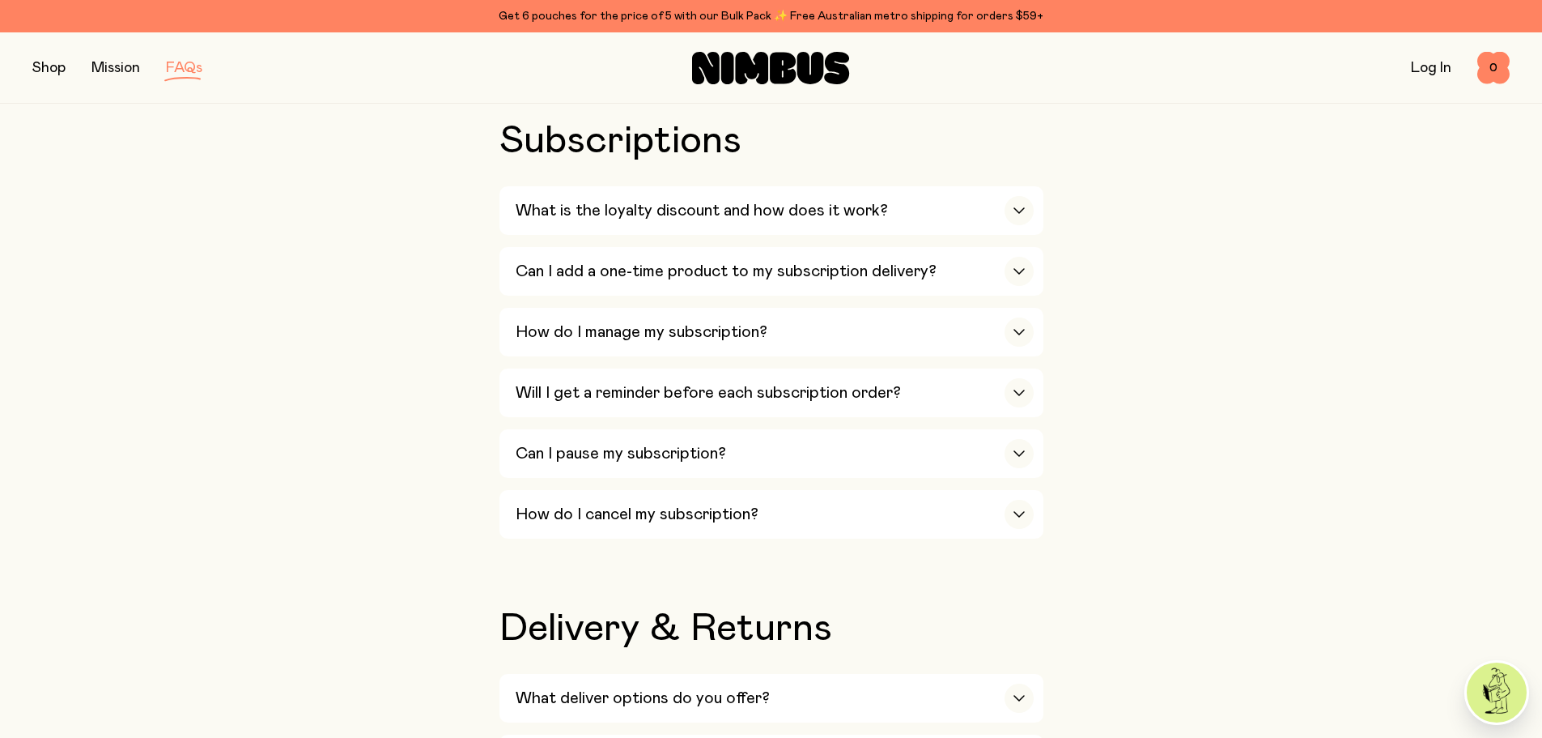
scroll to position [2429, 0]
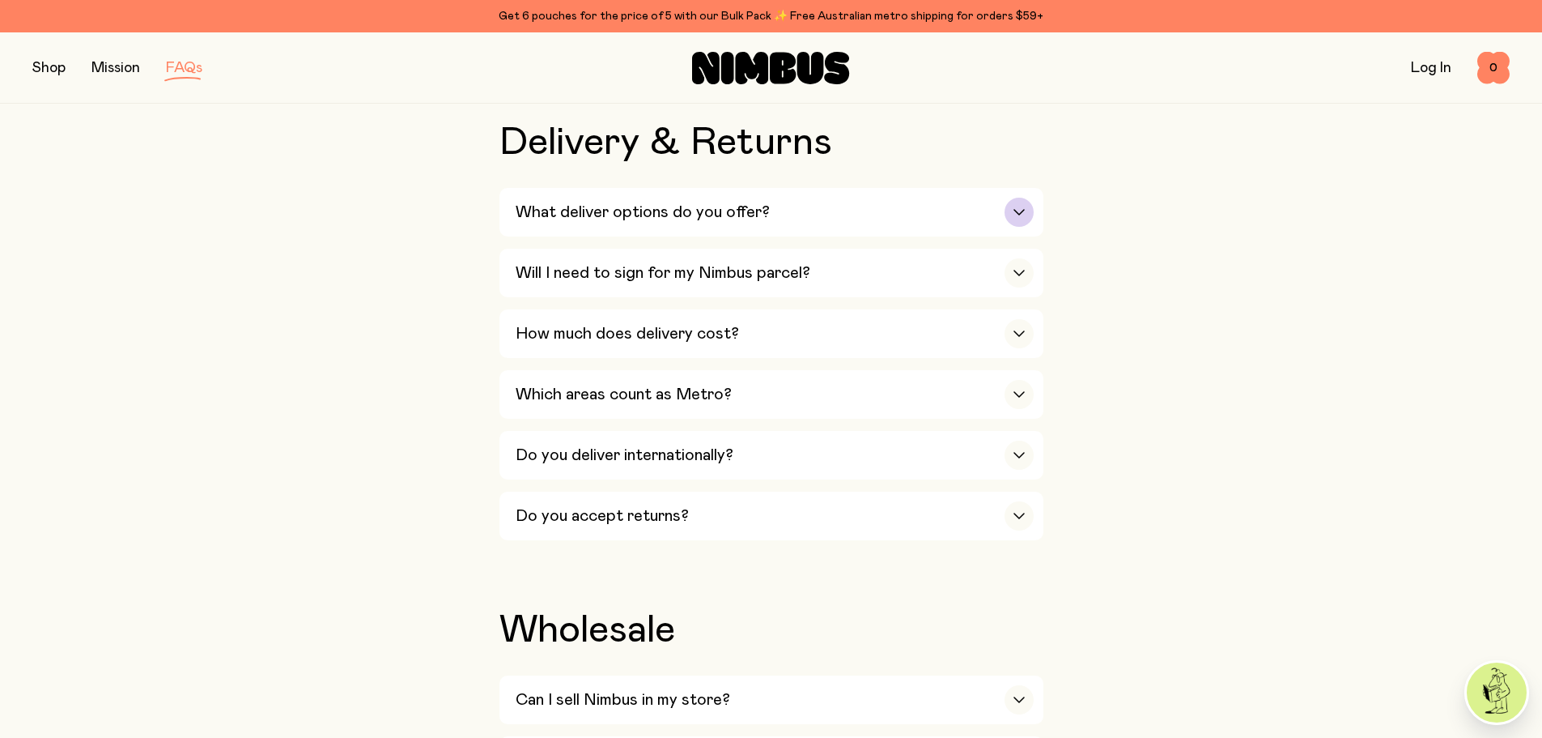
click at [704, 200] on div "What deliver options do you offer?" at bounding box center [775, 212] width 518 height 49
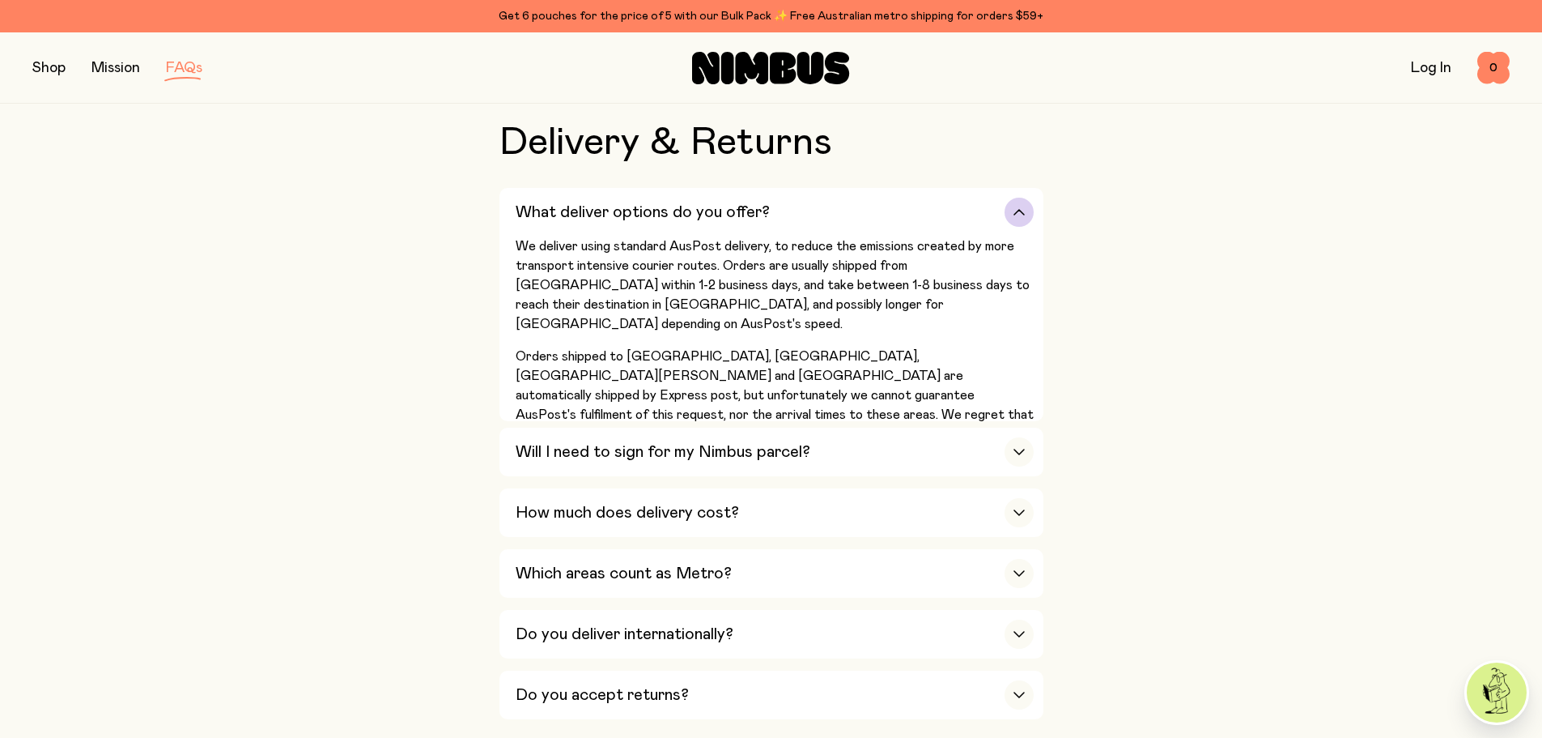
click at [704, 200] on div "What deliver options do you offer?" at bounding box center [775, 212] width 518 height 49
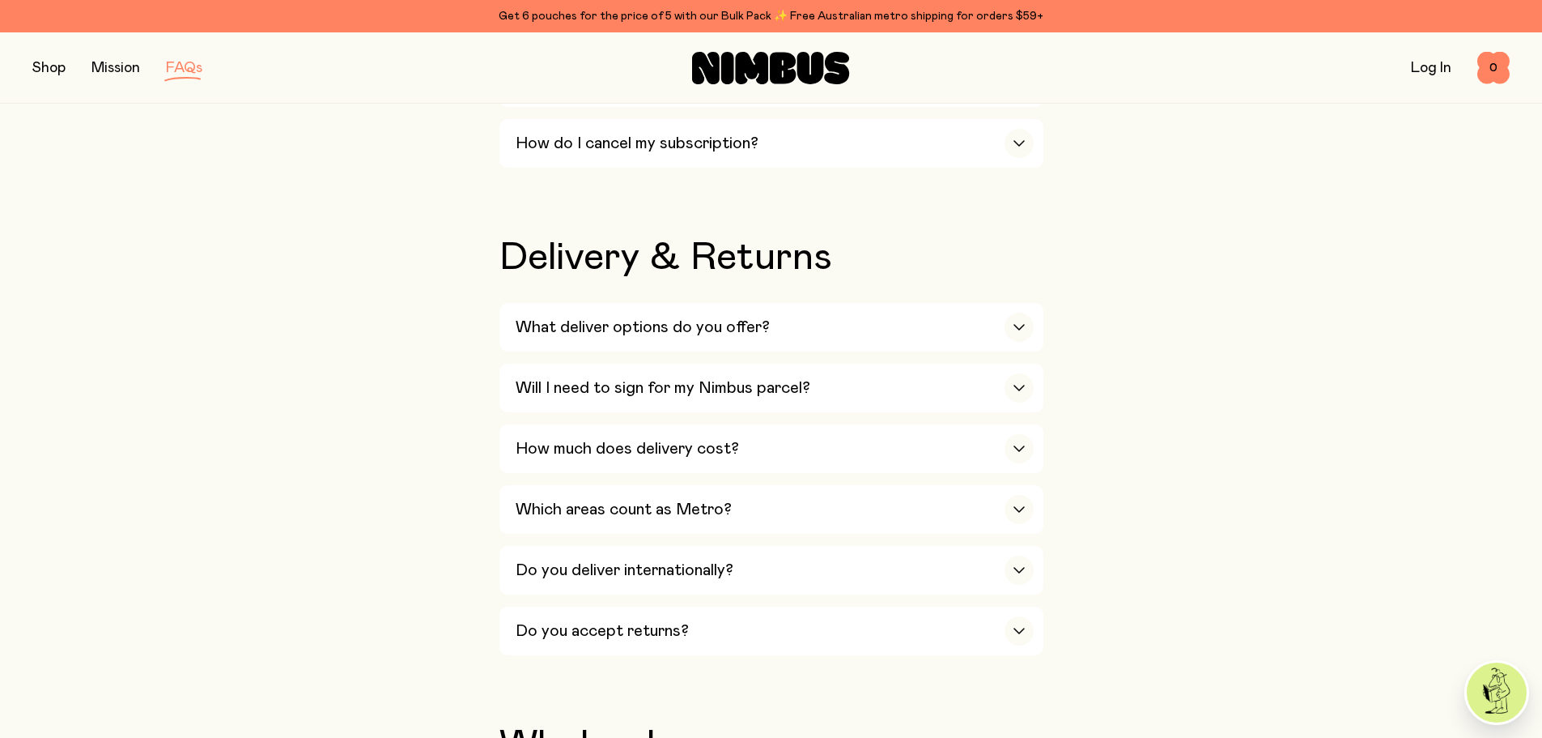
scroll to position [2348, 0]
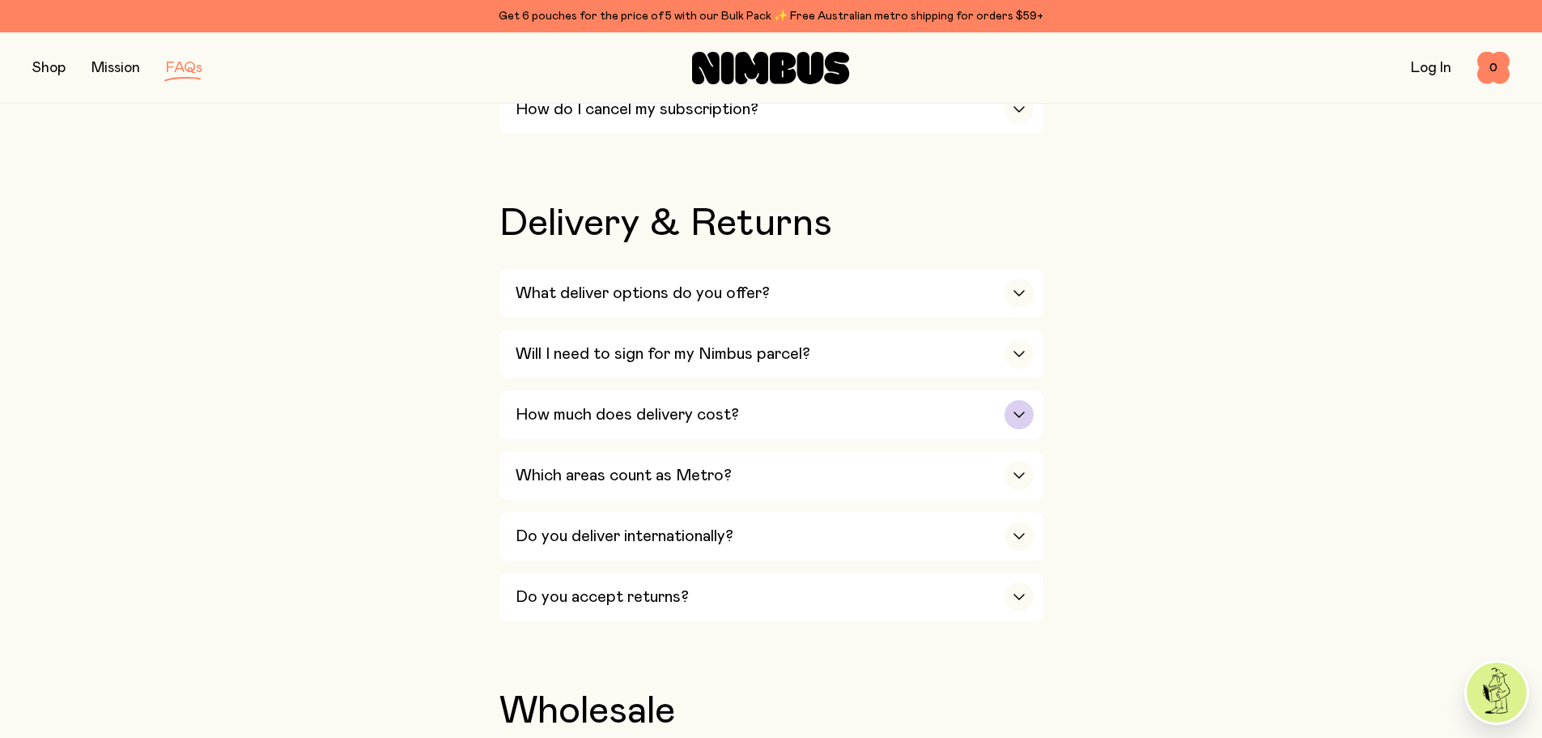
click at [723, 407] on div "How much does delivery cost?" at bounding box center [775, 414] width 518 height 49
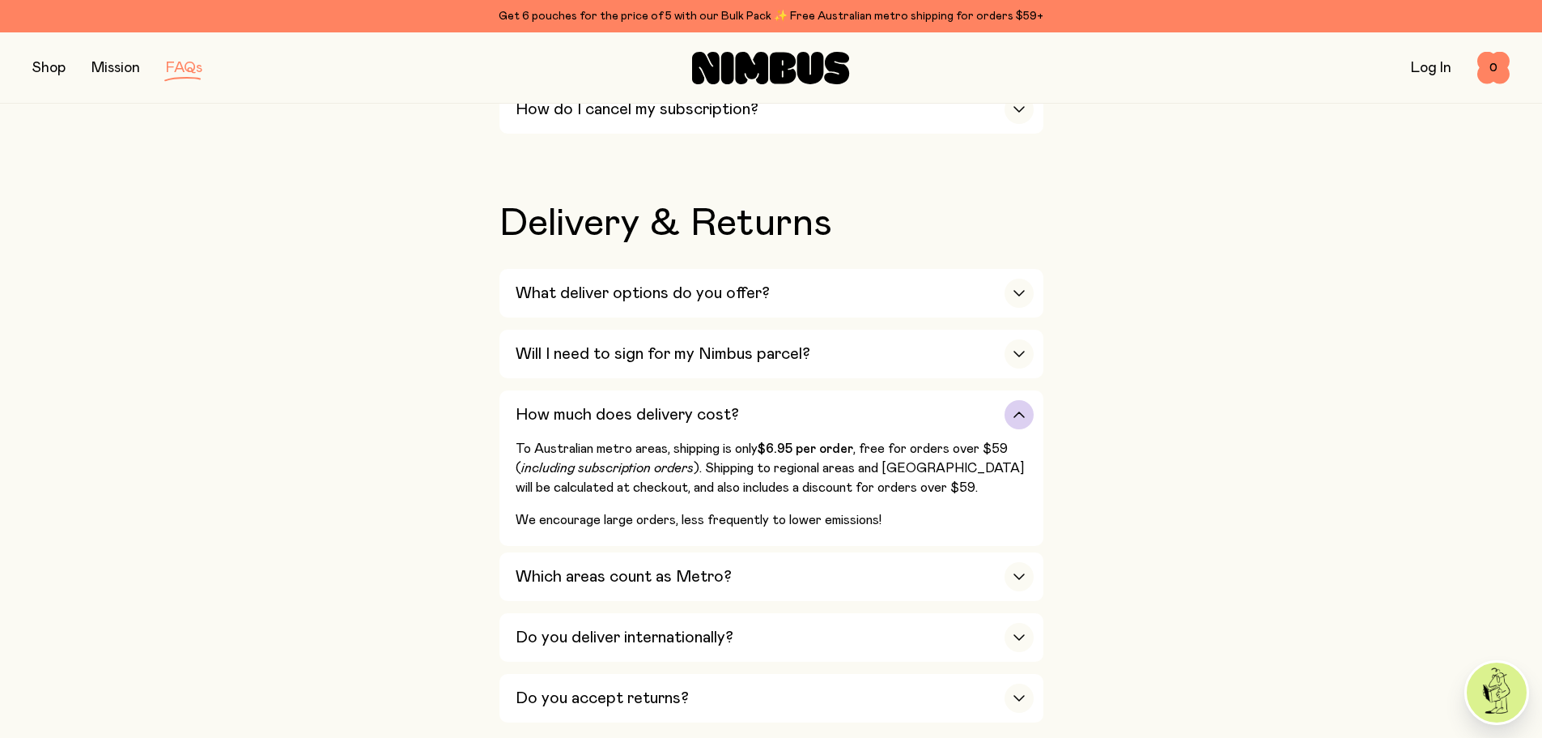
click at [722, 403] on div "How much does delivery cost?" at bounding box center [775, 414] width 518 height 49
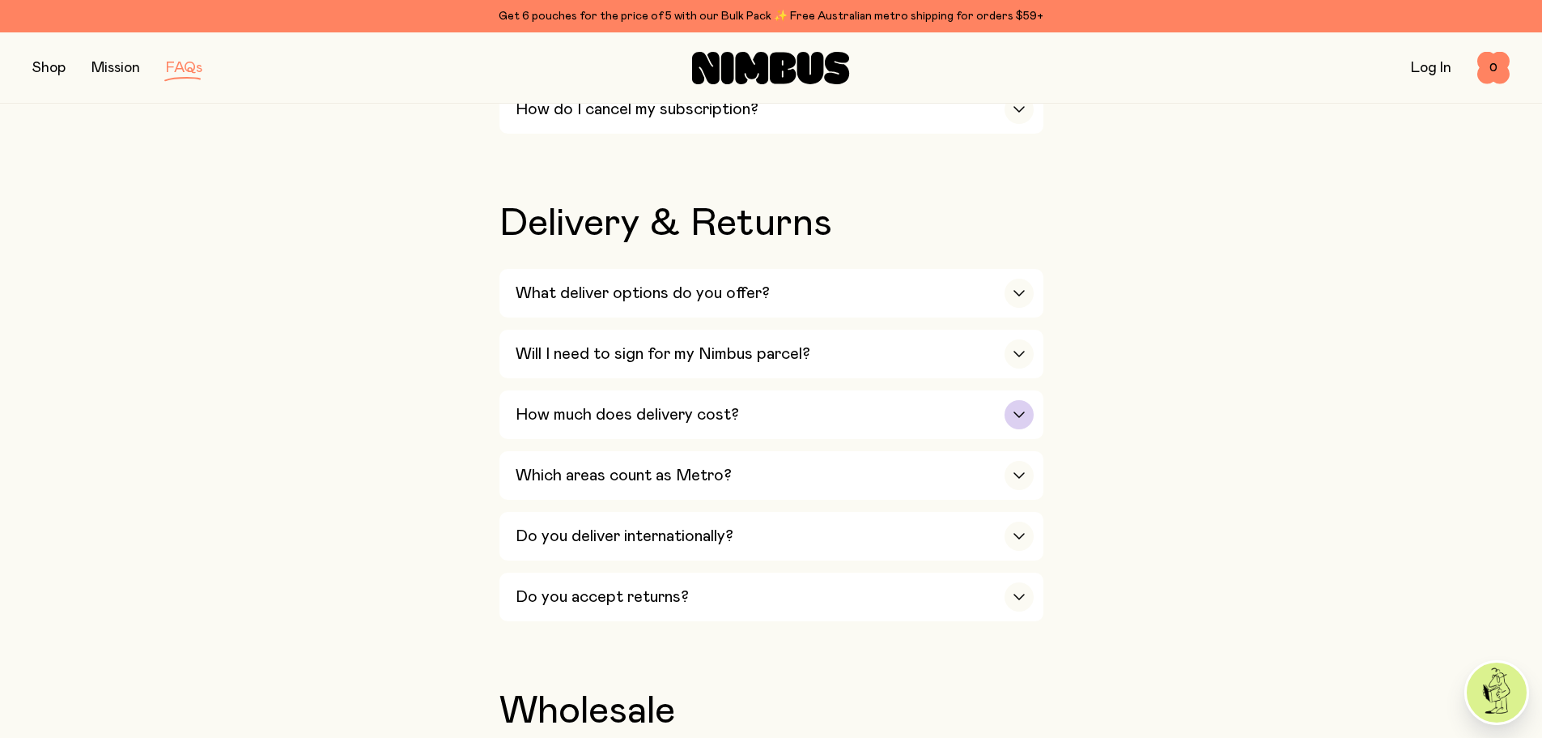
scroll to position [2753, 0]
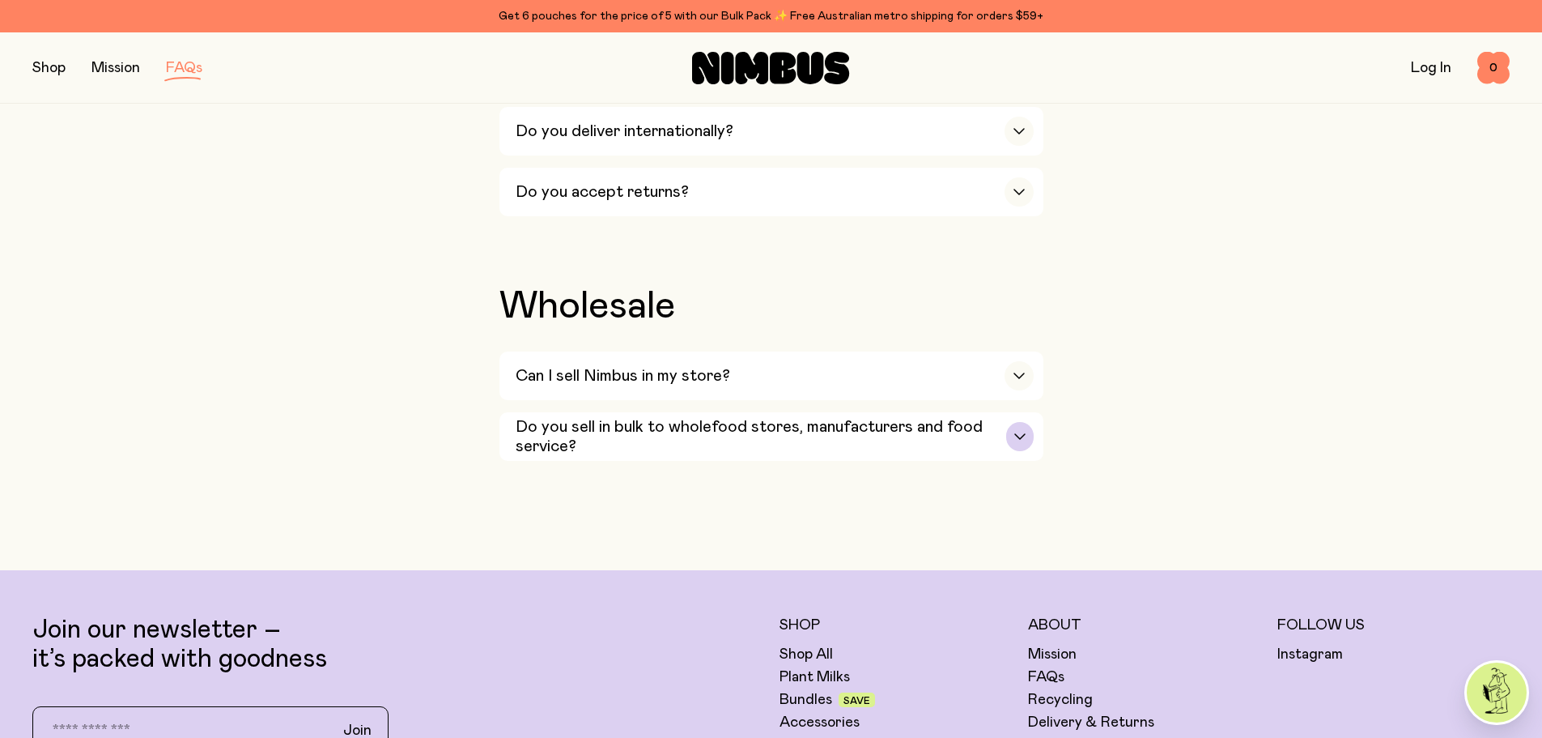
click at [721, 417] on h3 "Do you sell in bulk to wholefood stores, manufacturers and food service?" at bounding box center [761, 436] width 491 height 39
